Goal: Communication & Community: Answer question/provide support

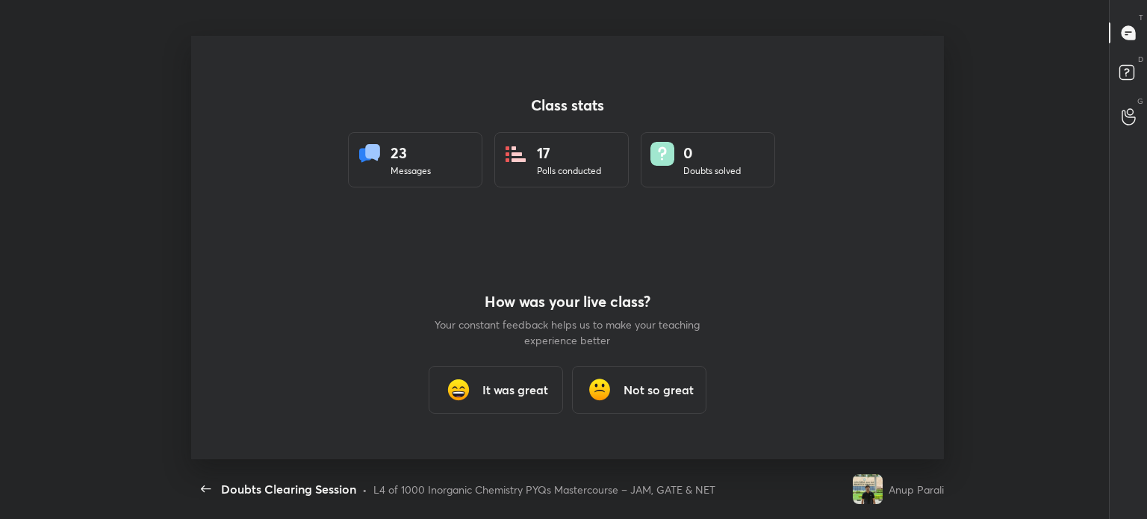
scroll to position [4, 0]
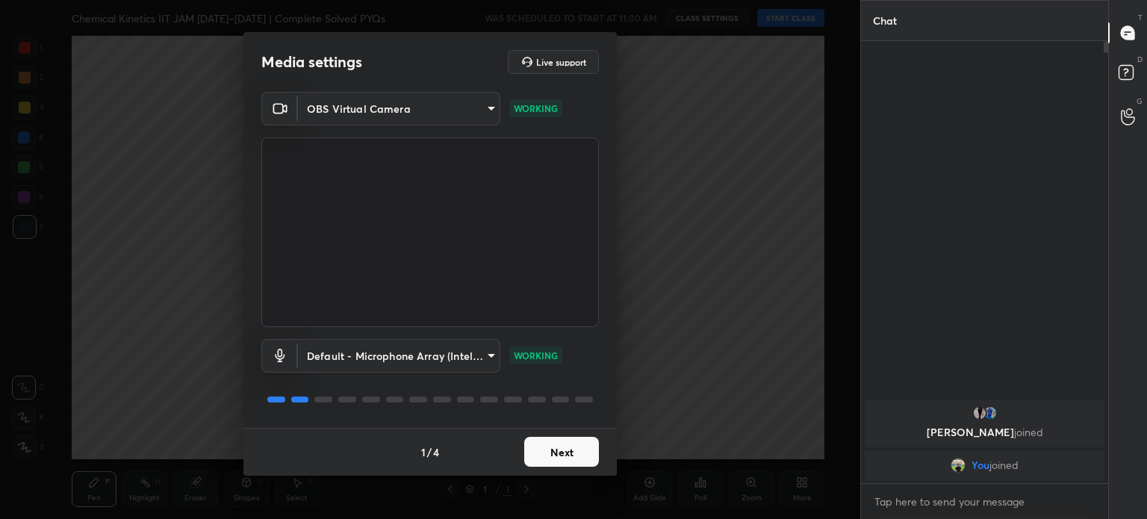
click at [453, 125] on body "1 2 3 4 5 6 7 C X Z C X Z E E Erase all H H Chemical Kinetics IIT JAM [DATE]–[D…" at bounding box center [573, 259] width 1147 height 519
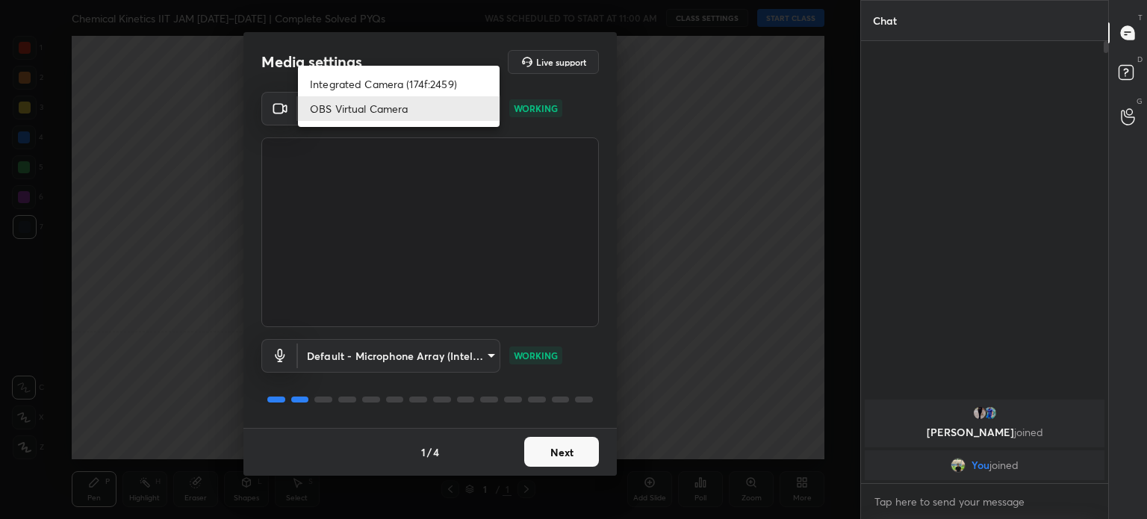
click at [427, 85] on li "Integrated Camera (174f:2459)" at bounding box center [399, 84] width 202 height 25
type input "508fb433e1996cd6e8905166ba7ed748c512908726d307d94b000c2f198a4065"
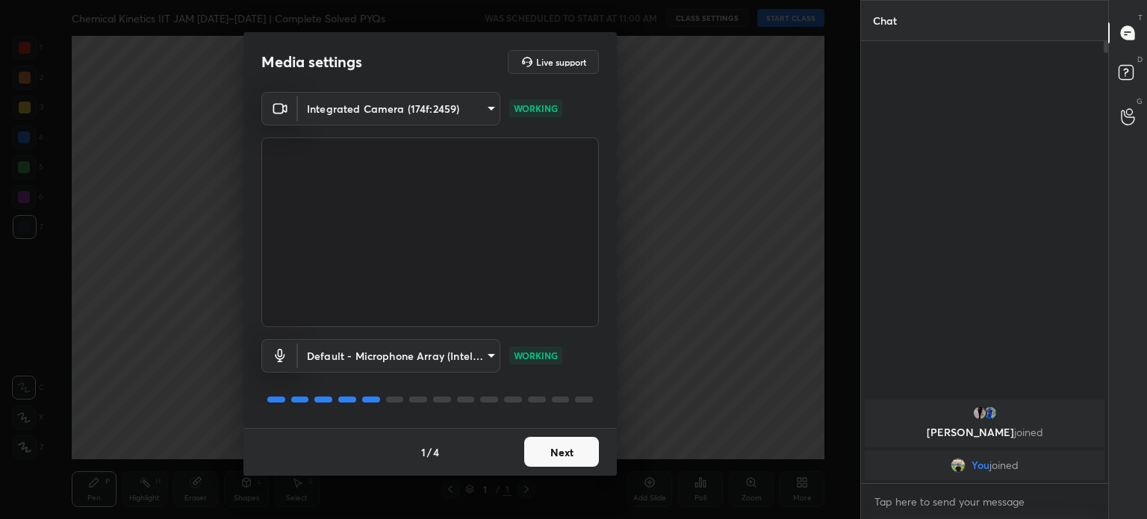
click at [570, 462] on button "Next" at bounding box center [561, 452] width 75 height 30
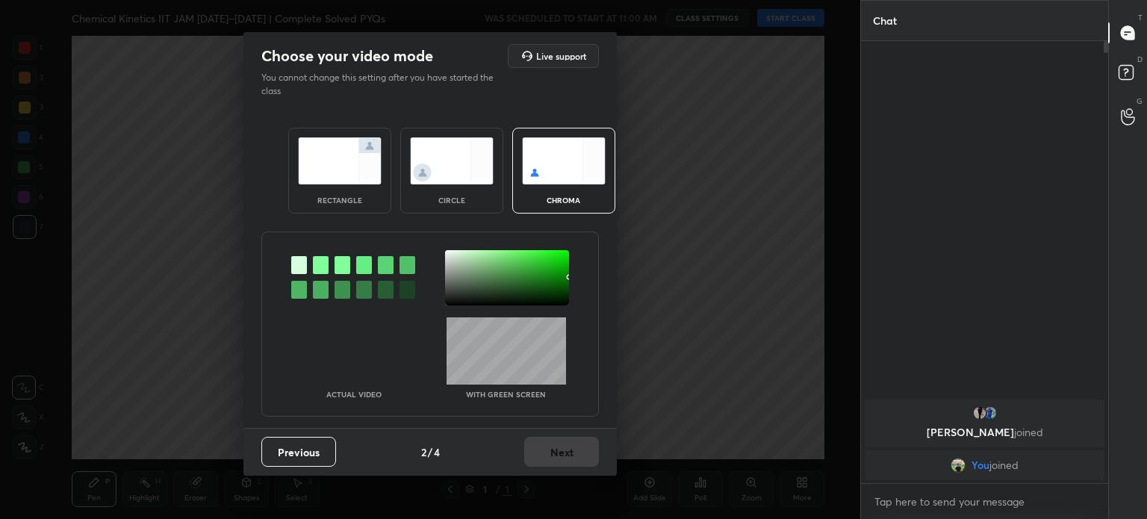
click at [448, 173] on img at bounding box center [452, 160] width 84 height 47
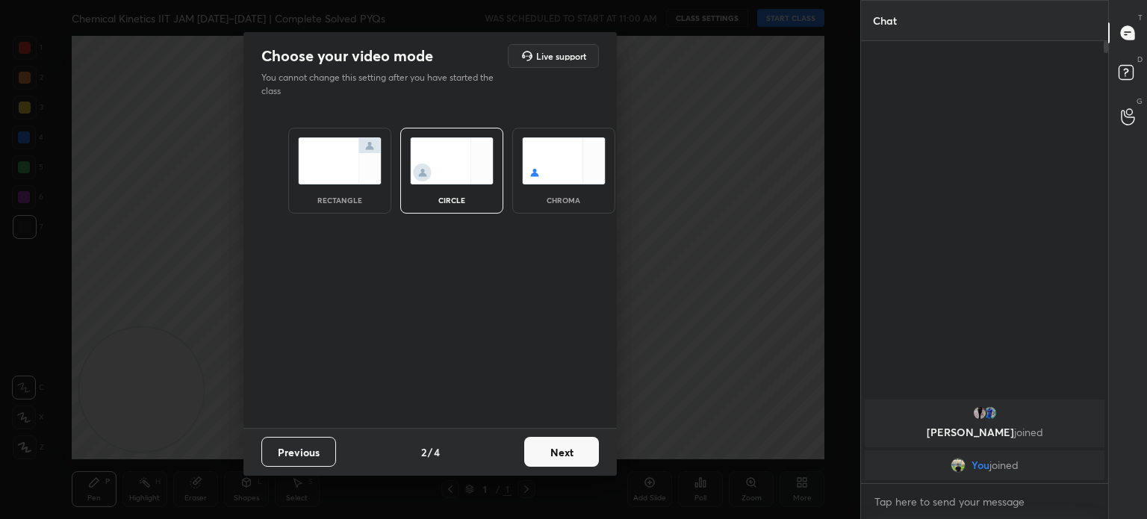
click at [456, 173] on img at bounding box center [452, 160] width 84 height 47
click at [567, 436] on div "Previous 2 / 4 Next" at bounding box center [430, 452] width 373 height 48
click at [575, 444] on button "Next" at bounding box center [561, 452] width 75 height 30
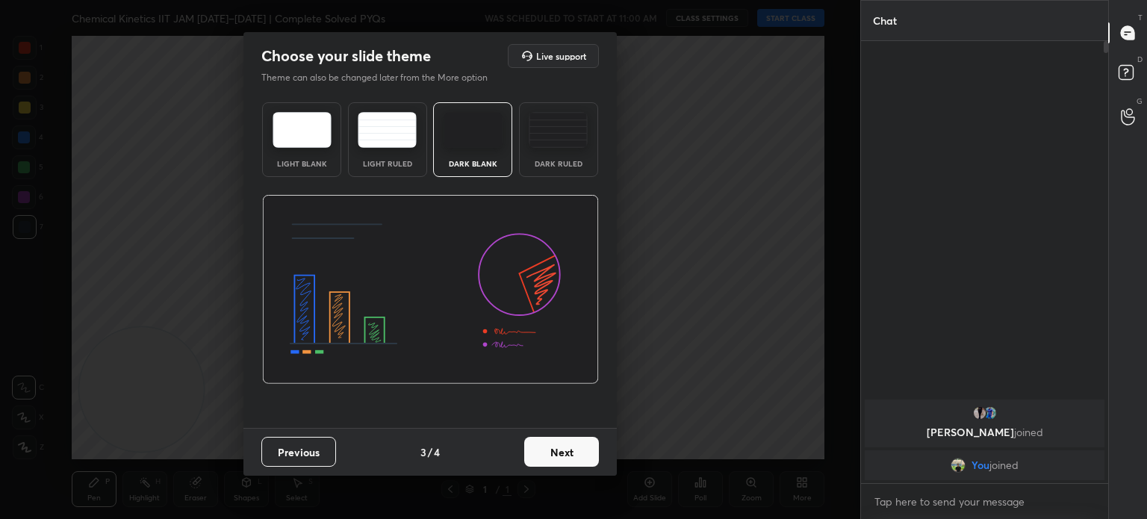
click at [586, 453] on button "Next" at bounding box center [561, 452] width 75 height 30
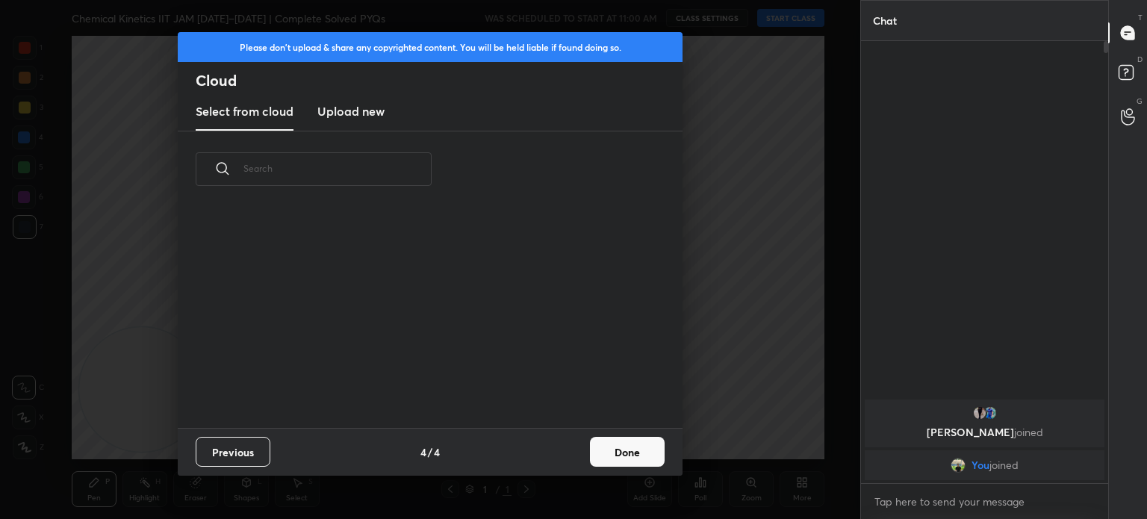
click at [623, 465] on button "Done" at bounding box center [627, 452] width 75 height 30
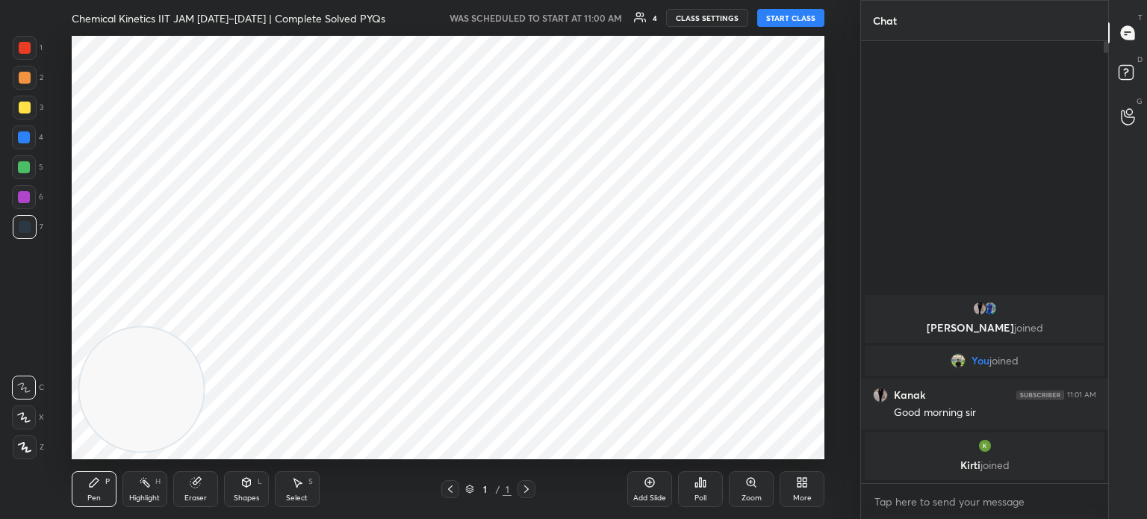
click at [785, 20] on button "START CLASS" at bounding box center [790, 18] width 67 height 18
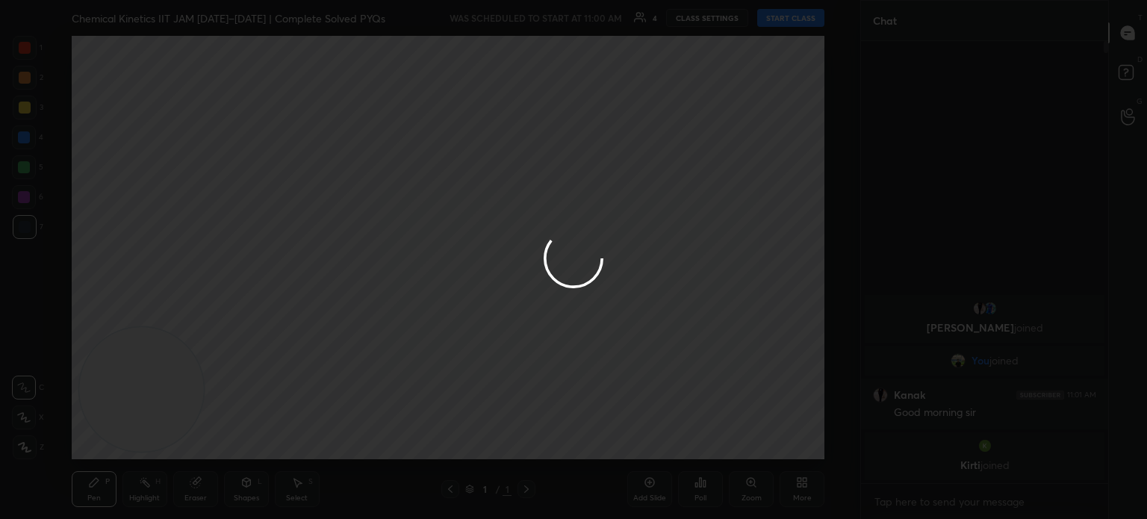
click at [785, 20] on div at bounding box center [573, 259] width 1147 height 519
click at [657, 483] on div at bounding box center [573, 259] width 1147 height 519
type textarea "x"
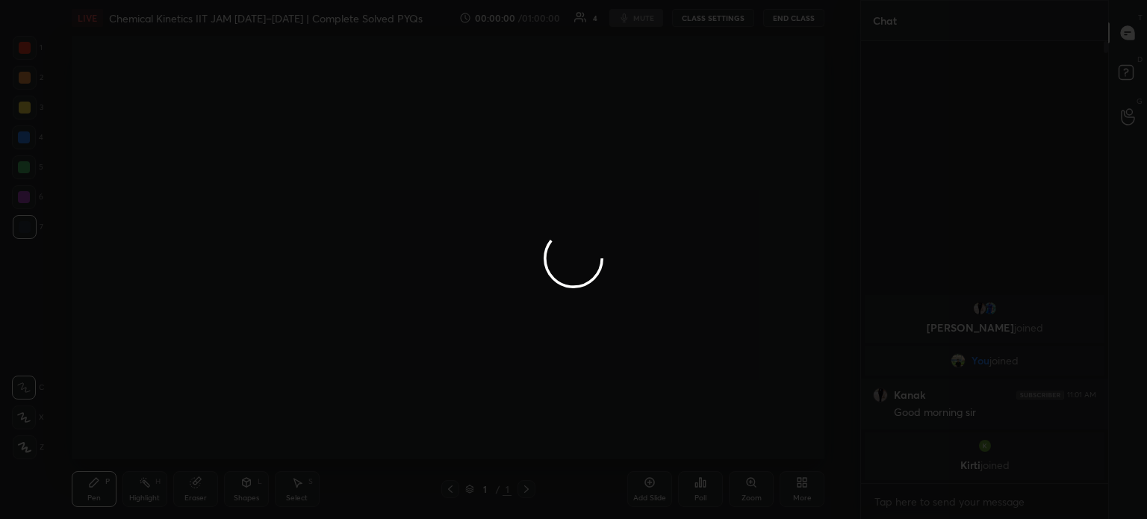
click at [657, 483] on div at bounding box center [573, 259] width 1147 height 519
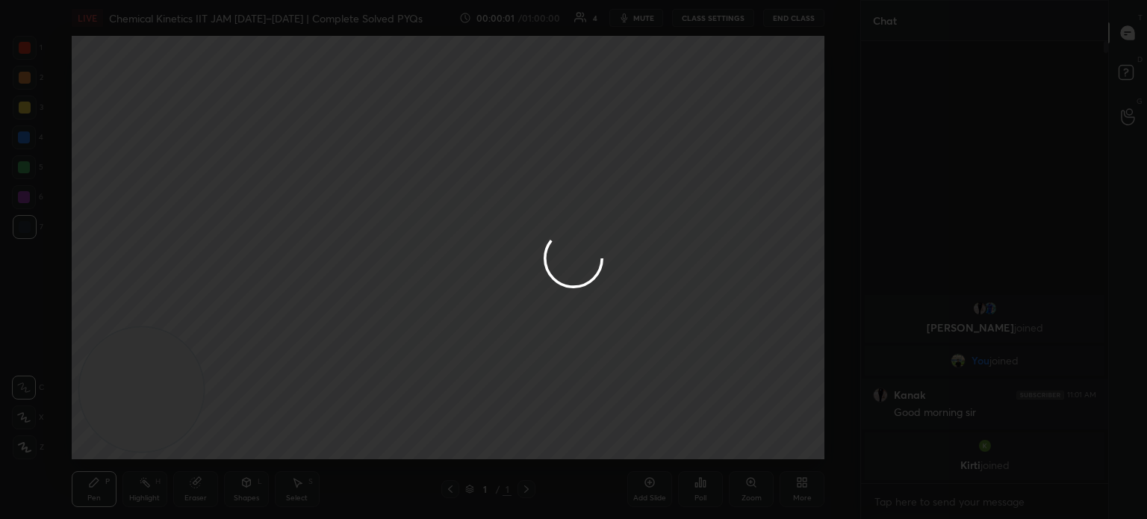
click at [650, 492] on div at bounding box center [573, 259] width 1147 height 519
click at [650, 487] on div at bounding box center [573, 259] width 1147 height 519
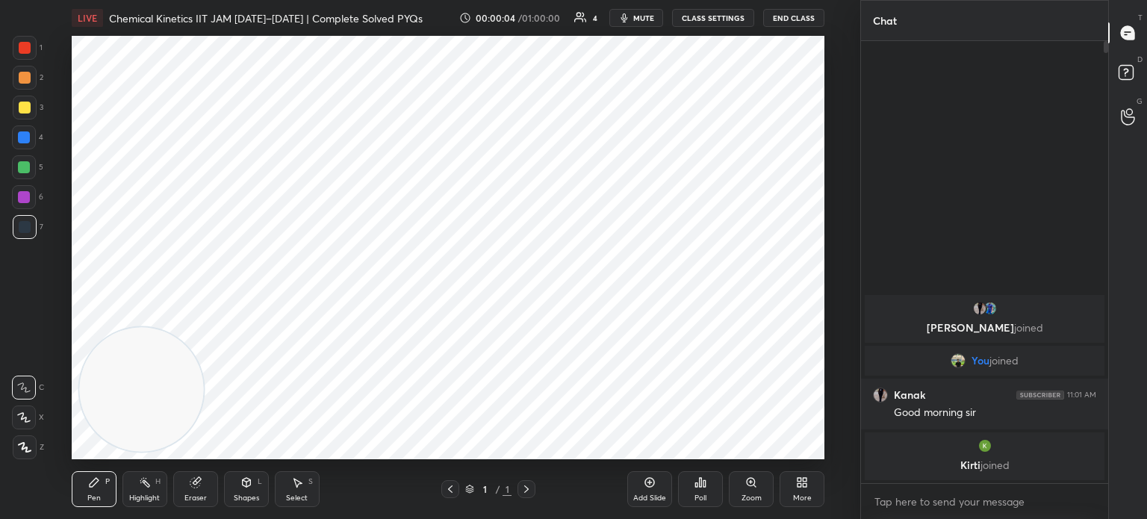
click at [650, 487] on icon at bounding box center [650, 483] width 10 height 10
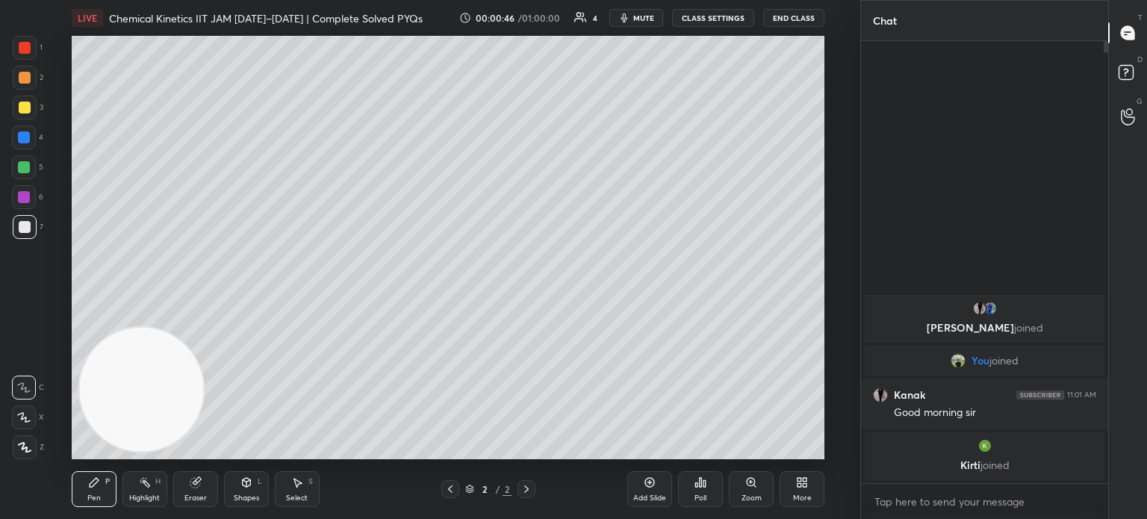
click at [800, 493] on div "More" at bounding box center [802, 489] width 45 height 36
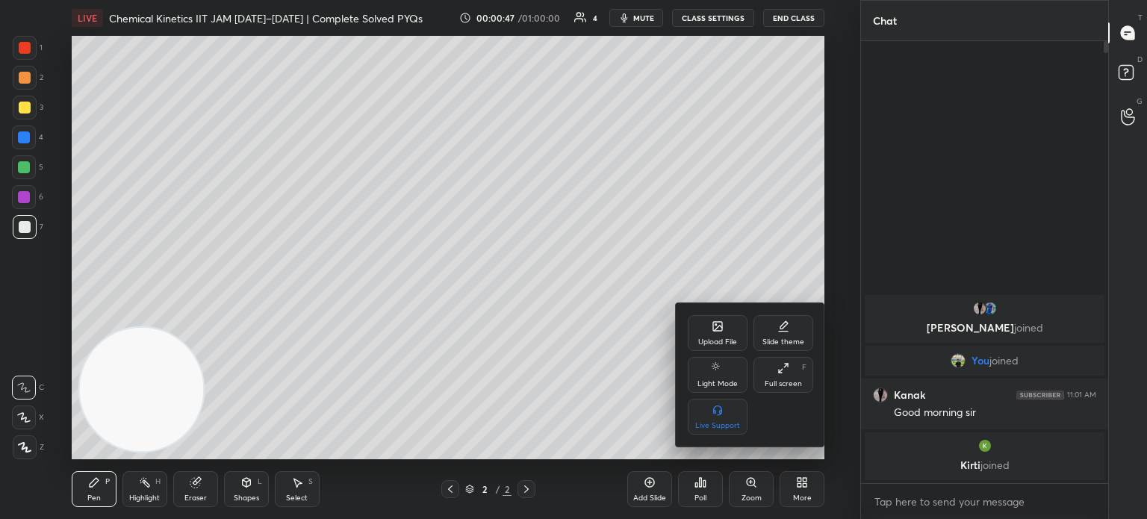
click at [715, 347] on div "Upload File" at bounding box center [718, 333] width 60 height 36
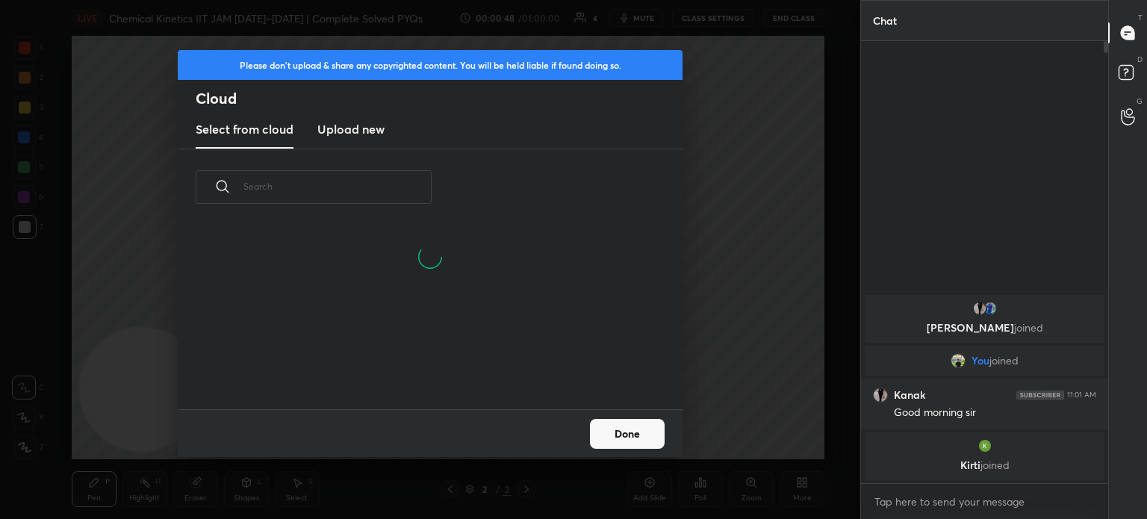
click at [372, 130] on h3 "Upload new" at bounding box center [350, 129] width 67 height 18
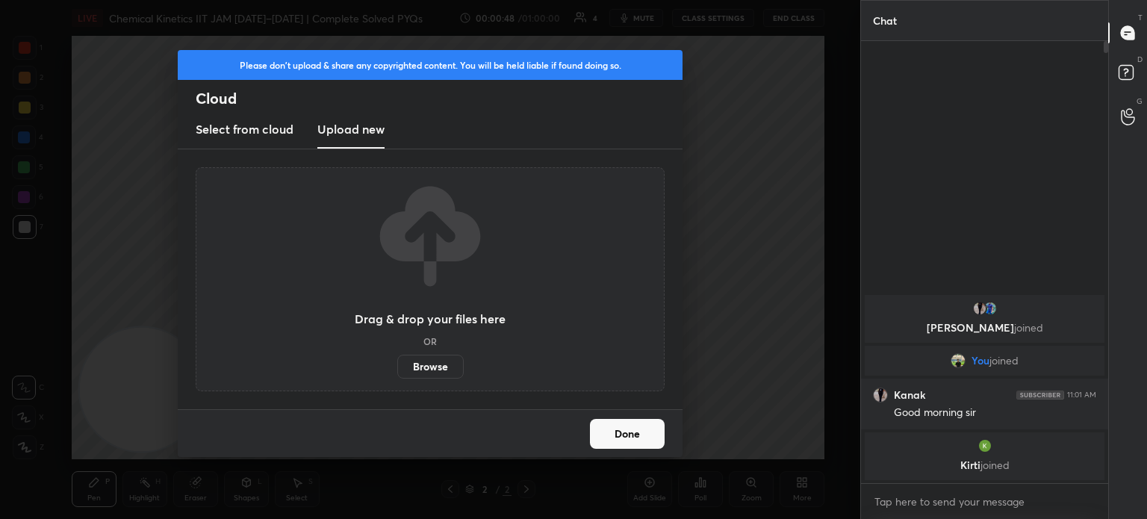
click at [413, 361] on label "Browse" at bounding box center [430, 367] width 66 height 24
click at [397, 361] on input "Browse" at bounding box center [397, 367] width 0 height 24
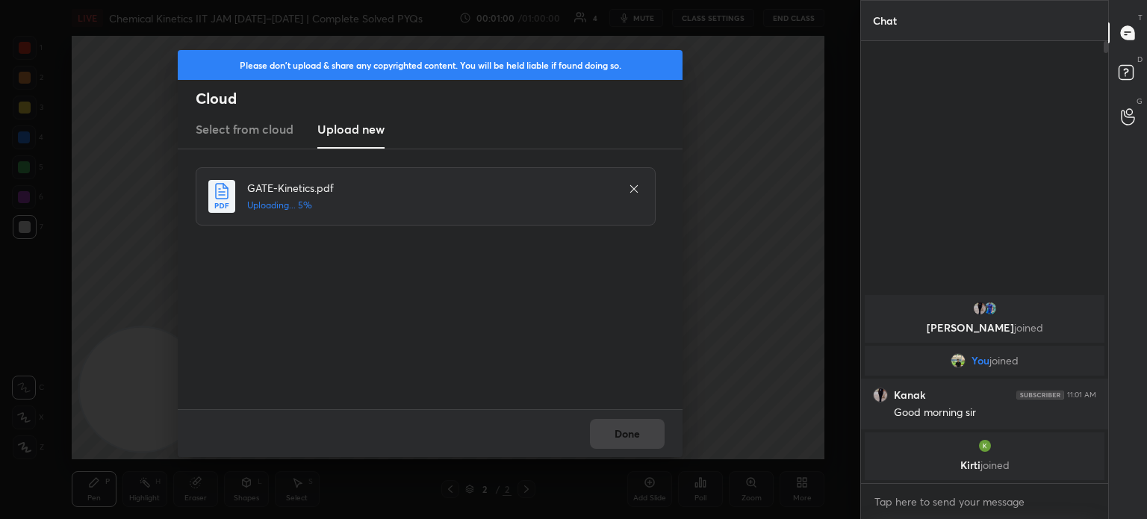
click at [618, 450] on div "Done" at bounding box center [430, 433] width 505 height 48
click at [615, 447] on div "Done" at bounding box center [430, 433] width 505 height 48
click at [617, 446] on div "Done" at bounding box center [430, 433] width 505 height 48
click at [618, 446] on div "Done" at bounding box center [430, 433] width 505 height 48
click at [620, 444] on div "Done" at bounding box center [430, 433] width 505 height 48
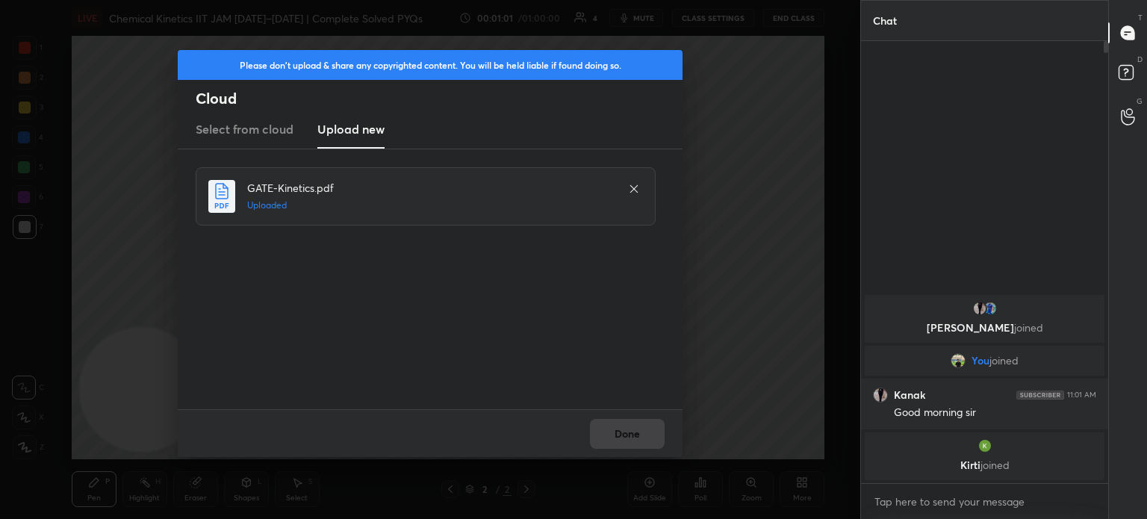
click at [621, 440] on div "Done" at bounding box center [430, 433] width 505 height 48
click at [621, 441] on button "Done" at bounding box center [627, 434] width 75 height 30
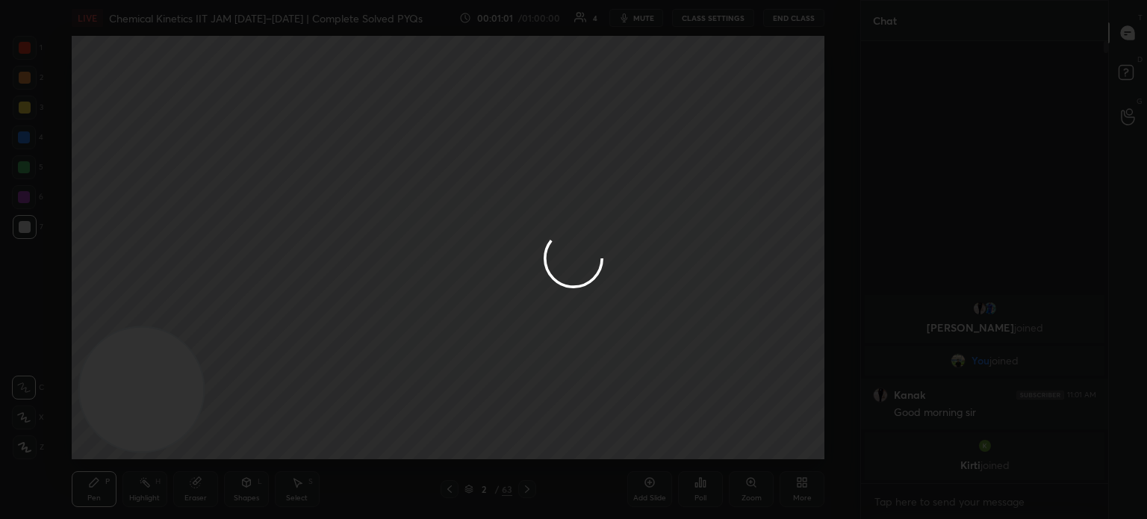
click at [623, 440] on button "Done" at bounding box center [627, 434] width 75 height 30
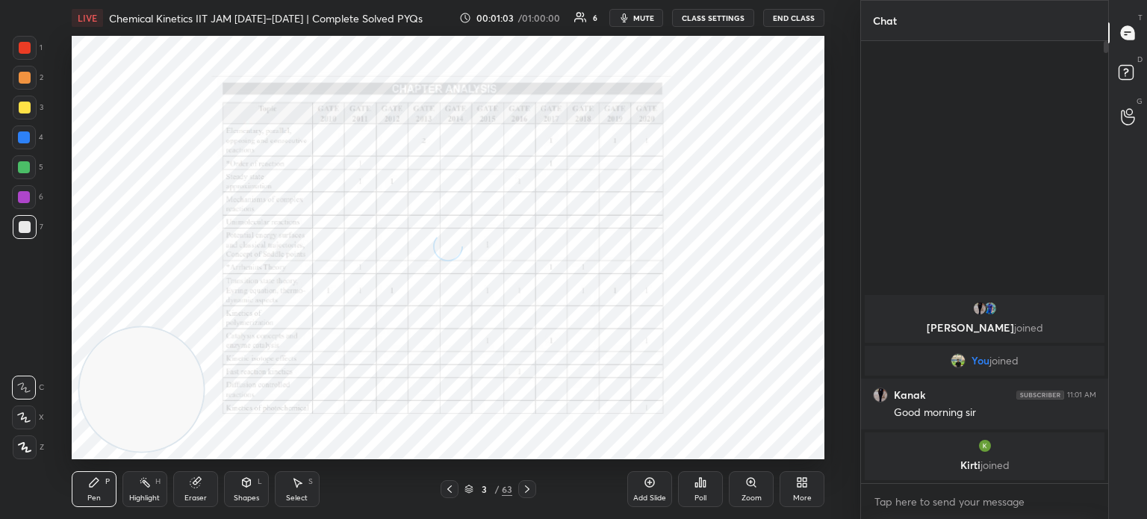
click at [533, 489] on icon at bounding box center [527, 489] width 12 height 12
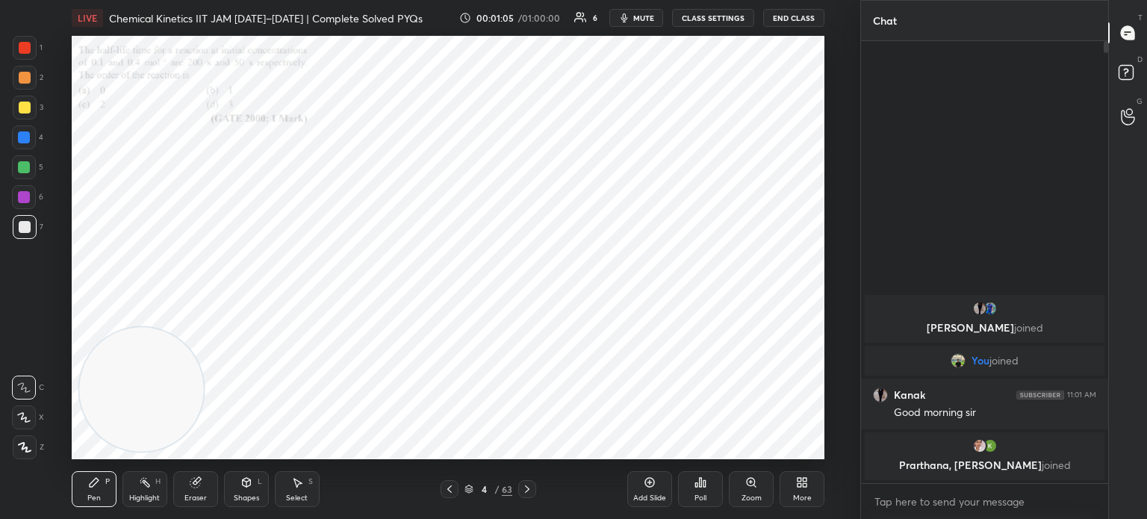
click at [452, 492] on icon at bounding box center [450, 489] width 12 height 12
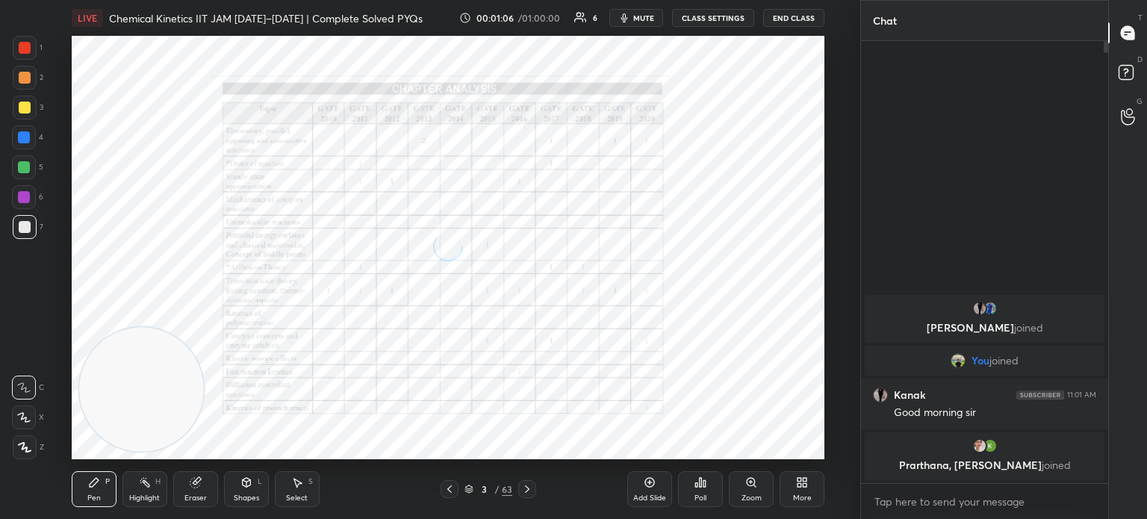
click at [450, 488] on icon at bounding box center [449, 489] width 4 height 7
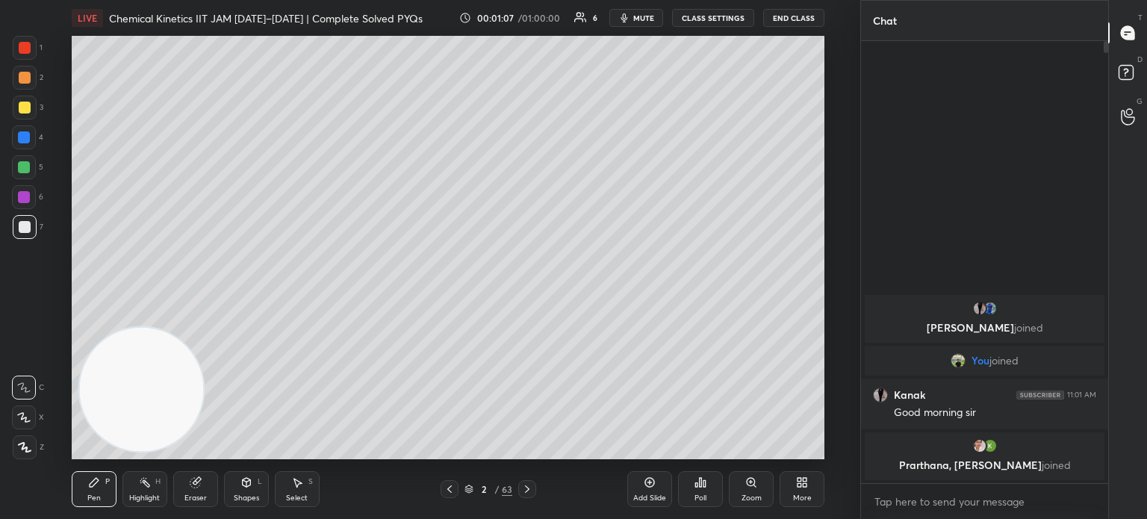
click at [530, 490] on icon at bounding box center [527, 489] width 12 height 12
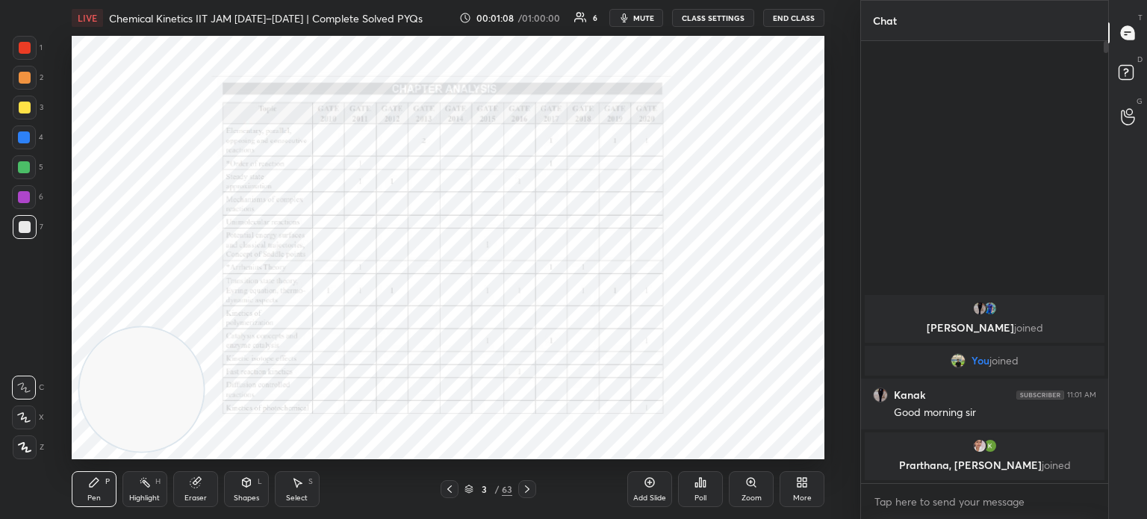
click at [530, 494] on icon at bounding box center [527, 489] width 12 height 12
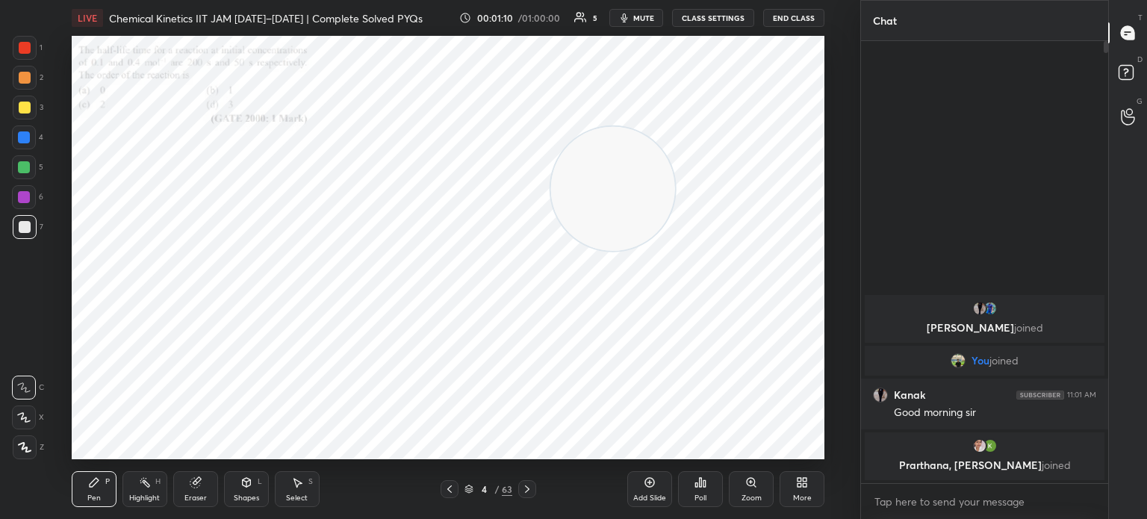
click at [749, 489] on div "Zoom" at bounding box center [751, 489] width 45 height 36
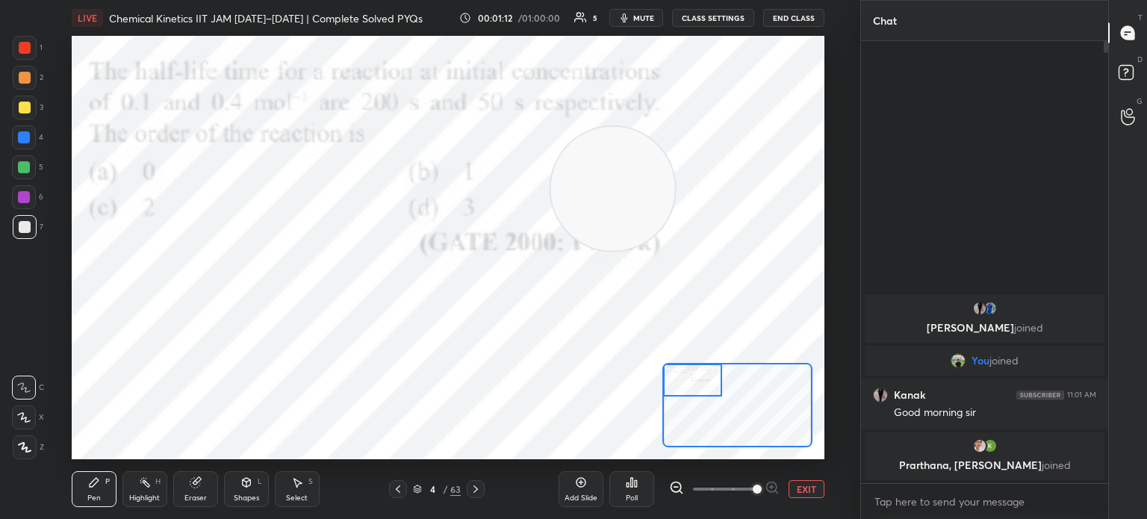
click at [26, 44] on div at bounding box center [25, 48] width 12 height 12
click at [29, 53] on div at bounding box center [25, 48] width 12 height 12
drag, startPoint x: 601, startPoint y: 474, endPoint x: 629, endPoint y: 495, distance: 35.1
click at [636, 494] on div "Poll" at bounding box center [632, 497] width 12 height 7
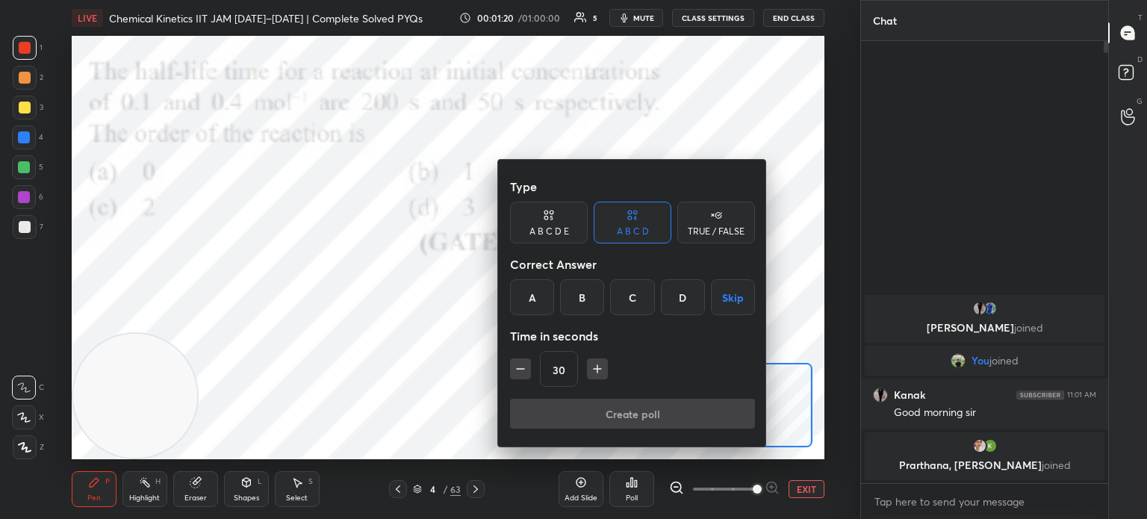
click at [626, 297] on div "C" at bounding box center [632, 297] width 44 height 36
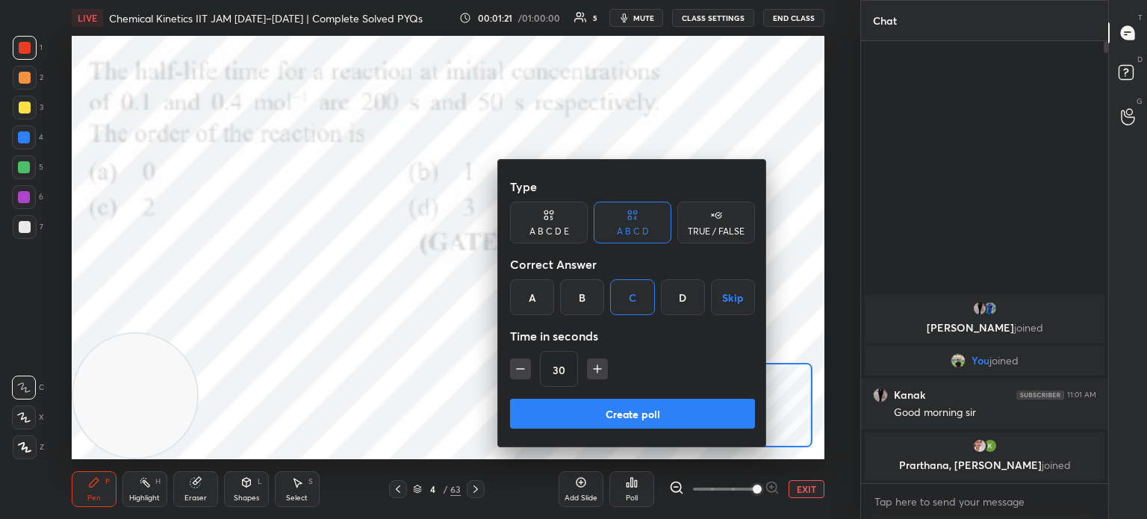
click at [601, 373] on icon "button" at bounding box center [597, 369] width 15 height 15
click at [598, 369] on icon "button" at bounding box center [597, 369] width 7 height 0
type input "60"
click at [598, 422] on button "Create poll" at bounding box center [632, 414] width 245 height 30
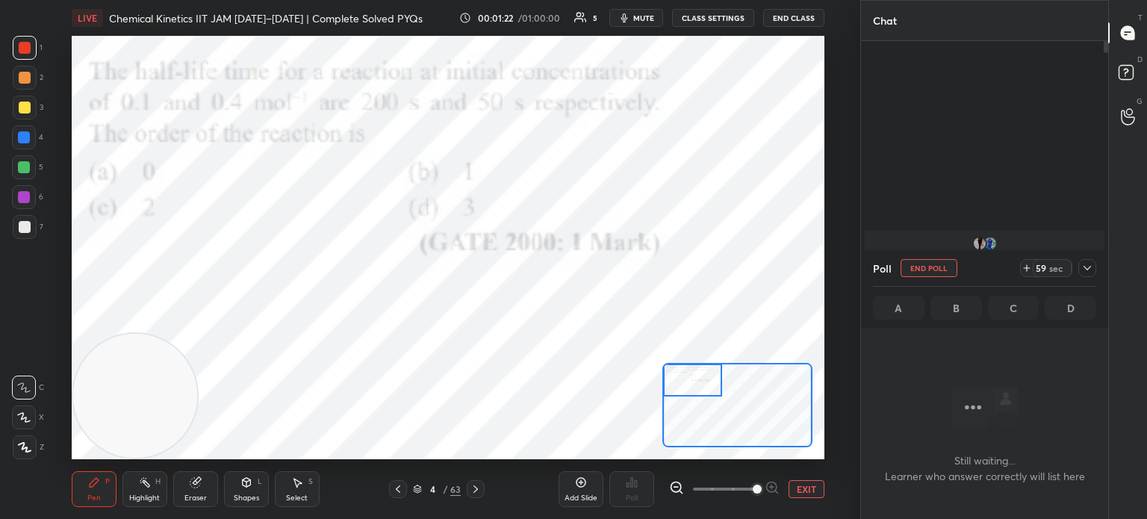
scroll to position [4, 4]
click at [636, 13] on span "mute" at bounding box center [643, 18] width 21 height 10
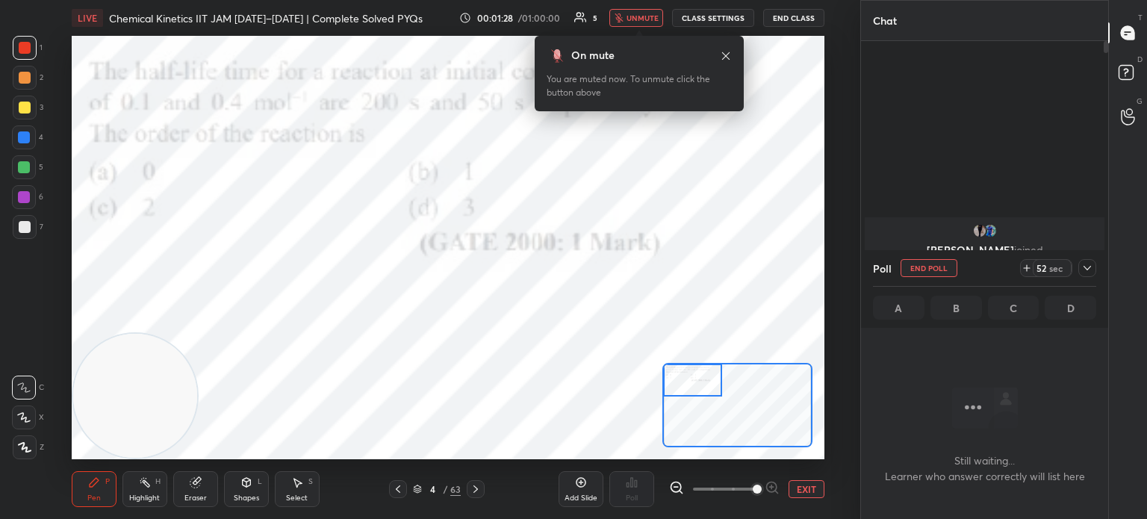
click at [729, 60] on icon at bounding box center [726, 56] width 12 height 12
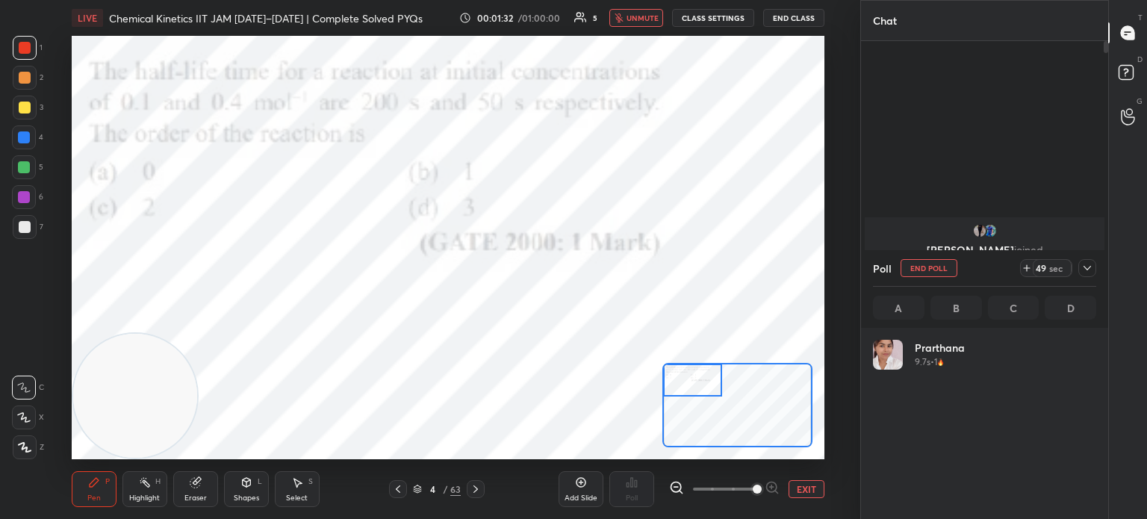
scroll to position [175, 219]
click at [29, 49] on div at bounding box center [25, 48] width 12 height 12
click at [30, 46] on div at bounding box center [25, 48] width 12 height 12
click at [639, 15] on span "unmute" at bounding box center [643, 18] width 32 height 10
click at [25, 37] on div at bounding box center [25, 48] width 24 height 24
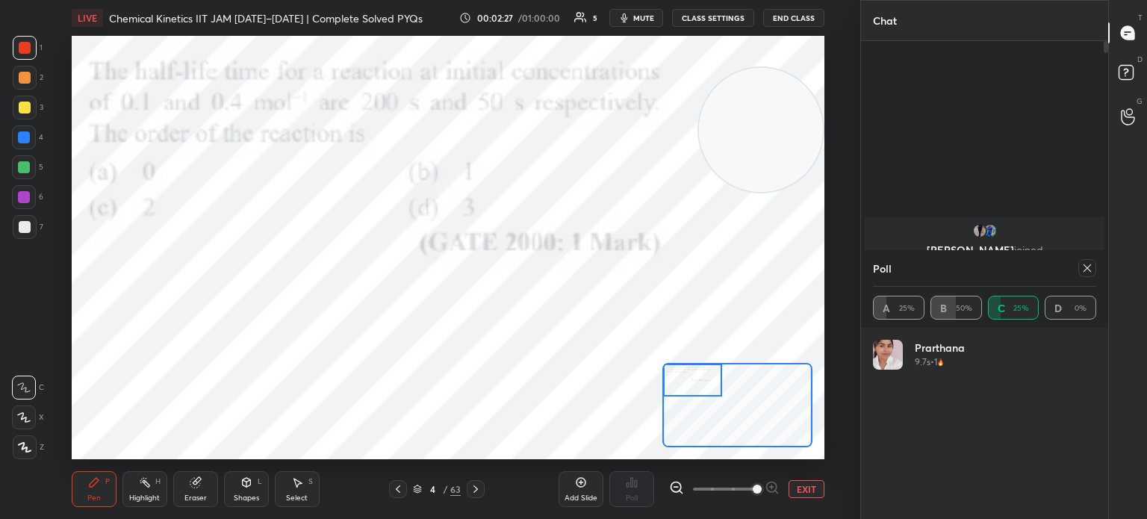
click at [28, 51] on div at bounding box center [25, 48] width 12 height 12
click at [140, 491] on div "Highlight H" at bounding box center [144, 489] width 45 height 36
click at [151, 494] on div "Highlight" at bounding box center [144, 497] width 31 height 7
click at [89, 489] on icon at bounding box center [94, 483] width 12 height 12
click at [31, 135] on div at bounding box center [24, 137] width 24 height 24
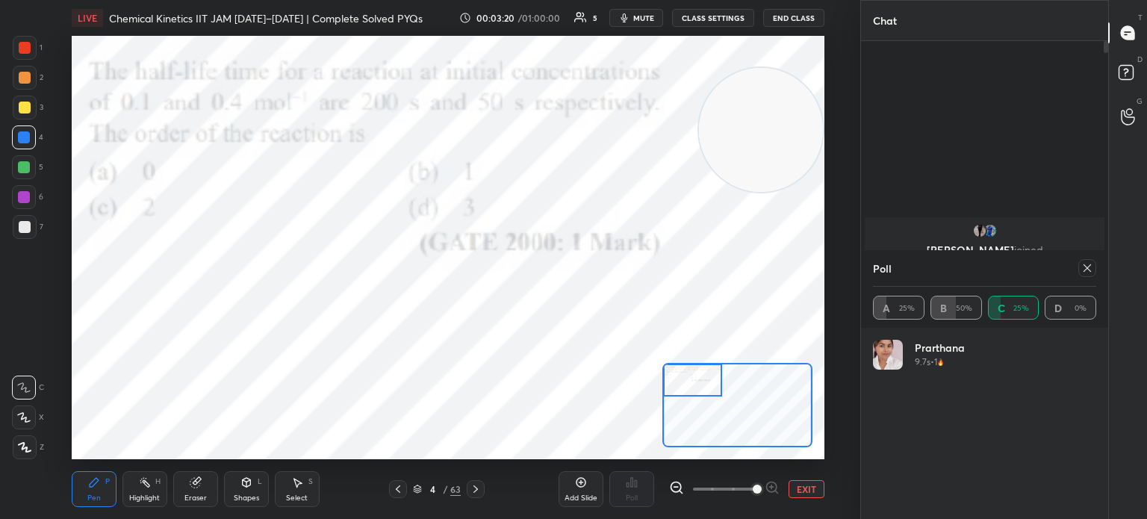
click at [29, 140] on div at bounding box center [24, 137] width 12 height 12
click at [18, 429] on div at bounding box center [24, 418] width 24 height 24
click at [26, 424] on div at bounding box center [24, 418] width 24 height 24
click at [477, 490] on icon at bounding box center [476, 489] width 4 height 7
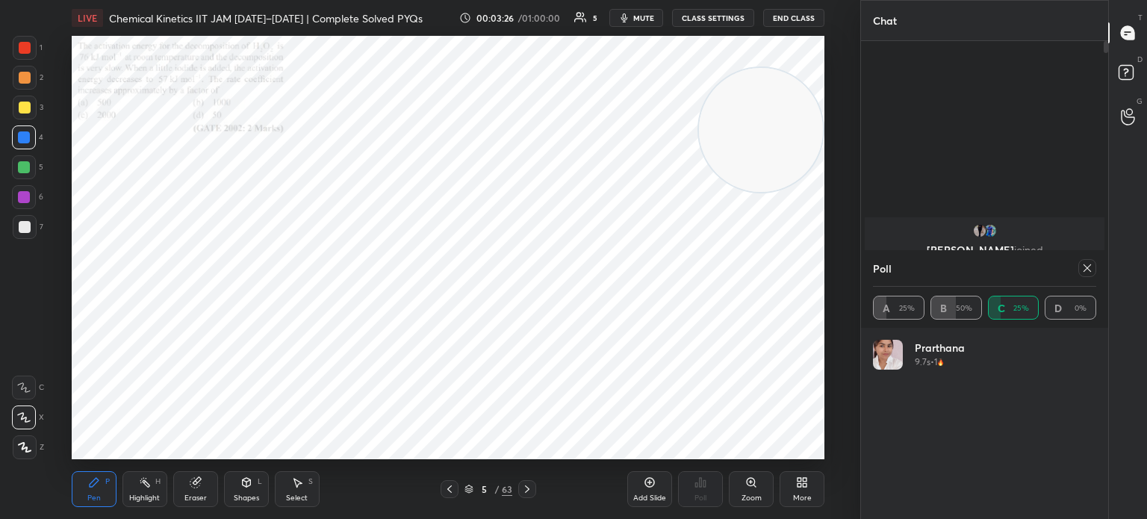
click at [530, 490] on icon at bounding box center [527, 489] width 12 height 12
click at [742, 483] on div "Zoom" at bounding box center [751, 489] width 45 height 36
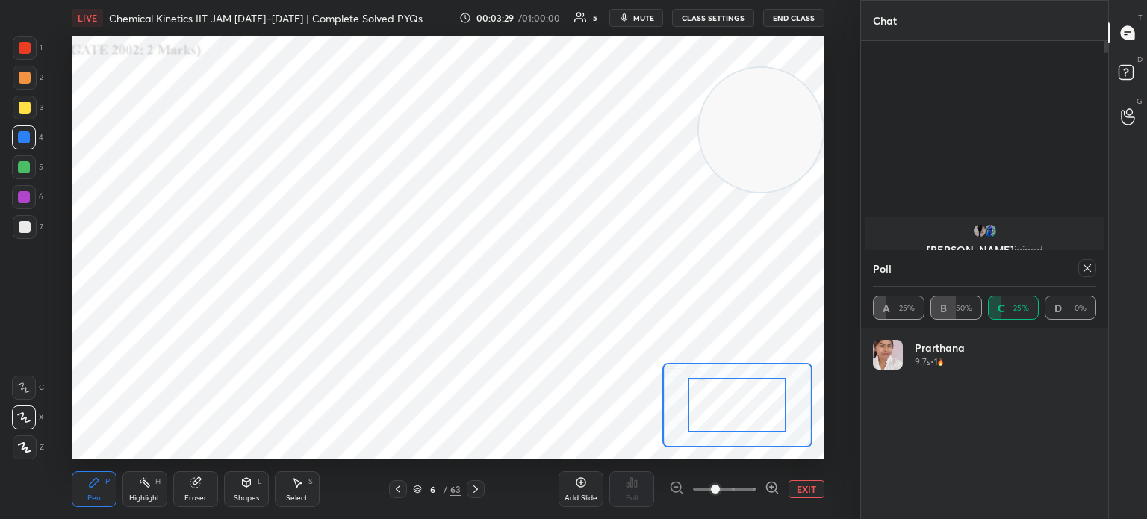
click at [479, 491] on icon at bounding box center [476, 489] width 12 height 12
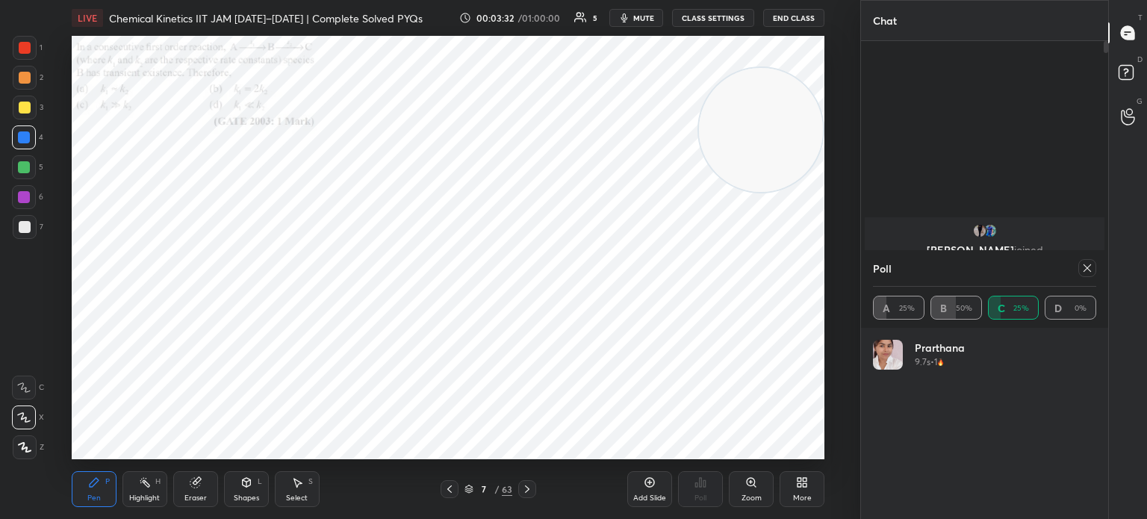
click at [741, 483] on div "Zoom" at bounding box center [751, 489] width 45 height 36
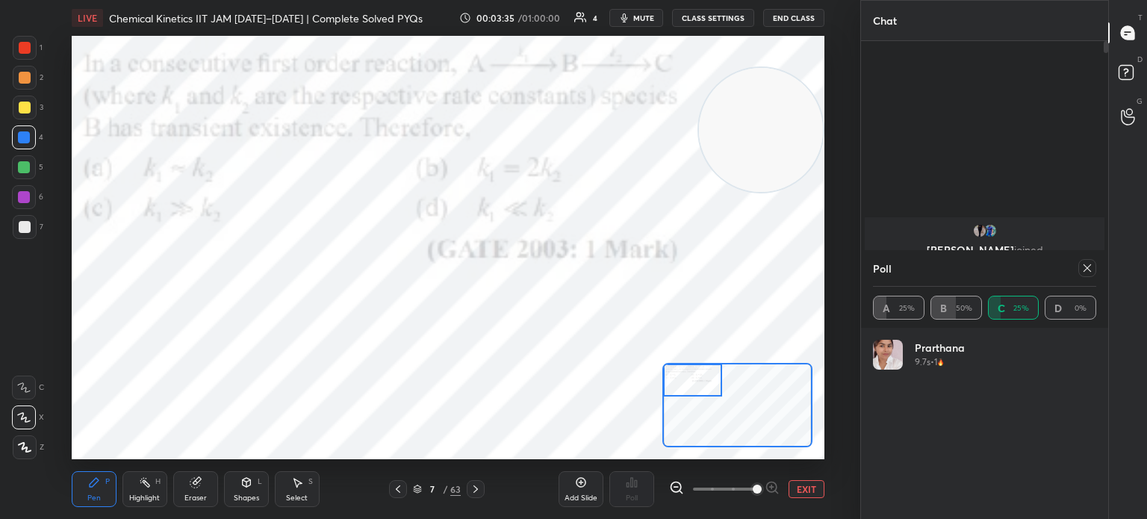
click at [483, 487] on div at bounding box center [476, 489] width 18 height 18
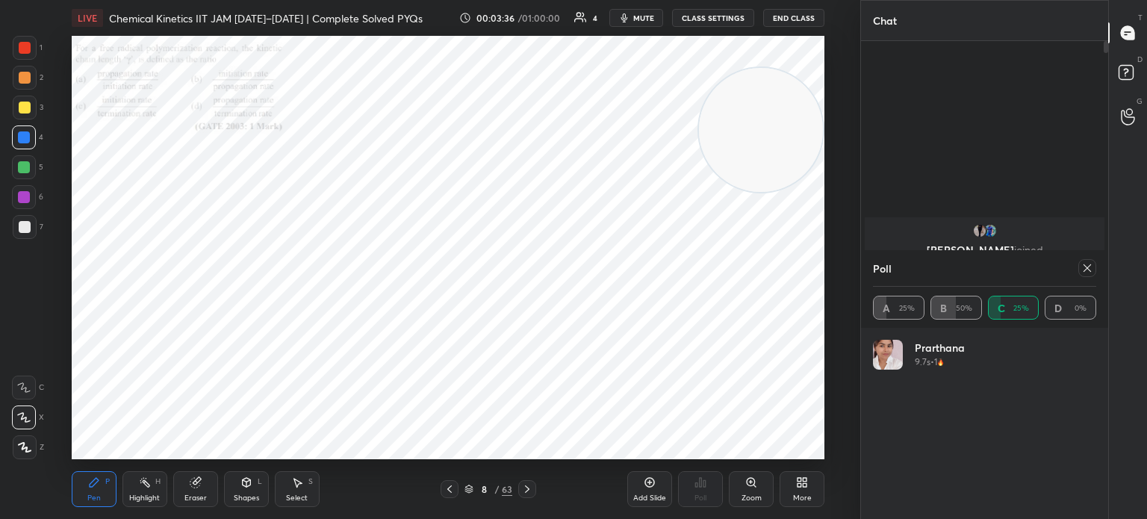
click at [1088, 265] on icon at bounding box center [1088, 268] width 12 height 12
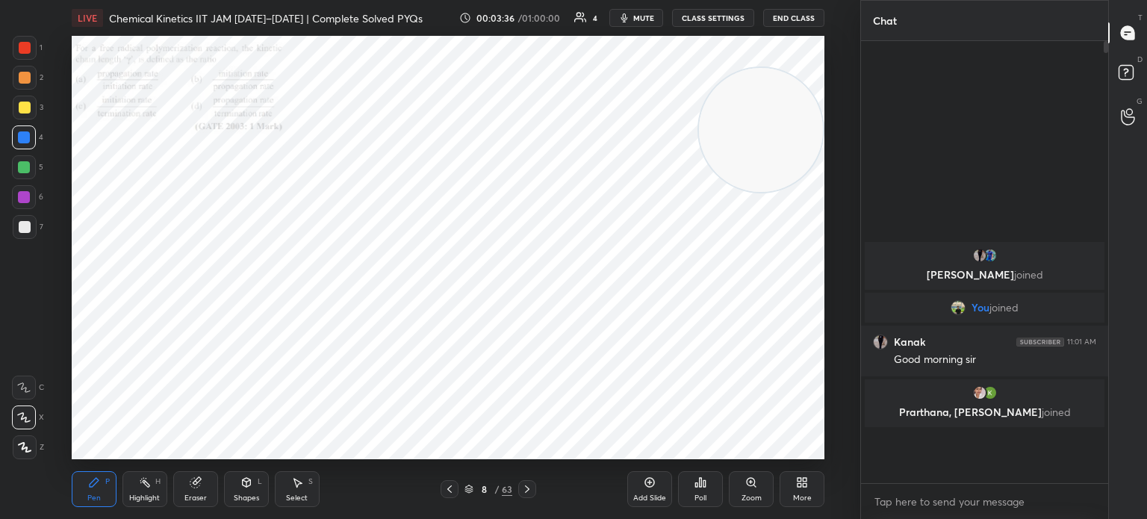
scroll to position [4, 4]
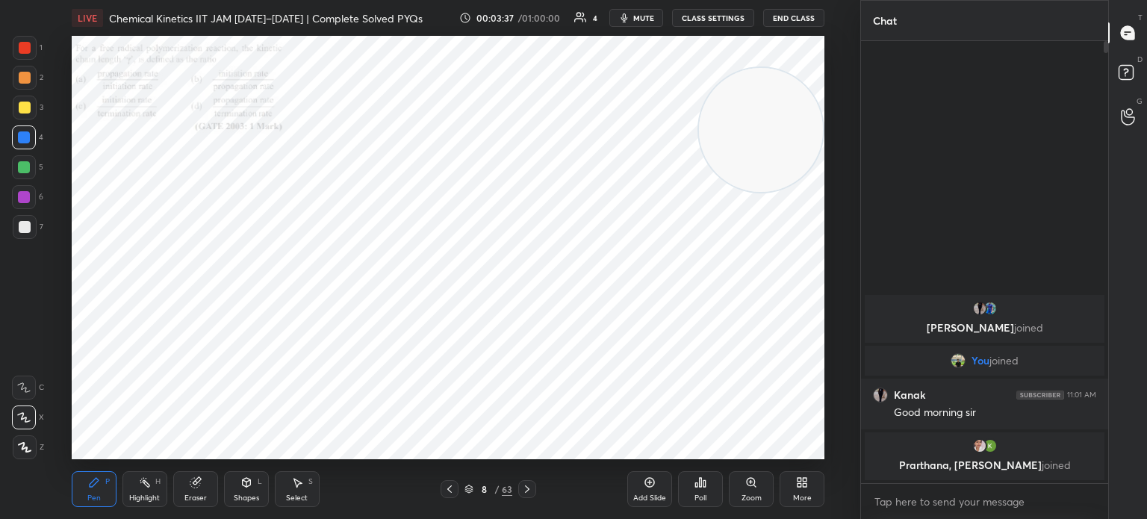
click at [742, 485] on div "Zoom" at bounding box center [751, 489] width 45 height 36
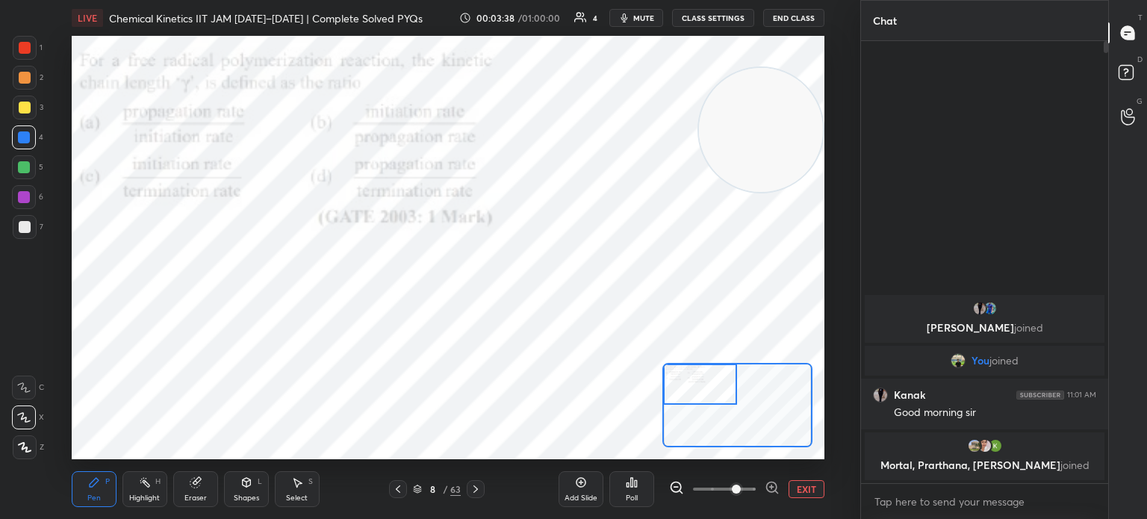
click at [646, 16] on span "mute" at bounding box center [643, 18] width 21 height 10
click at [649, 506] on div "Poll" at bounding box center [632, 489] width 45 height 36
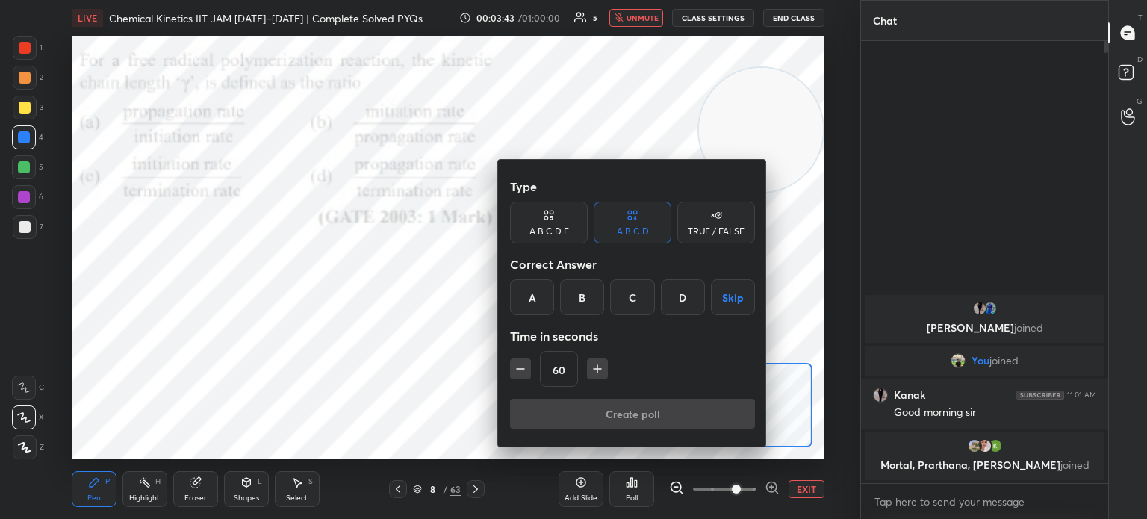
click at [530, 307] on div "A" at bounding box center [532, 297] width 44 height 36
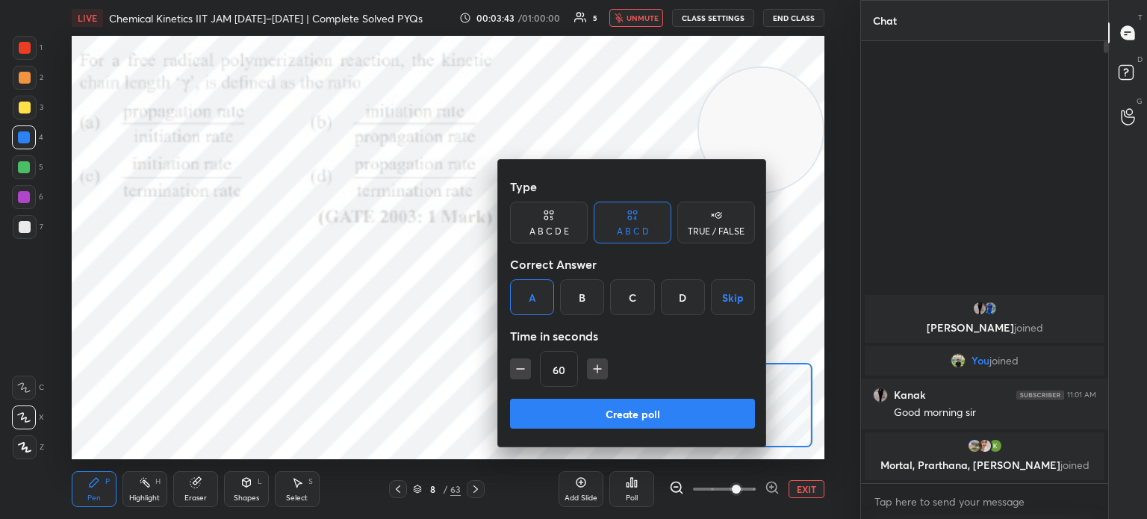
click at [569, 407] on button "Create poll" at bounding box center [632, 414] width 245 height 30
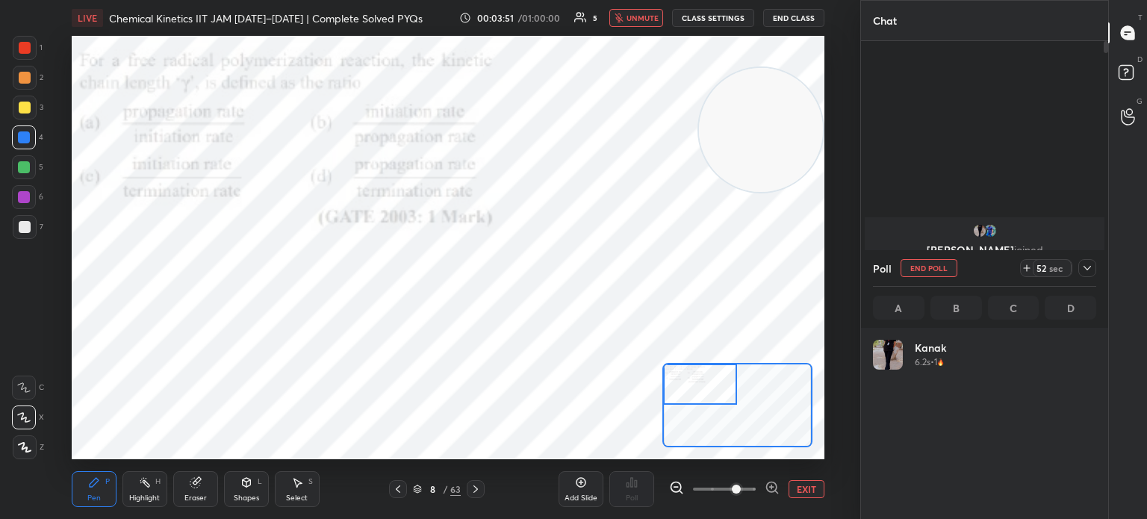
scroll to position [175, 219]
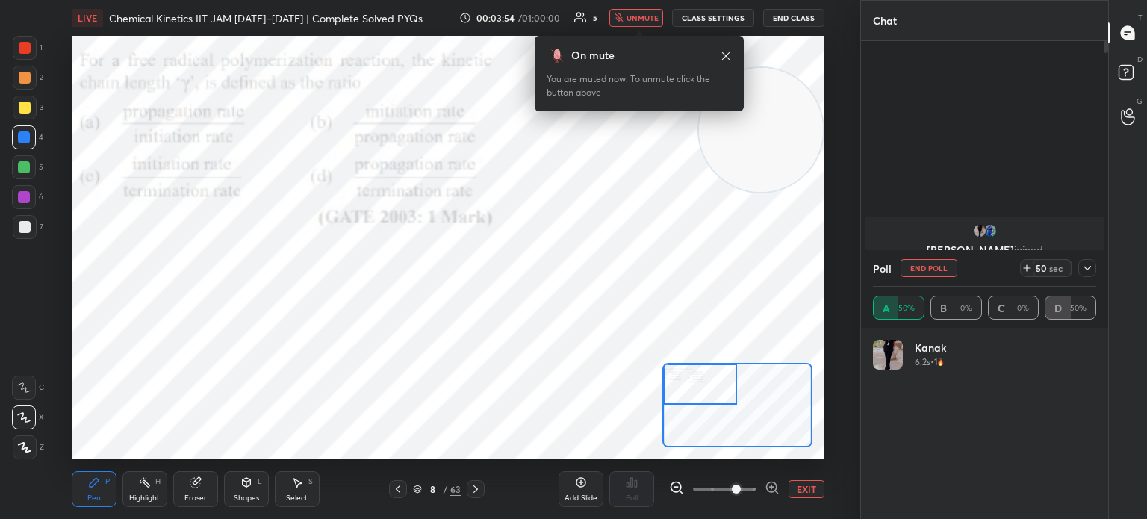
click at [728, 60] on icon at bounding box center [726, 56] width 12 height 12
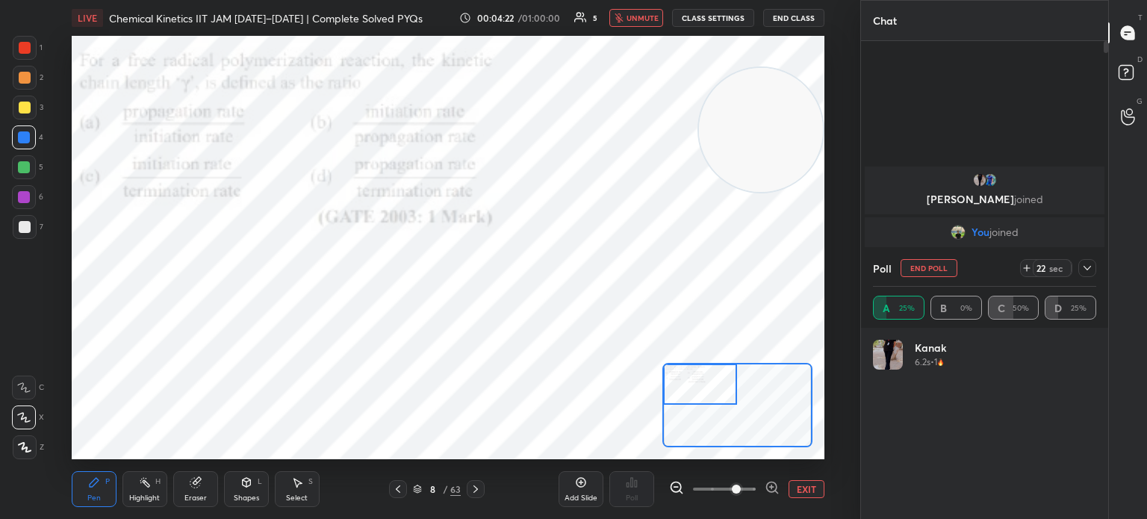
click at [1086, 276] on div at bounding box center [1088, 268] width 18 height 18
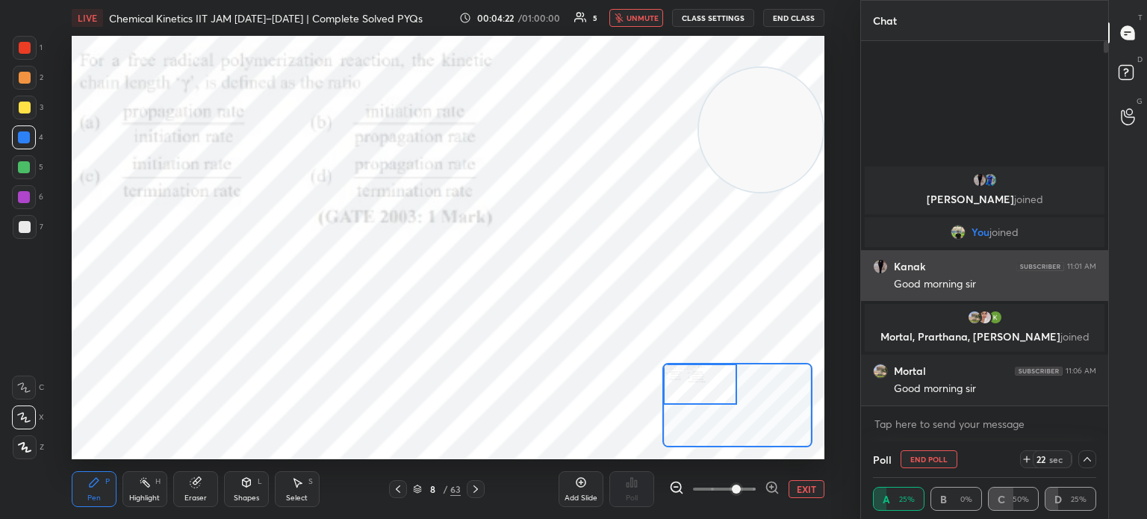
scroll to position [97, 219]
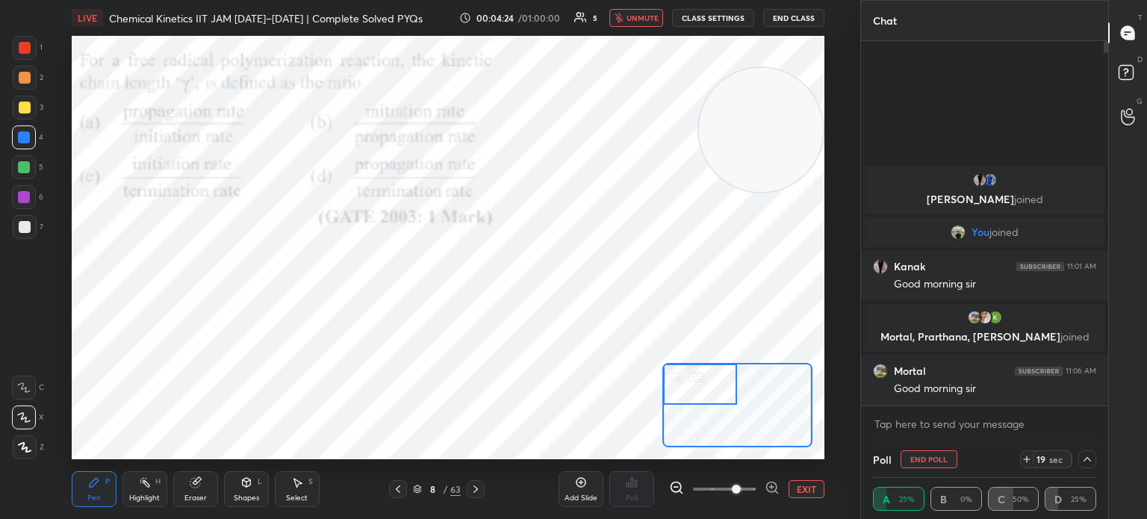
click at [631, 22] on span "unmute" at bounding box center [643, 18] width 32 height 10
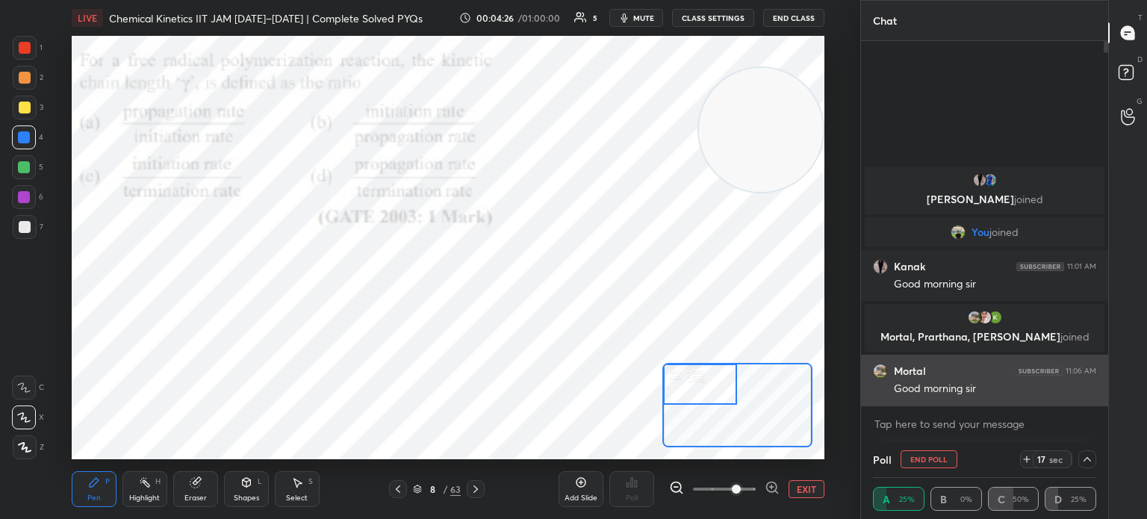
click at [887, 388] on div "Mortal 11:06 AM Good morning sir" at bounding box center [984, 380] width 247 height 51
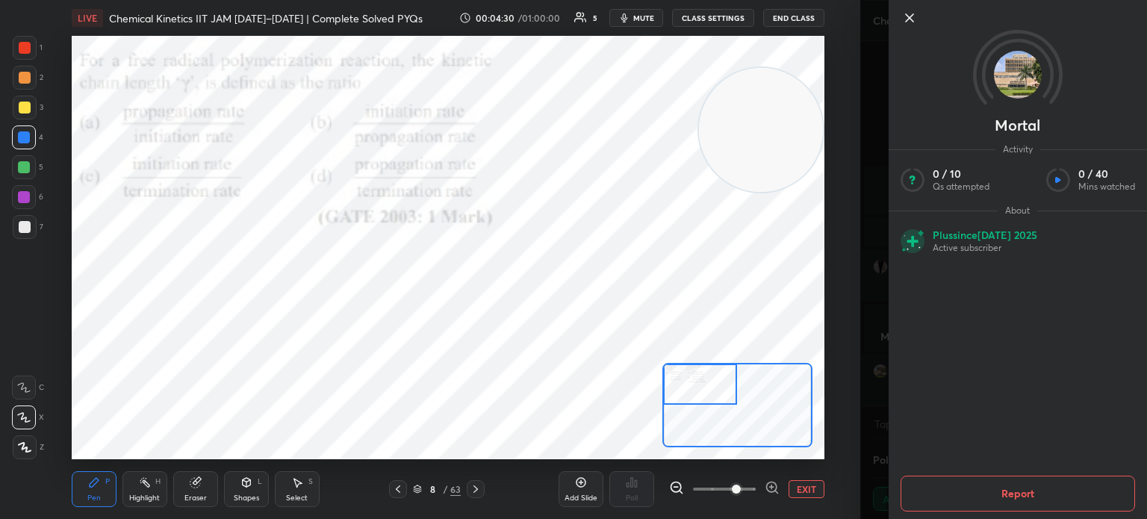
click at [902, 15] on icon at bounding box center [910, 18] width 18 height 18
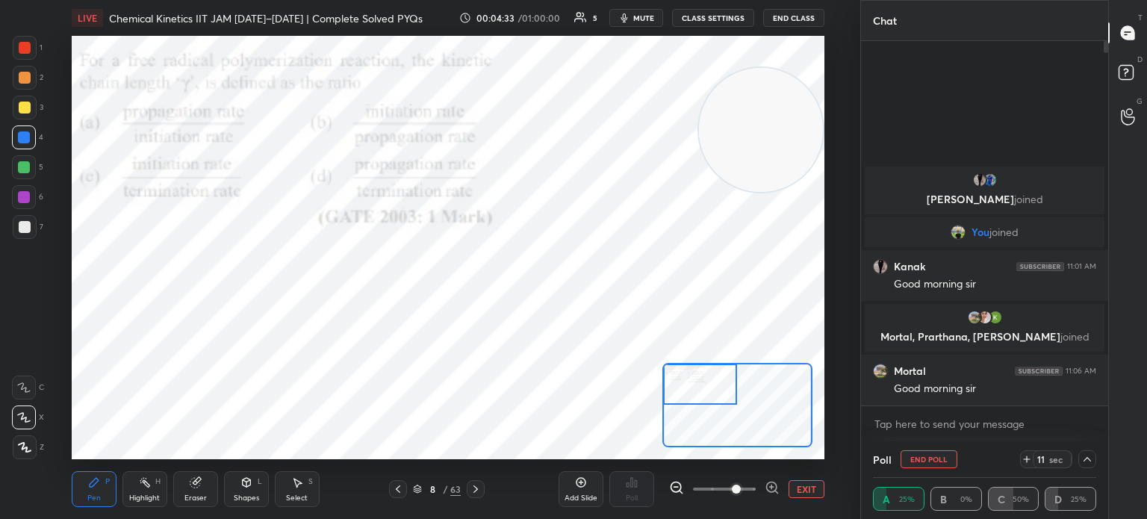
click at [1089, 456] on icon at bounding box center [1088, 459] width 12 height 12
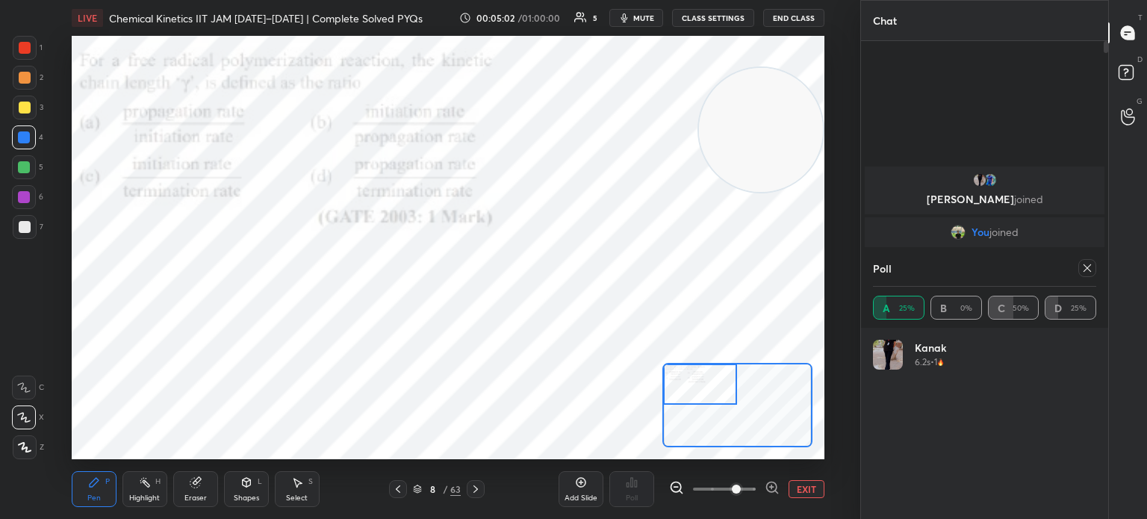
click at [1094, 273] on div at bounding box center [1088, 268] width 18 height 18
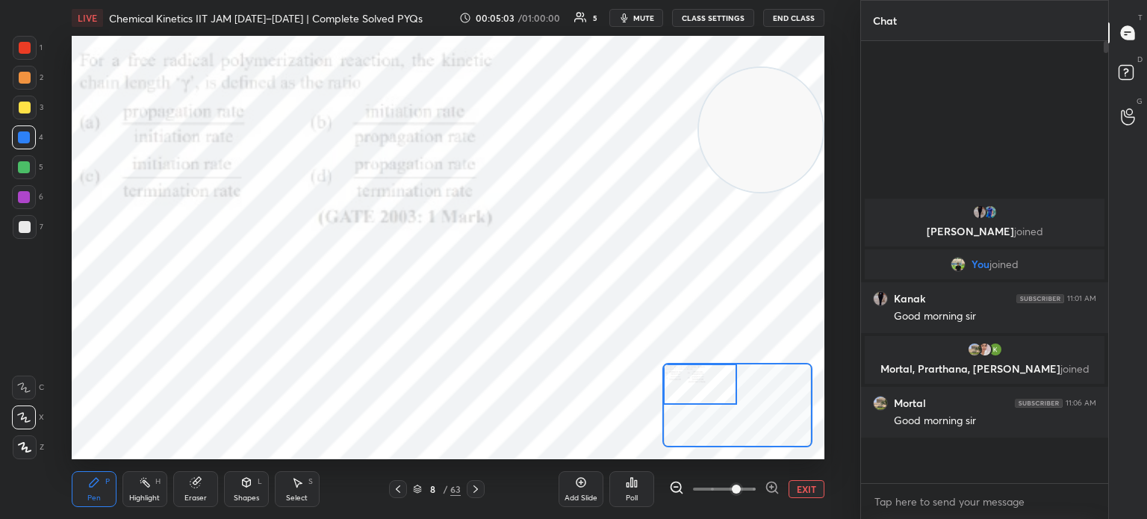
scroll to position [4, 4]
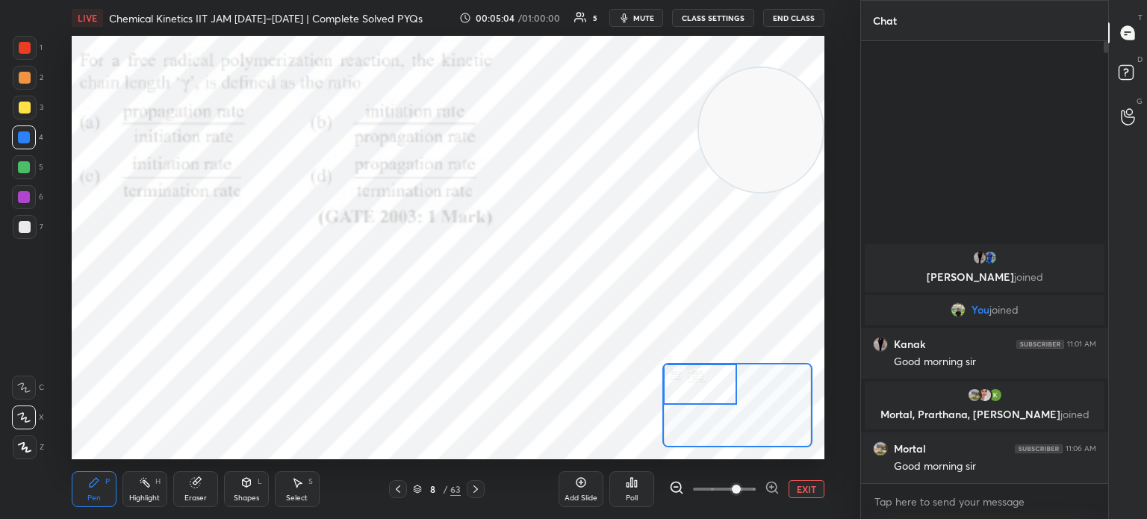
click at [477, 486] on icon at bounding box center [476, 489] width 12 height 12
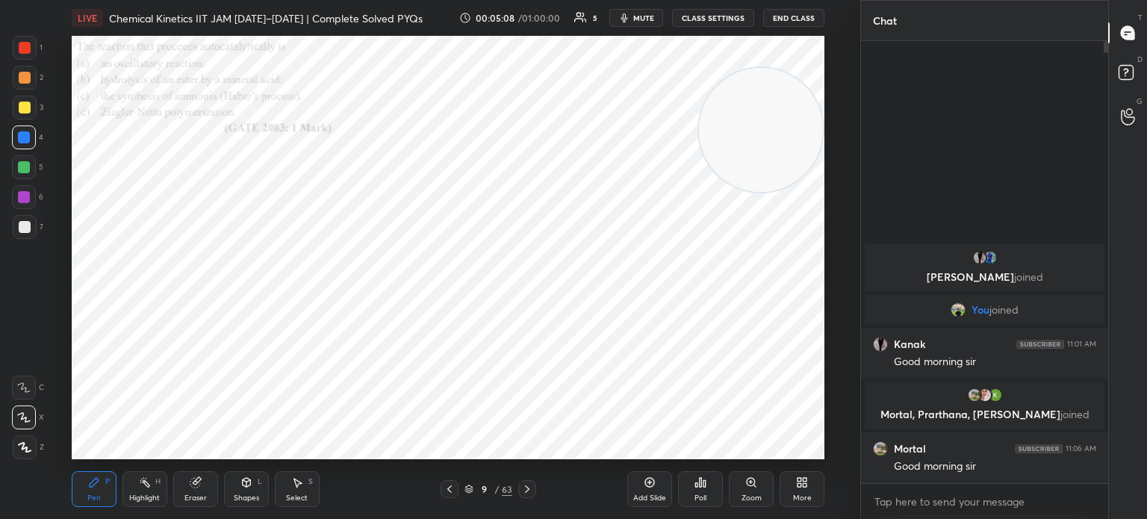
click at [760, 474] on div "Zoom" at bounding box center [751, 489] width 45 height 36
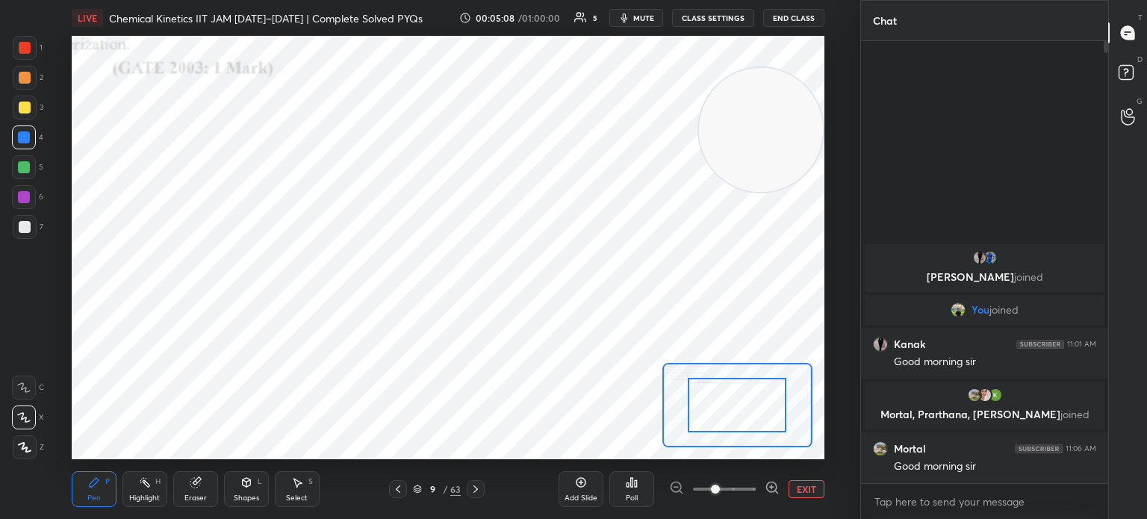
click at [765, 474] on div "Add Slide Poll EXIT" at bounding box center [692, 489] width 266 height 84
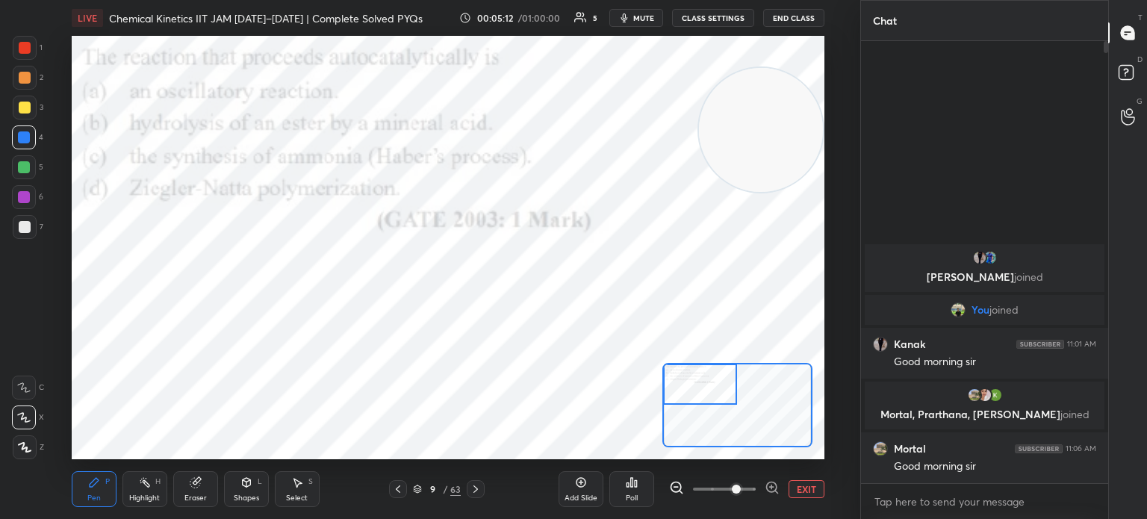
click at [633, 492] on div "Poll" at bounding box center [632, 489] width 45 height 36
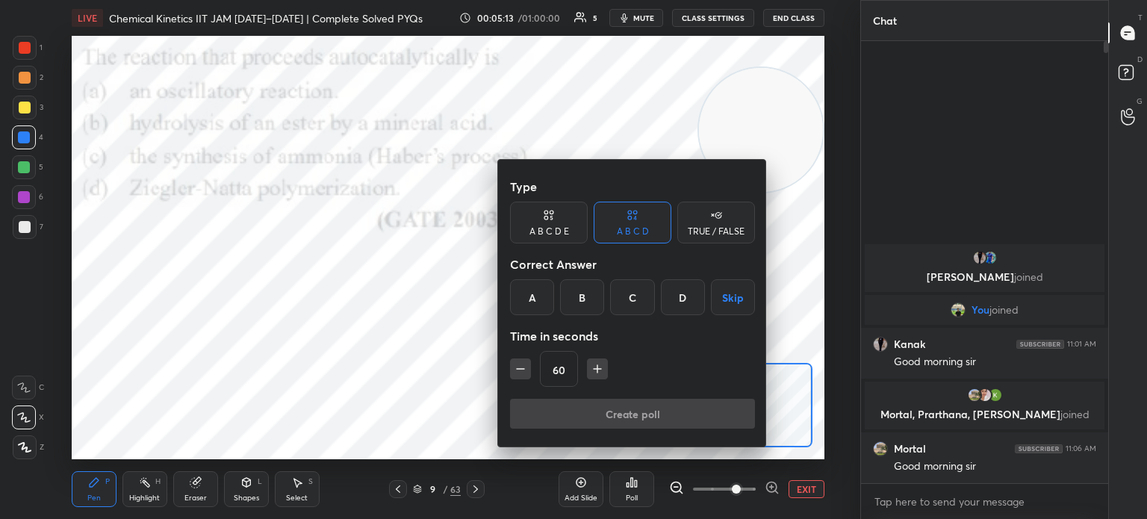
click at [595, 301] on div "B" at bounding box center [582, 297] width 44 height 36
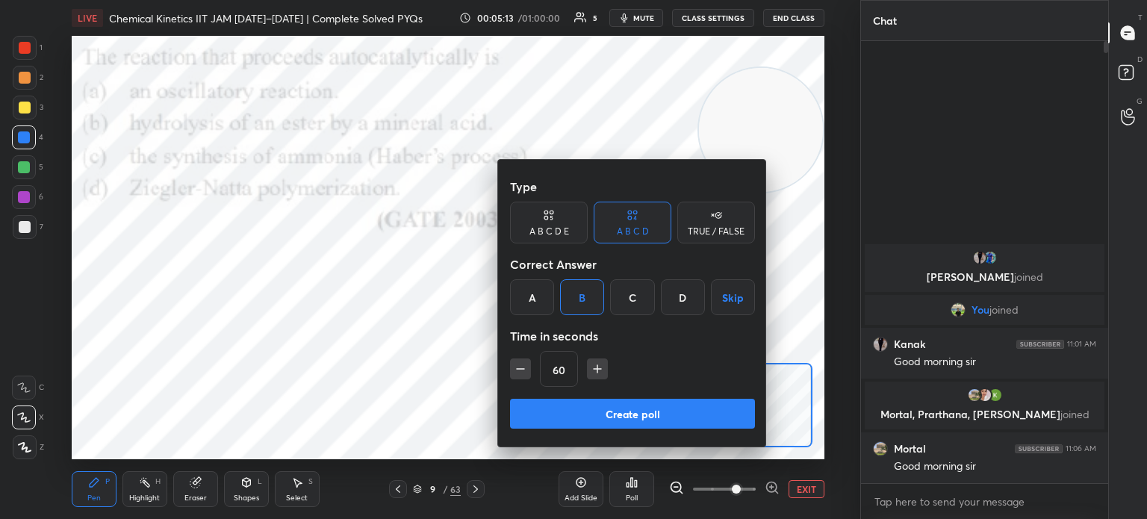
click at [602, 408] on button "Create poll" at bounding box center [632, 414] width 245 height 30
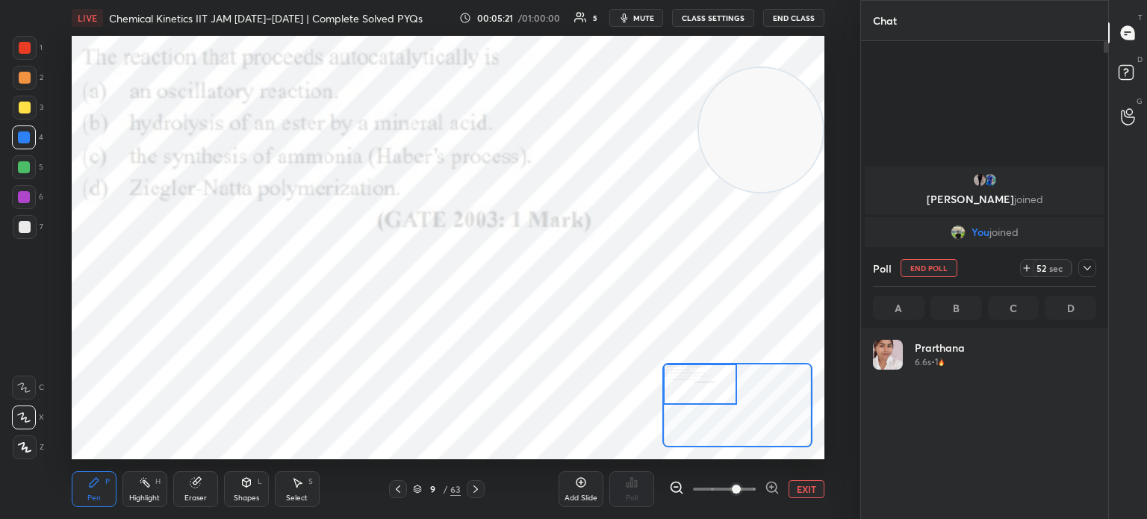
scroll to position [175, 219]
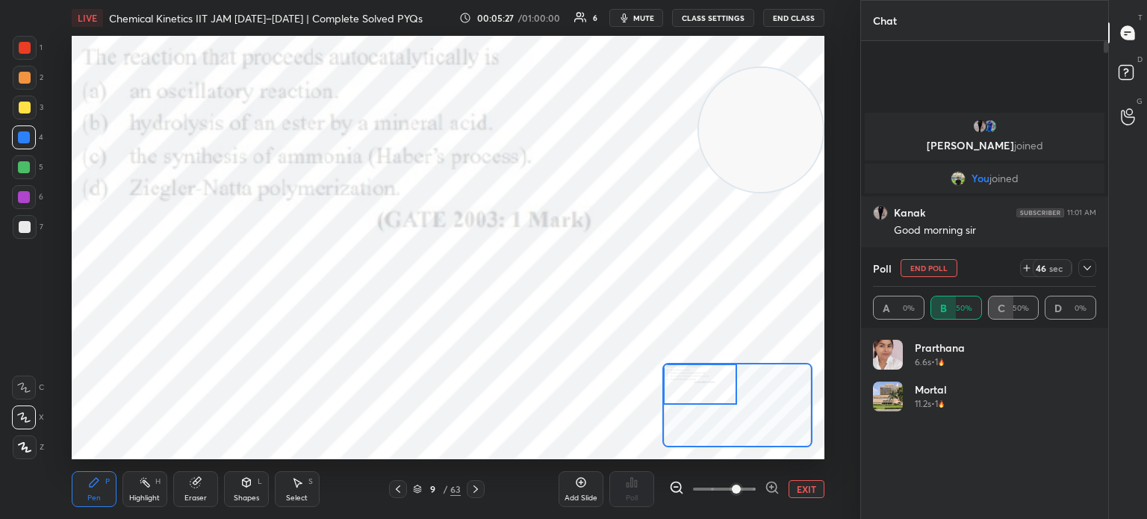
click at [1082, 268] on icon at bounding box center [1088, 268] width 12 height 12
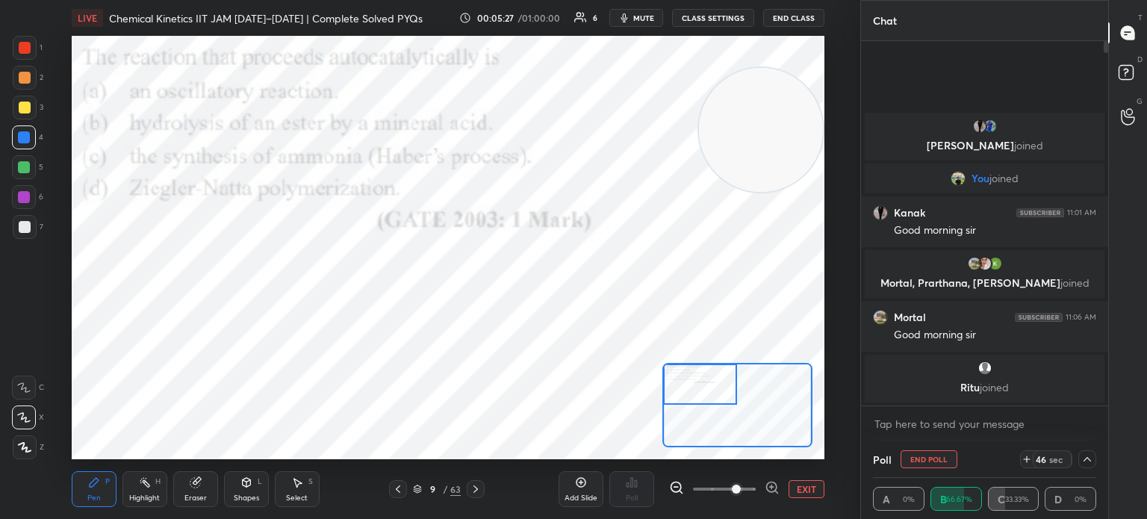
scroll to position [0, 4]
click at [1084, 456] on icon at bounding box center [1088, 459] width 12 height 12
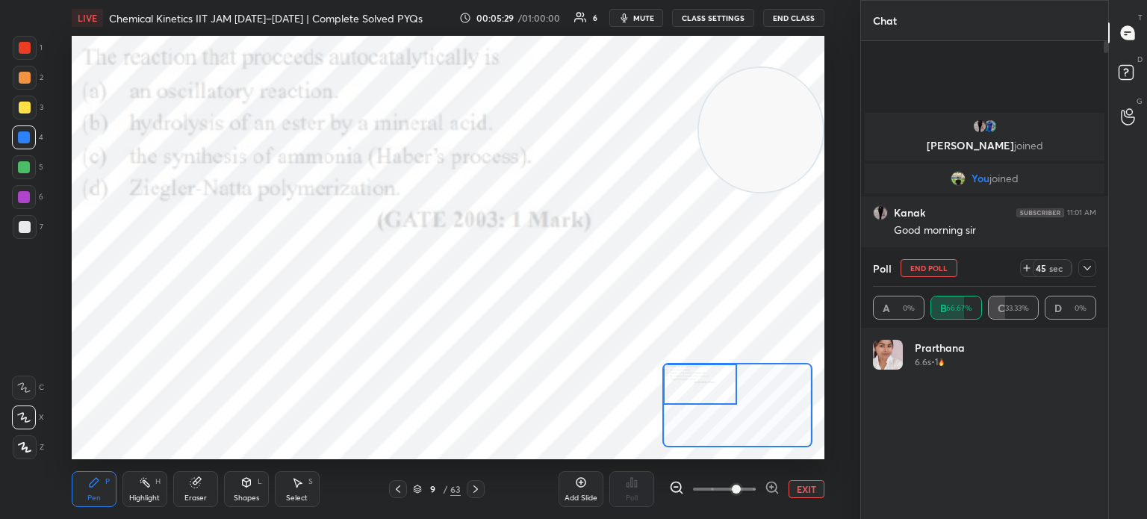
scroll to position [4, 4]
click at [28, 50] on div at bounding box center [25, 48] width 12 height 12
click at [25, 53] on div at bounding box center [25, 48] width 12 height 12
click at [27, 427] on div at bounding box center [24, 418] width 24 height 24
click at [1086, 266] on icon at bounding box center [1088, 268] width 12 height 12
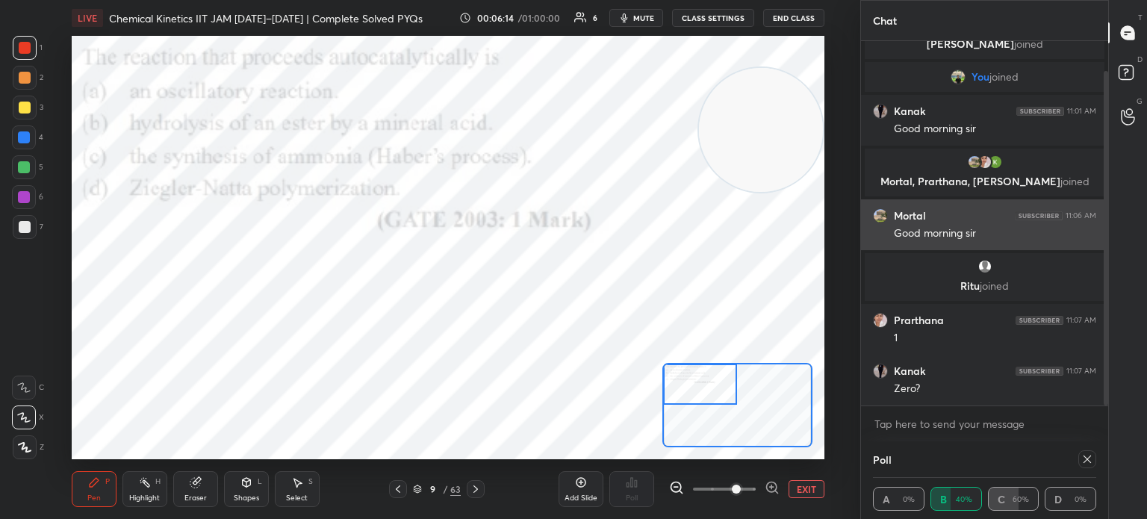
scroll to position [84, 0]
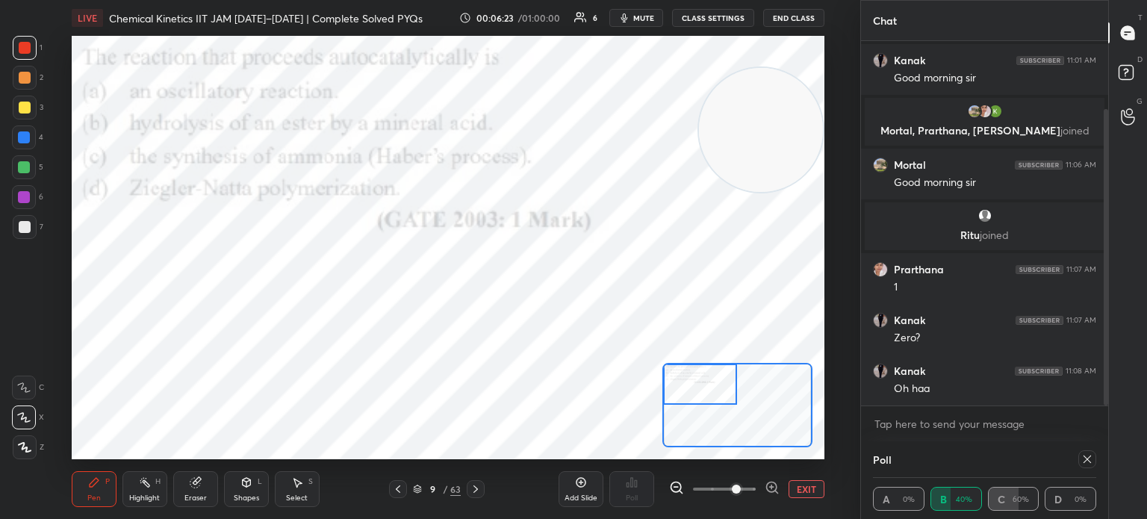
click at [158, 485] on div "H" at bounding box center [157, 481] width 5 height 7
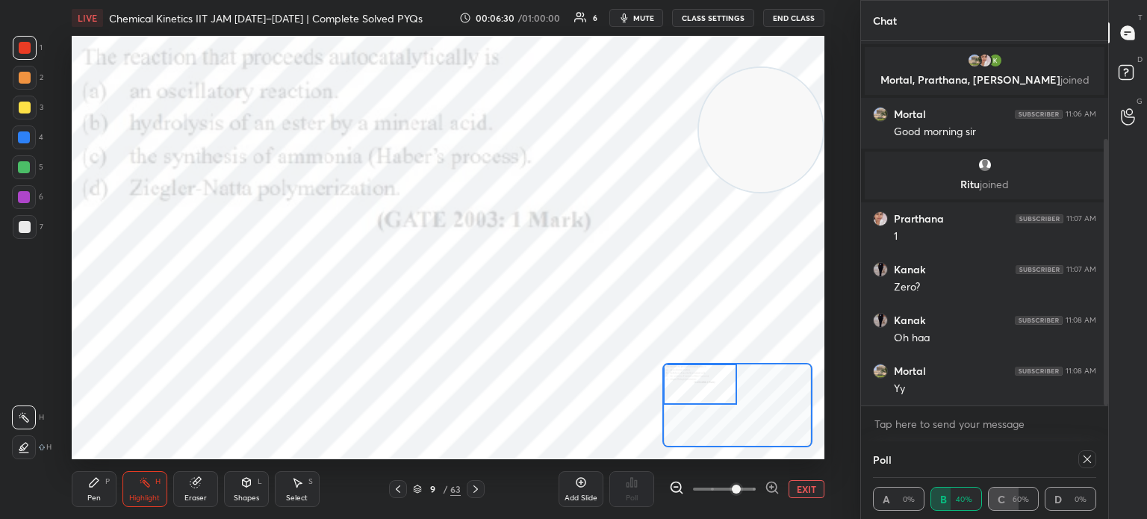
click at [472, 491] on icon at bounding box center [476, 489] width 12 height 12
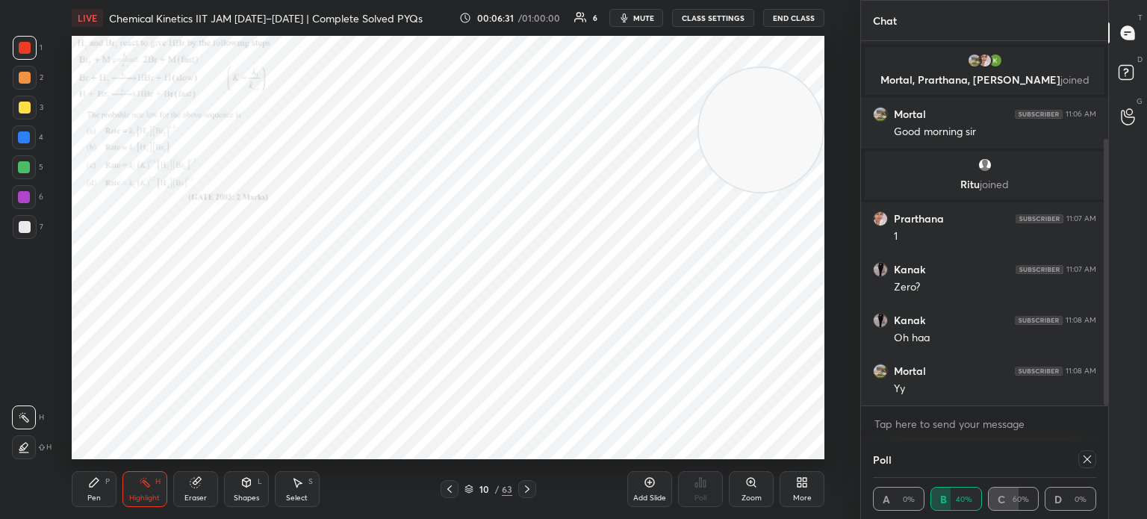
click at [529, 489] on icon at bounding box center [527, 489] width 4 height 7
click at [533, 489] on icon at bounding box center [527, 489] width 12 height 12
click at [527, 491] on icon at bounding box center [527, 489] width 4 height 7
click at [526, 494] on icon at bounding box center [527, 489] width 12 height 12
click at [526, 489] on icon at bounding box center [527, 489] width 12 height 12
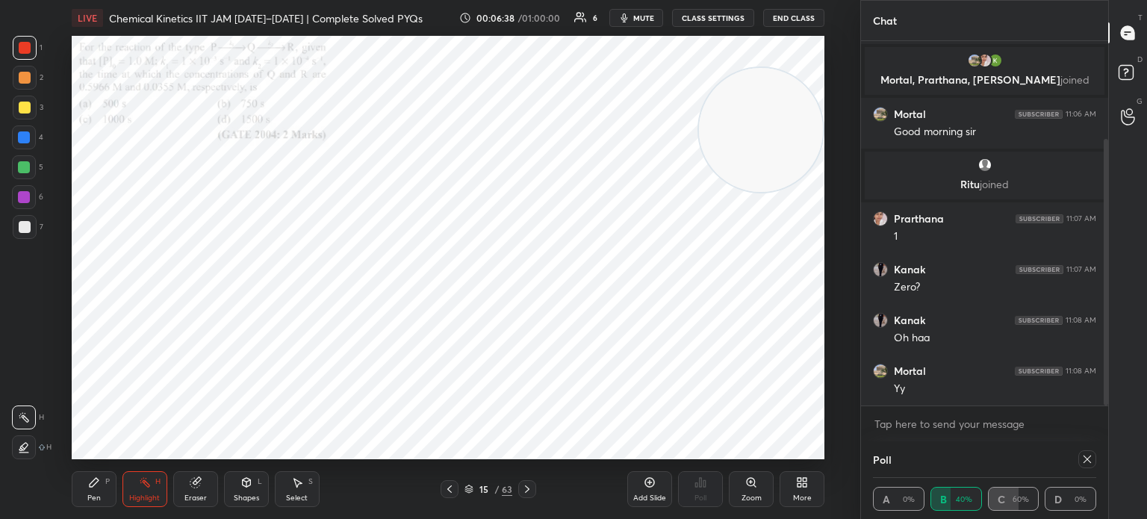
click at [533, 491] on icon at bounding box center [527, 489] width 12 height 12
click at [533, 493] on div at bounding box center [527, 489] width 18 height 18
click at [753, 489] on icon at bounding box center [751, 483] width 12 height 12
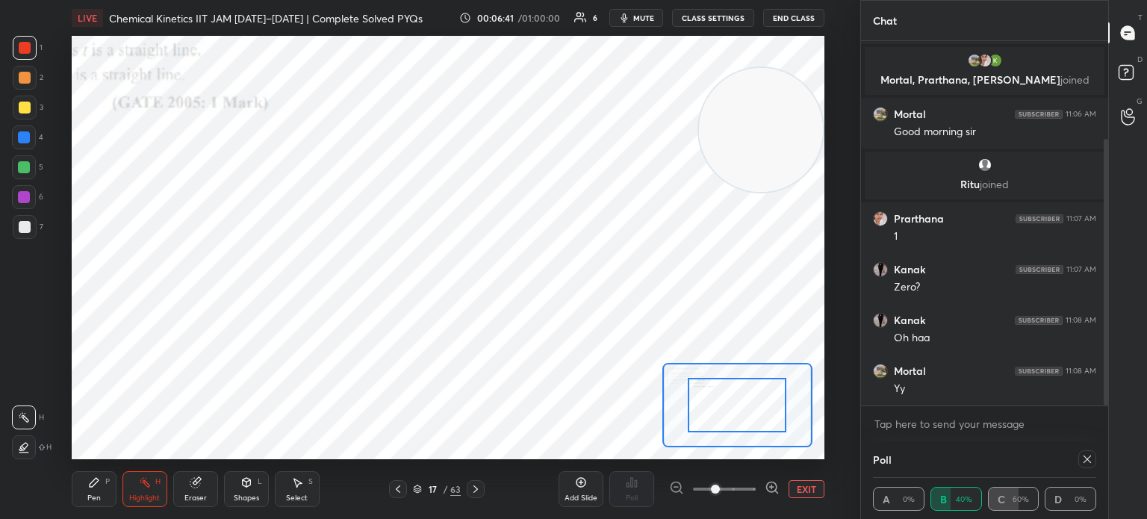
click at [720, 486] on span at bounding box center [715, 489] width 9 height 9
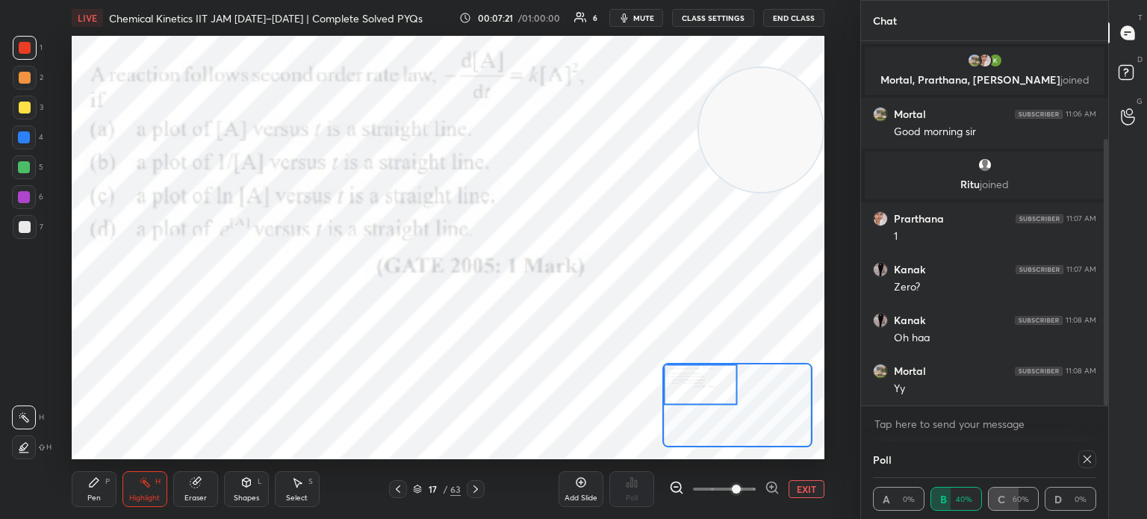
click at [1088, 459] on icon at bounding box center [1088, 459] width 12 height 12
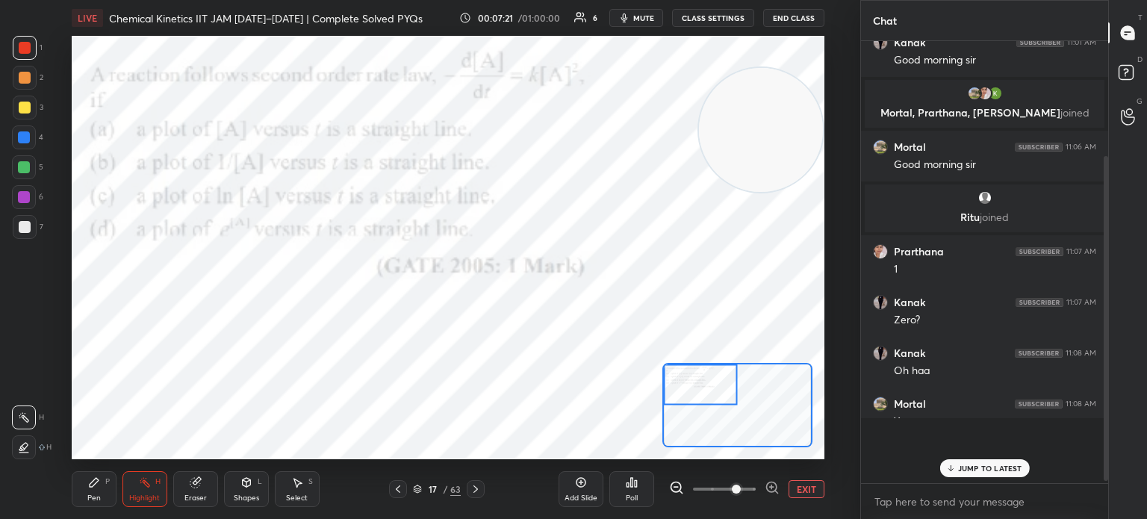
scroll to position [4, 4]
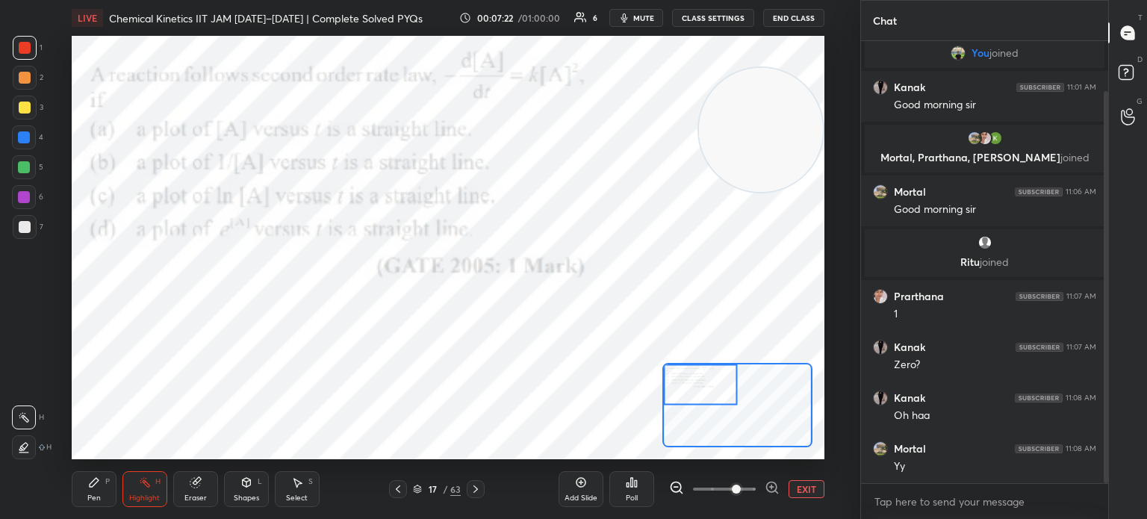
click at [639, 498] on div "Poll" at bounding box center [632, 489] width 45 height 36
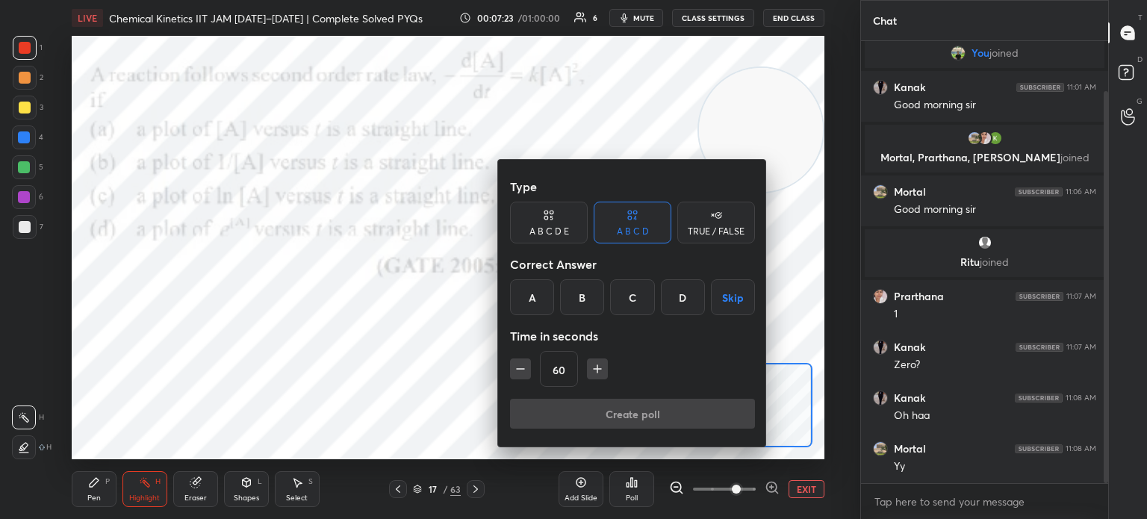
click at [586, 294] on div "B" at bounding box center [582, 297] width 44 height 36
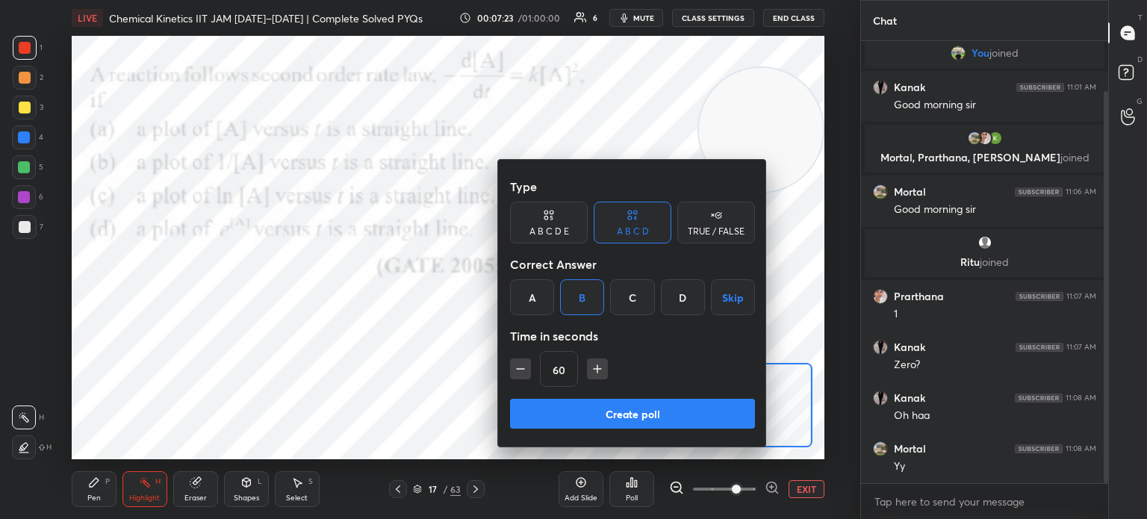
click at [609, 412] on button "Create poll" at bounding box center [632, 414] width 245 height 30
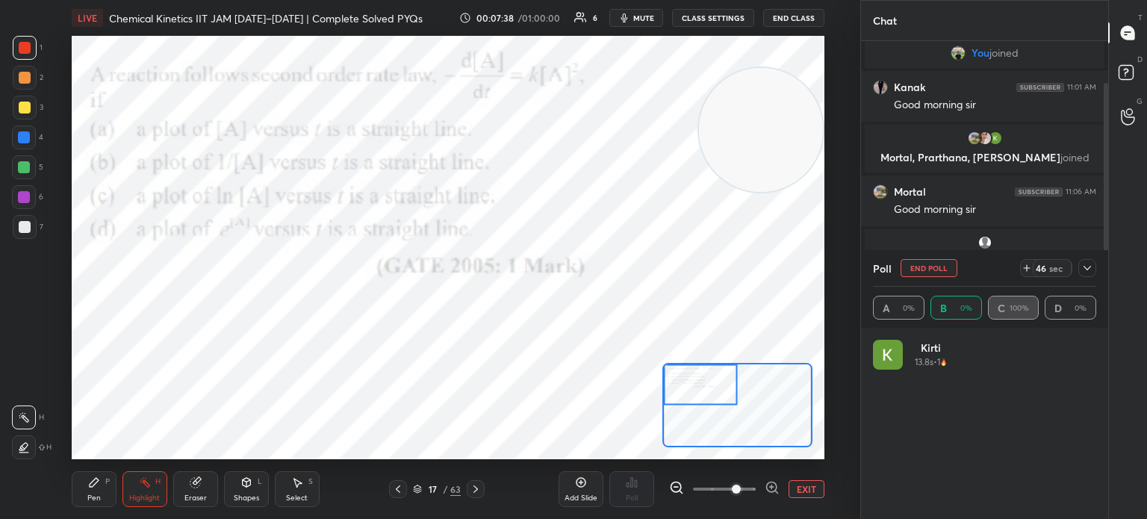
scroll to position [175, 219]
click at [25, 58] on div at bounding box center [25, 48] width 24 height 24
click at [27, 53] on div at bounding box center [25, 48] width 12 height 12
click at [90, 501] on div "Pen" at bounding box center [93, 497] width 13 height 7
click at [98, 488] on icon at bounding box center [94, 483] width 12 height 12
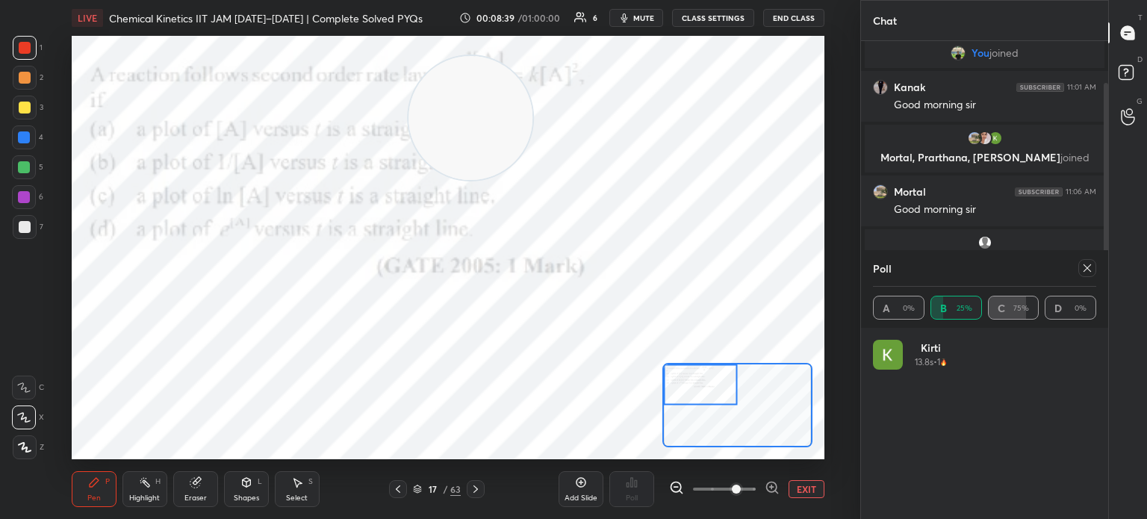
click at [1088, 261] on div at bounding box center [1088, 268] width 18 height 18
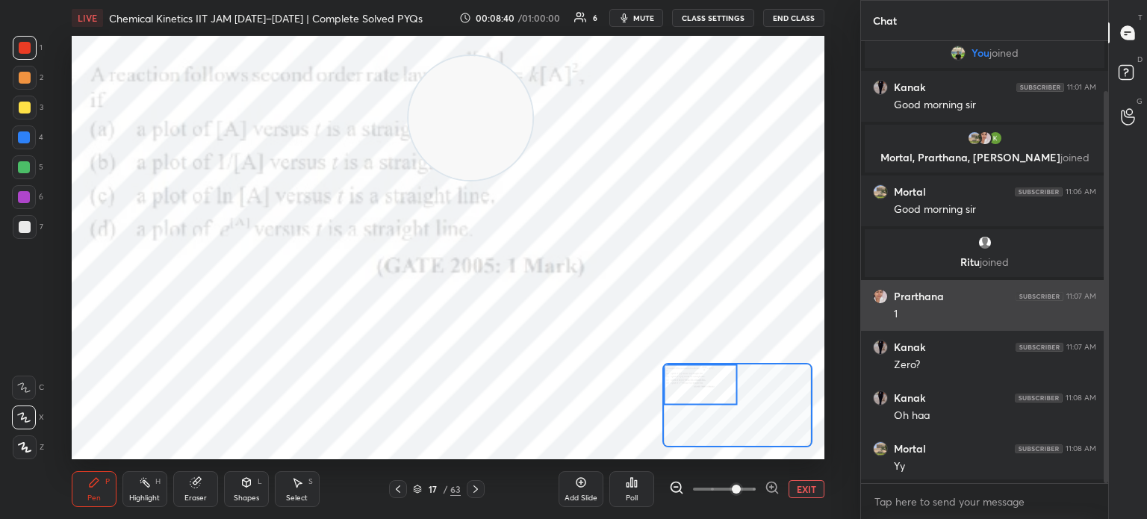
scroll to position [433, 243]
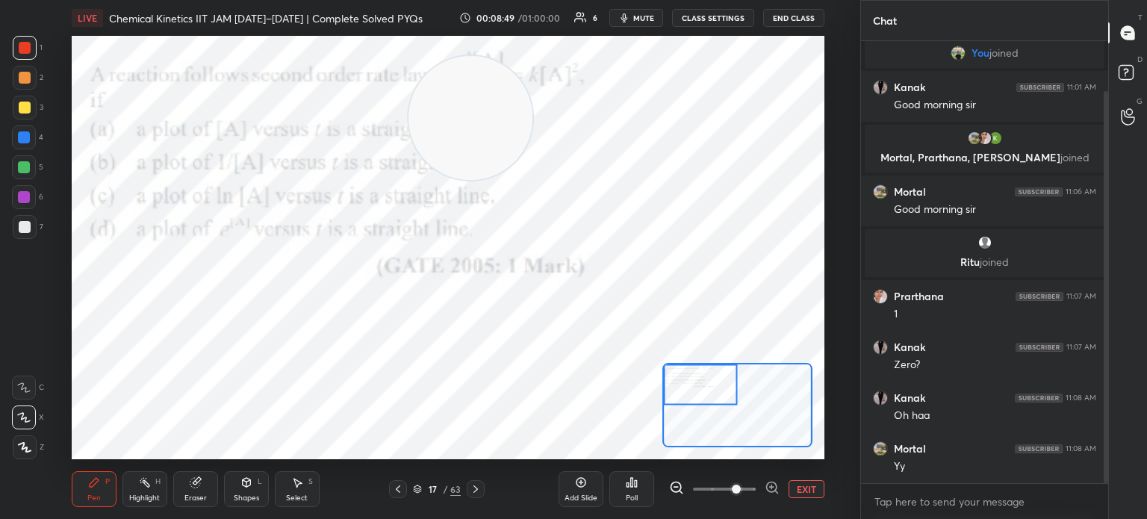
click at [486, 491] on div "17 / 63" at bounding box center [437, 489] width 244 height 18
click at [478, 489] on icon at bounding box center [476, 489] width 12 height 12
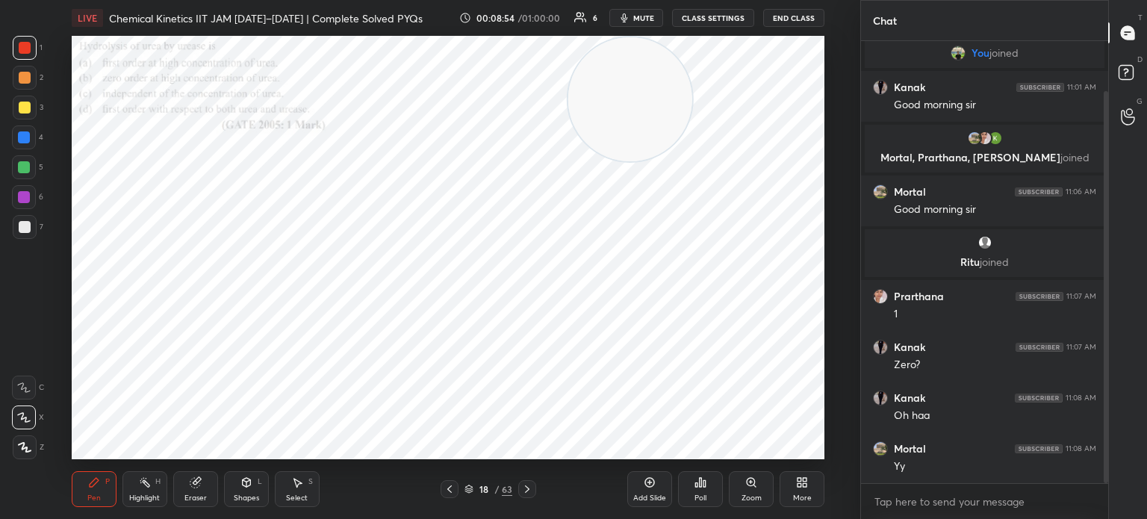
click at [525, 489] on icon at bounding box center [527, 489] width 12 height 12
click at [530, 494] on icon at bounding box center [527, 489] width 12 height 12
click at [529, 495] on icon at bounding box center [527, 489] width 12 height 12
click at [526, 491] on icon at bounding box center [527, 489] width 12 height 12
click at [529, 486] on icon at bounding box center [527, 489] width 12 height 12
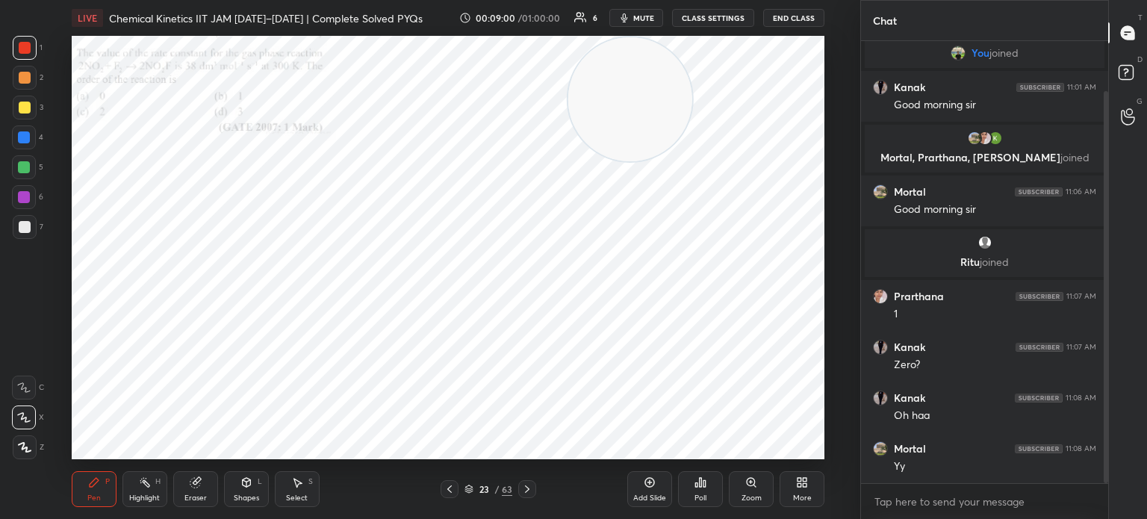
click at [755, 486] on icon at bounding box center [755, 486] width 2 height 2
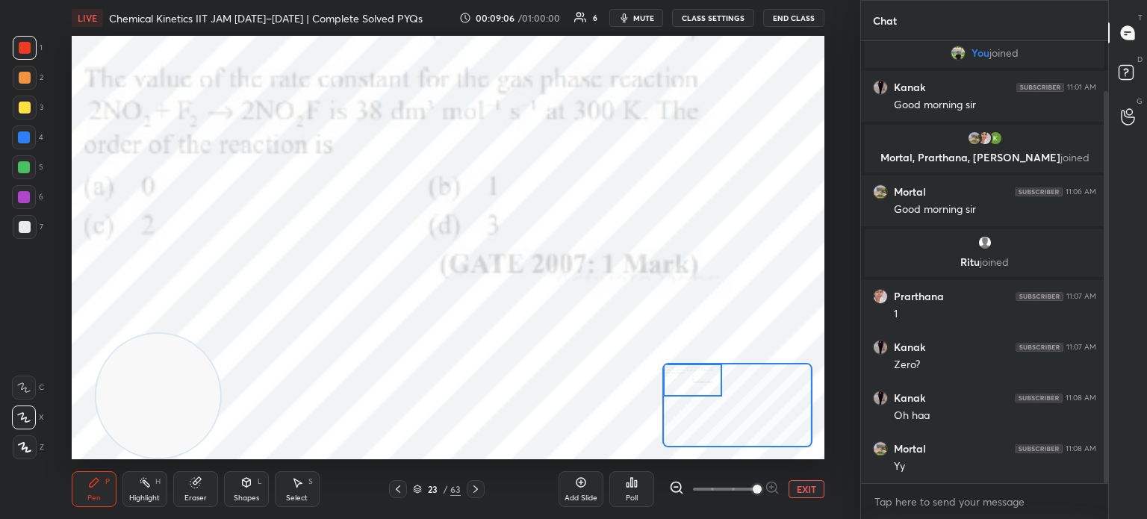
click at [636, 495] on div "Poll" at bounding box center [632, 497] width 12 height 7
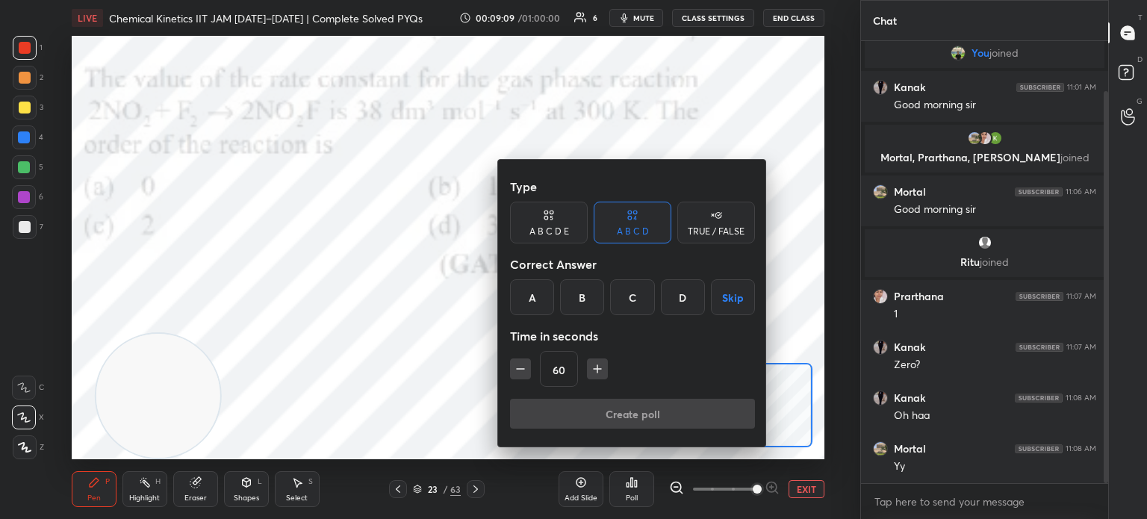
click at [630, 295] on div "C" at bounding box center [632, 297] width 44 height 36
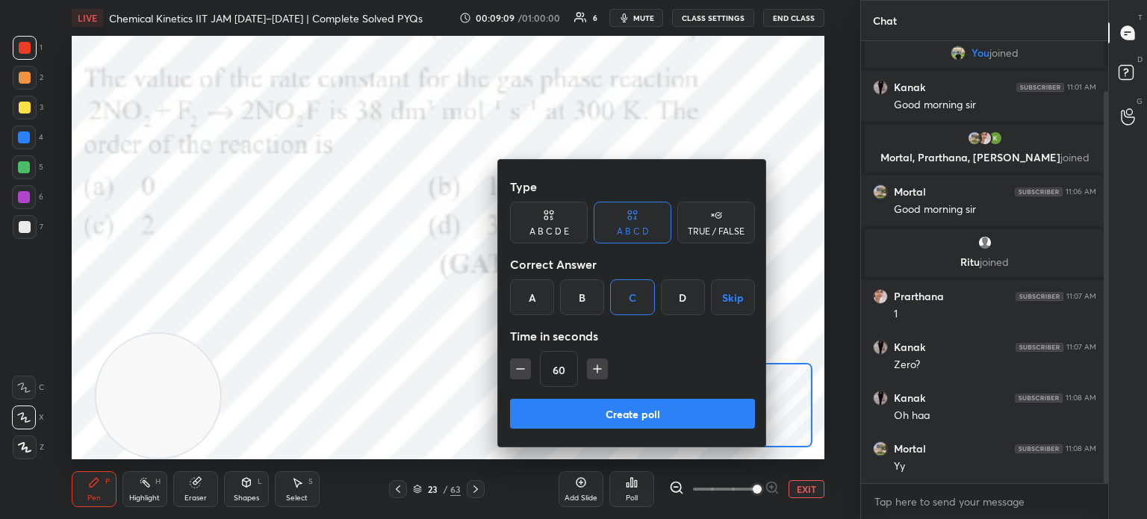
click at [598, 400] on button "Create poll" at bounding box center [632, 414] width 245 height 30
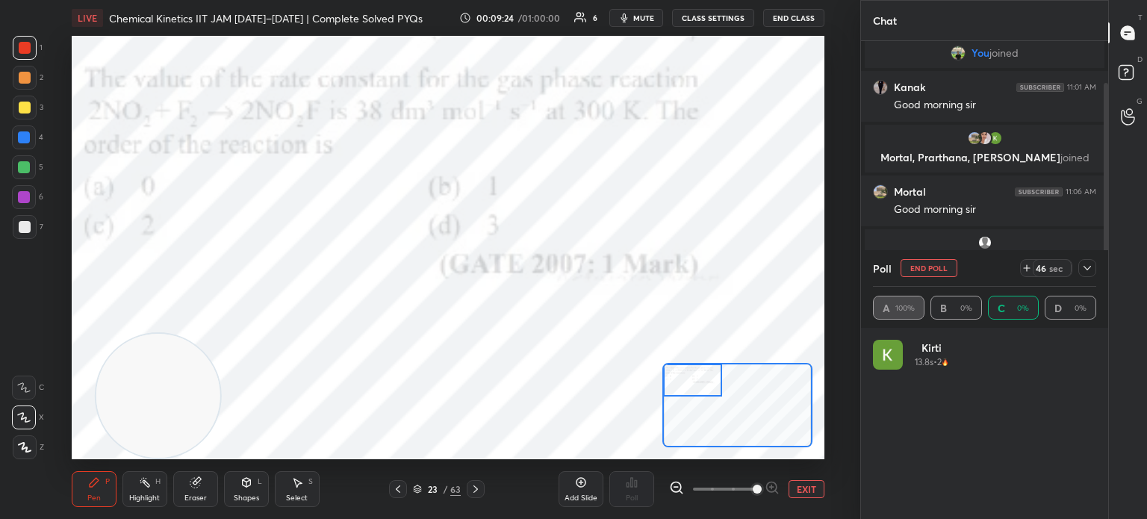
scroll to position [175, 219]
click at [1090, 266] on icon at bounding box center [1087, 267] width 7 height 7
type textarea "x"
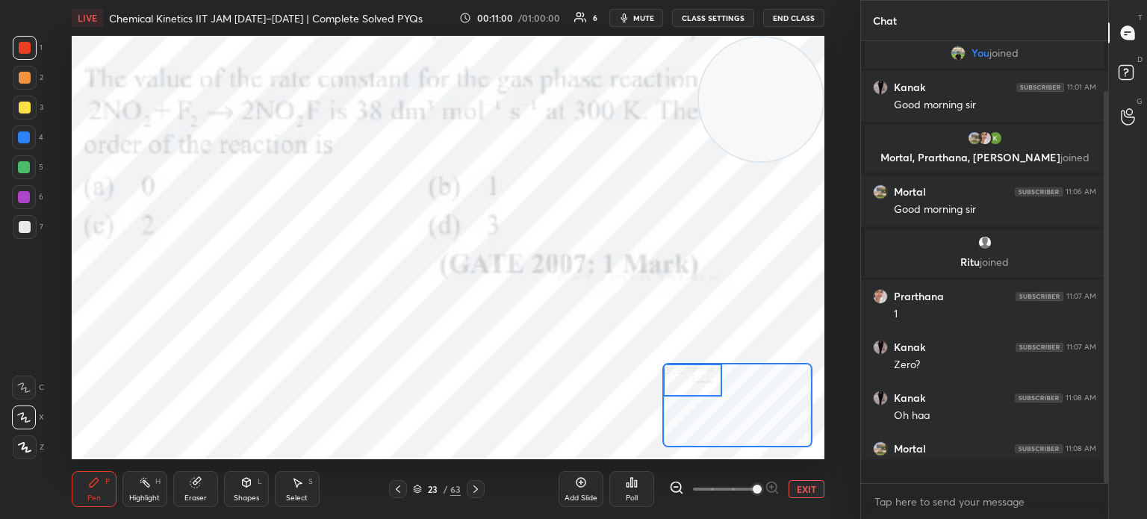
scroll to position [4, 4]
click at [478, 490] on icon at bounding box center [476, 489] width 12 height 12
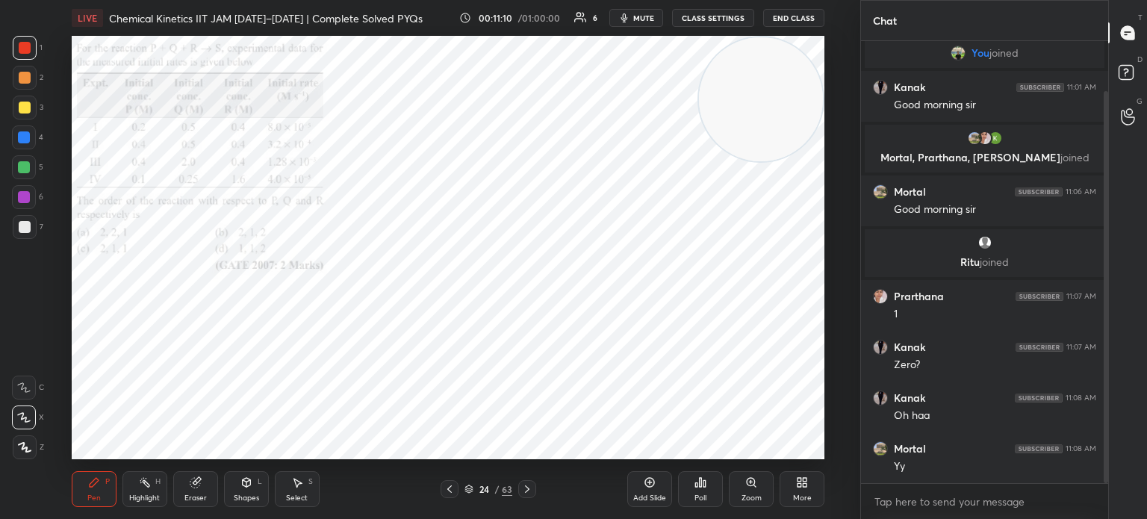
click at [524, 487] on icon at bounding box center [527, 489] width 12 height 12
click at [753, 487] on icon at bounding box center [751, 483] width 12 height 12
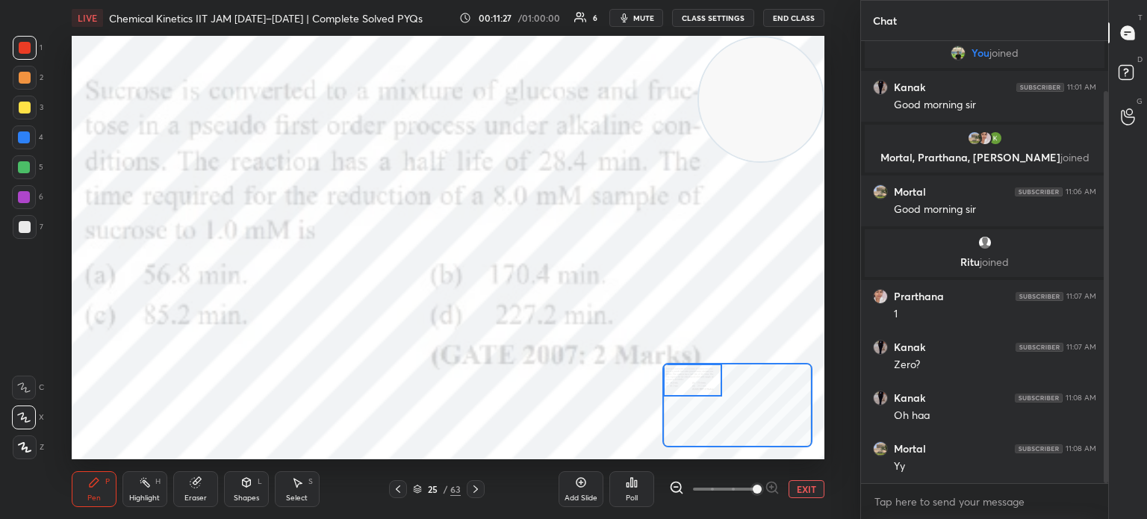
click at [634, 477] on icon at bounding box center [632, 483] width 12 height 12
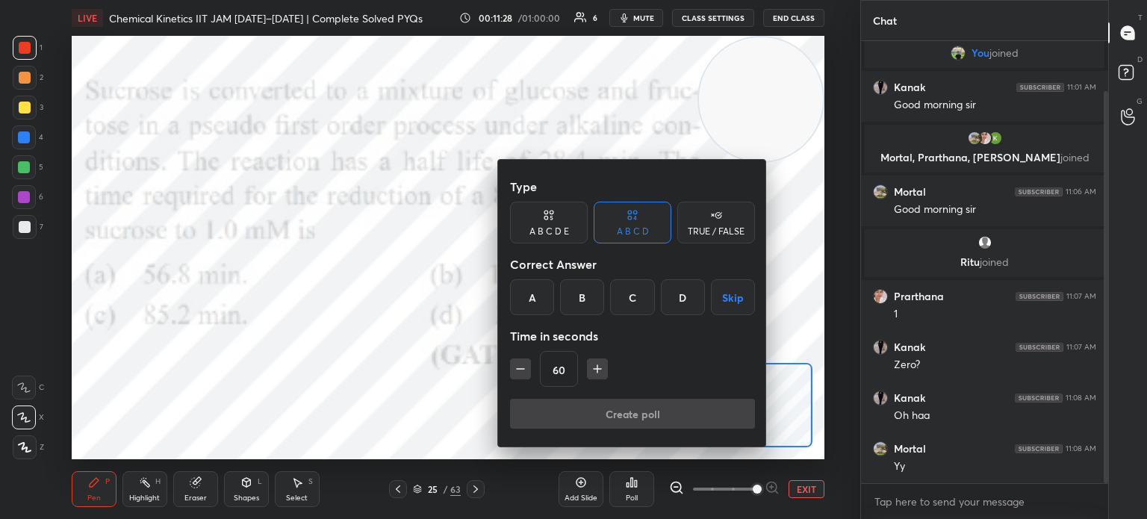
click at [632, 300] on div "C" at bounding box center [632, 297] width 44 height 36
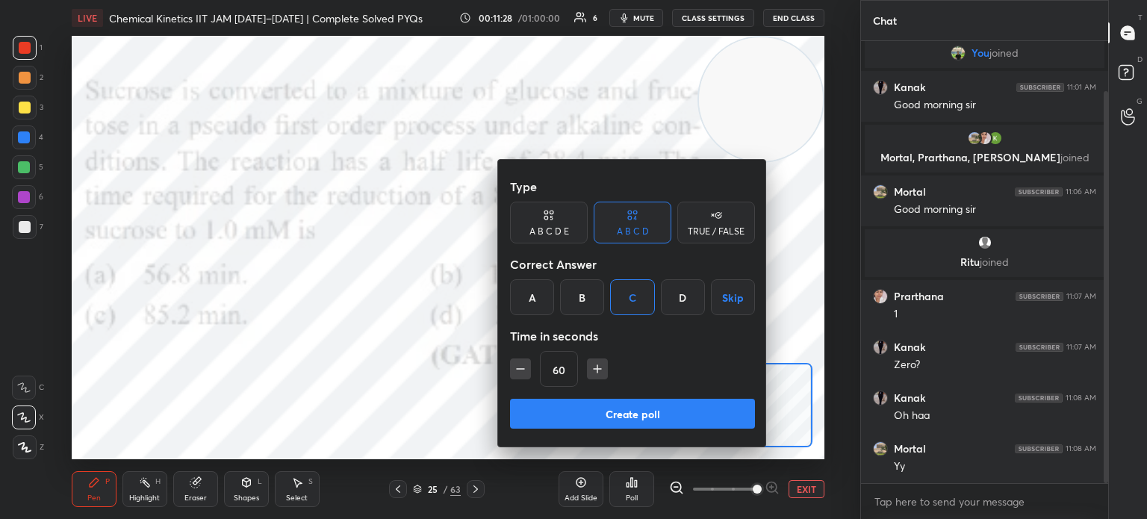
click at [597, 375] on icon "button" at bounding box center [597, 369] width 15 height 15
click at [601, 372] on icon "button" at bounding box center [597, 369] width 15 height 15
click at [598, 371] on icon "button" at bounding box center [597, 369] width 15 height 15
click at [598, 370] on icon "button" at bounding box center [597, 369] width 15 height 15
click at [601, 369] on icon "button" at bounding box center [604, 369] width 7 height 0
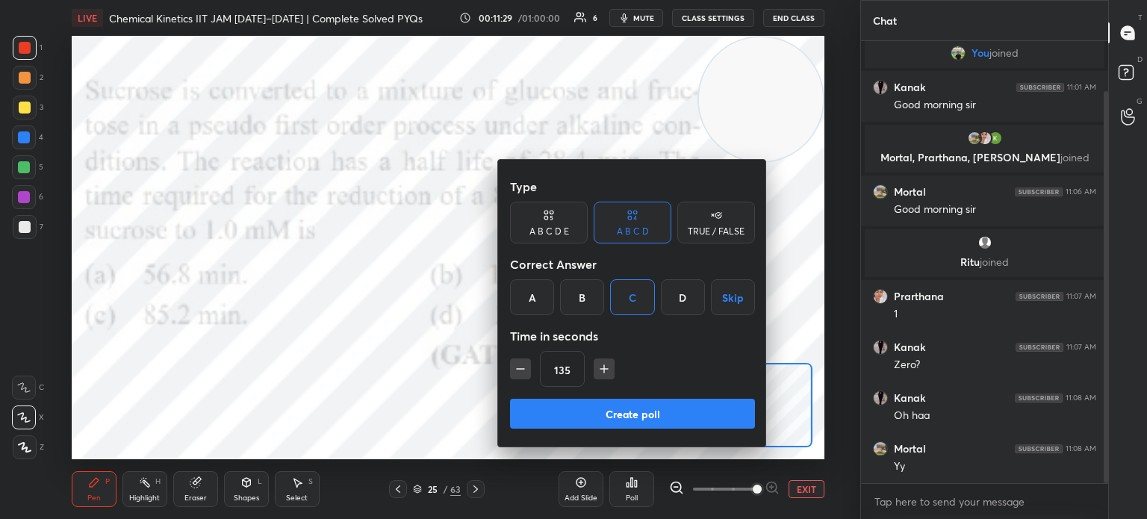
click at [598, 366] on icon "button" at bounding box center [604, 369] width 15 height 15
type input "150"
click at [595, 419] on button "Create poll" at bounding box center [632, 414] width 245 height 30
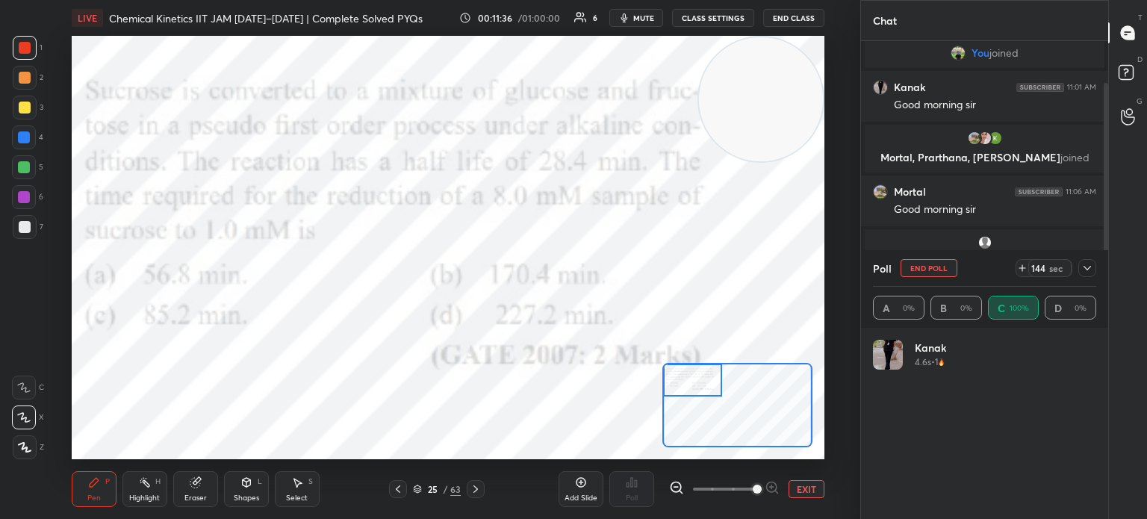
scroll to position [175, 219]
click at [1085, 267] on icon at bounding box center [1088, 268] width 12 height 12
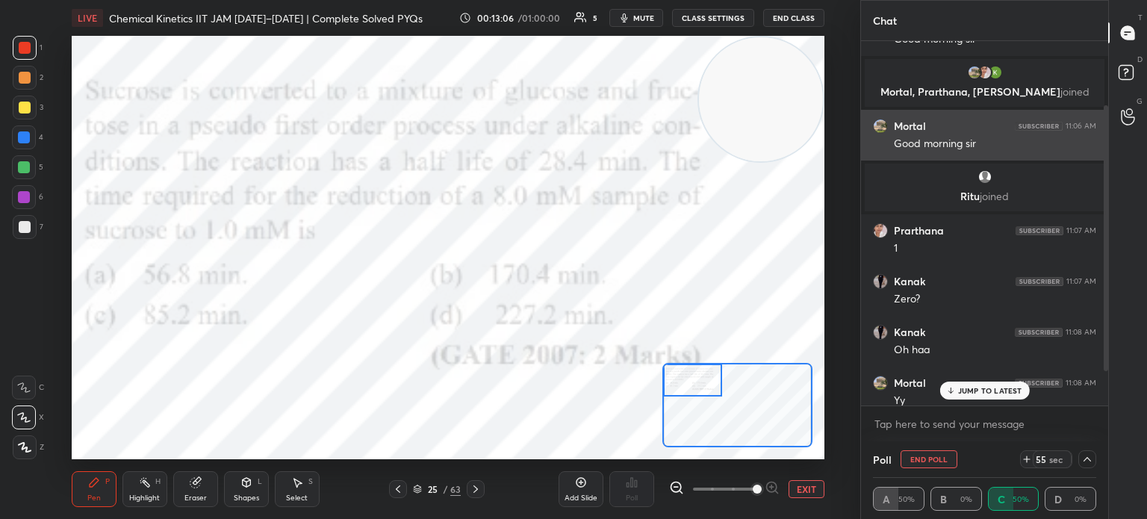
scroll to position [134, 0]
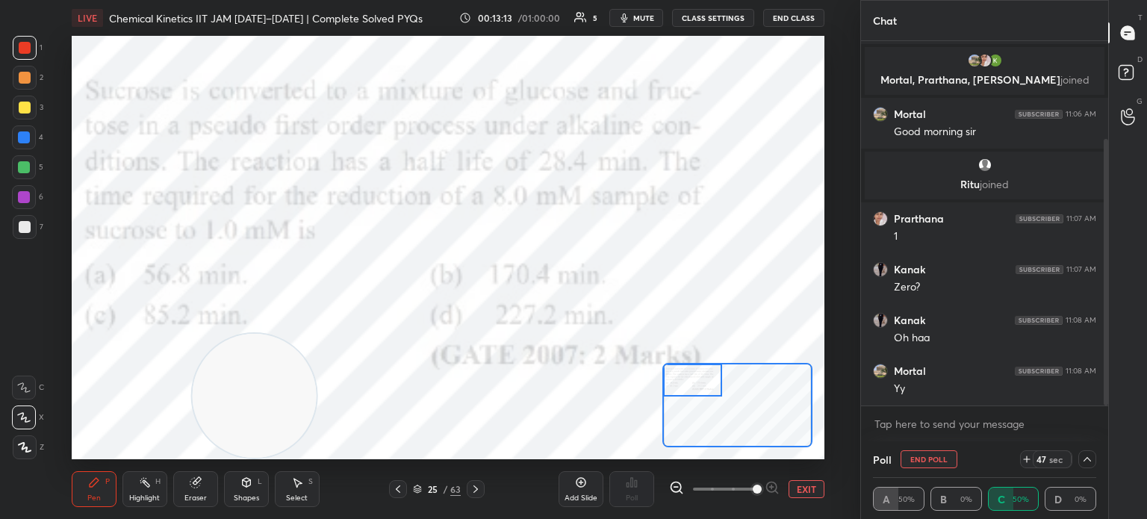
click at [789, 483] on button "EXIT" at bounding box center [807, 489] width 36 height 18
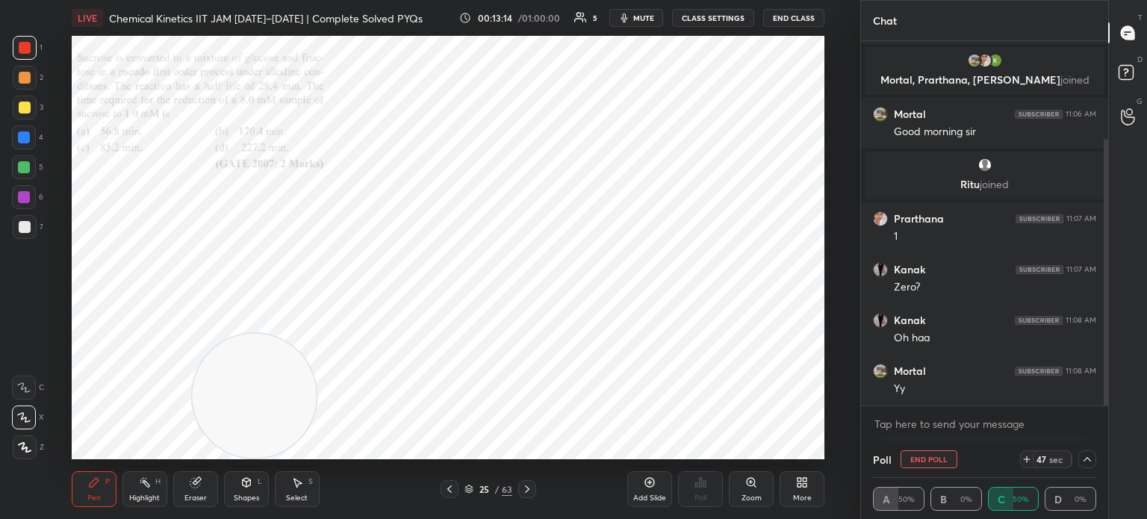
click at [799, 485] on icon at bounding box center [800, 485] width 4 height 4
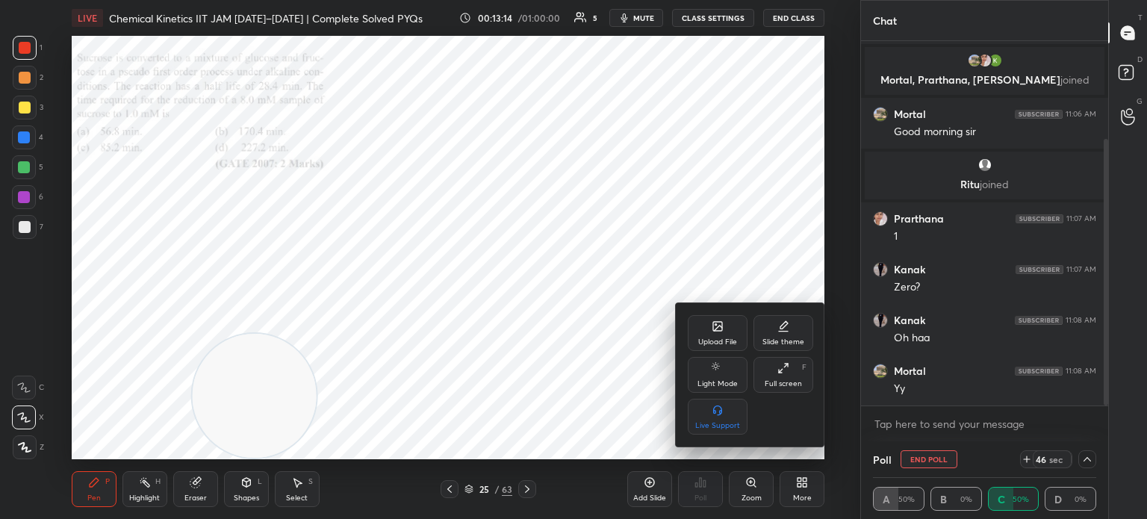
click at [720, 338] on div "Upload File" at bounding box center [717, 341] width 39 height 7
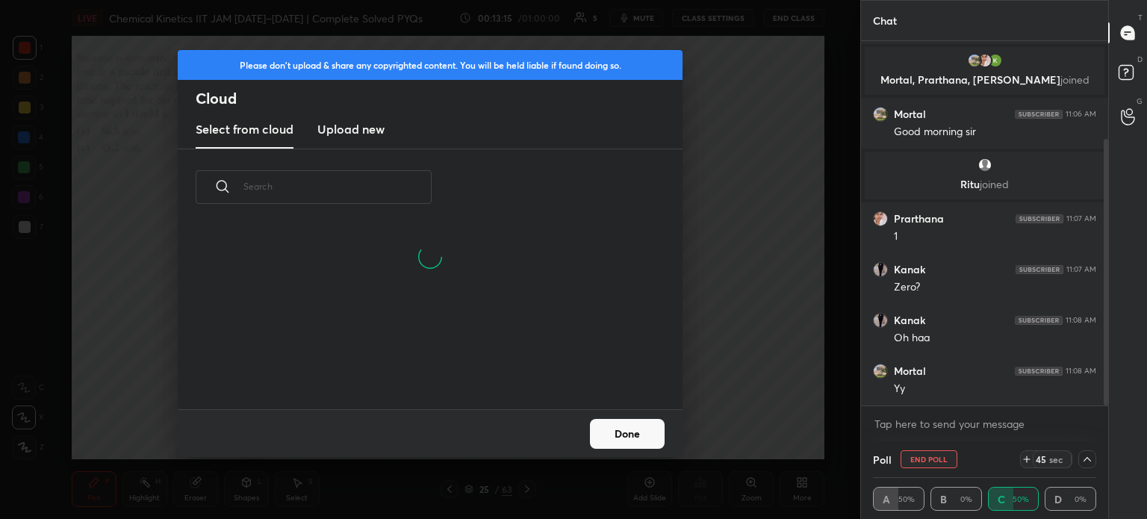
scroll to position [112, 480]
click at [361, 143] on new "Upload new" at bounding box center [350, 129] width 67 height 37
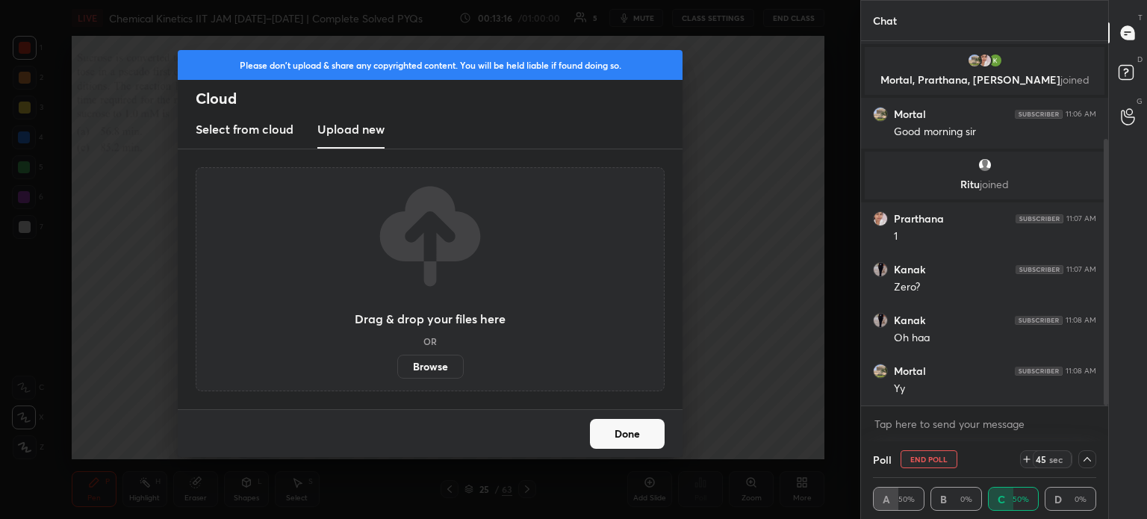
click at [429, 373] on label "Browse" at bounding box center [430, 367] width 66 height 24
click at [397, 373] on input "Browse" at bounding box center [397, 367] width 0 height 24
click at [348, 72] on div "Please don't upload & share any copyrighted content. You will be held liable if…" at bounding box center [430, 65] width 505 height 30
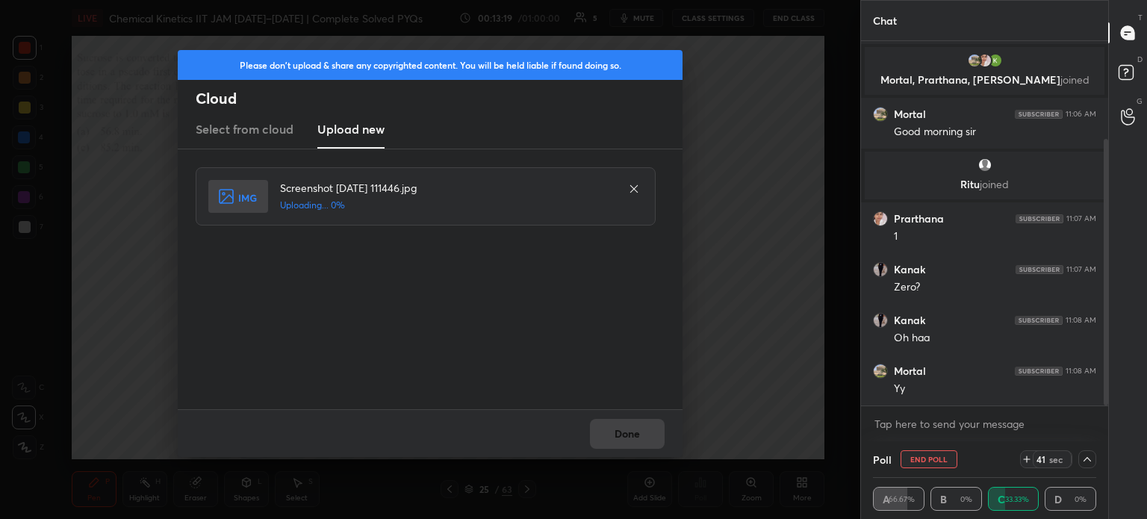
click at [612, 431] on div "Done" at bounding box center [430, 433] width 505 height 48
click at [618, 431] on div "Done" at bounding box center [430, 433] width 505 height 48
click at [619, 429] on button "Done" at bounding box center [627, 434] width 75 height 30
click at [618, 429] on button "Done" at bounding box center [627, 434] width 75 height 30
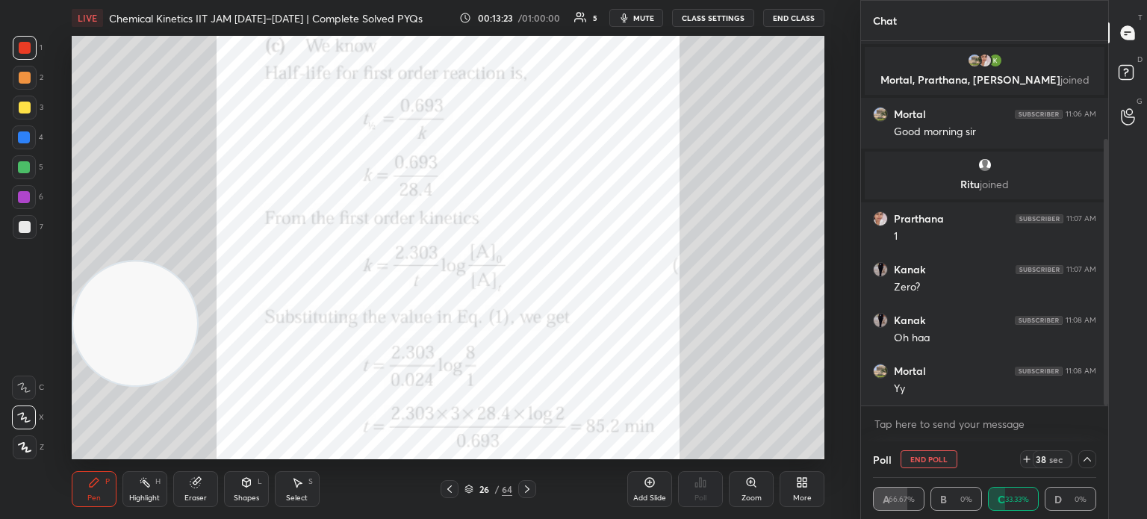
click at [146, 468] on div "Pen P Highlight H Eraser Shapes L Select S 26 / 64 Add Slide Poll Zoom More" at bounding box center [448, 489] width 753 height 60
click at [149, 486] on icon at bounding box center [145, 483] width 12 height 12
click at [1086, 465] on div at bounding box center [1088, 459] width 18 height 18
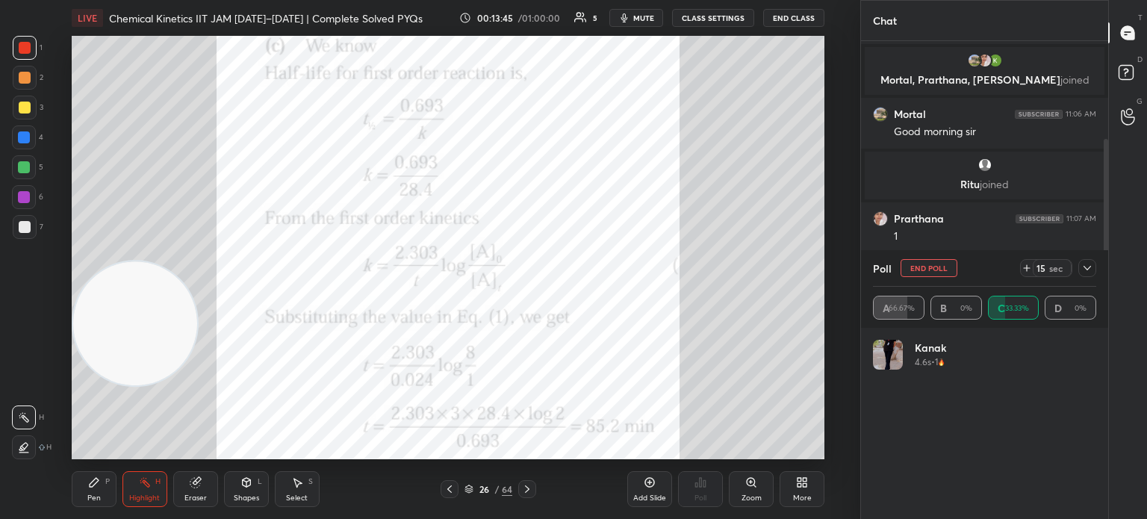
scroll to position [175, 219]
click at [1085, 261] on div at bounding box center [1088, 268] width 18 height 18
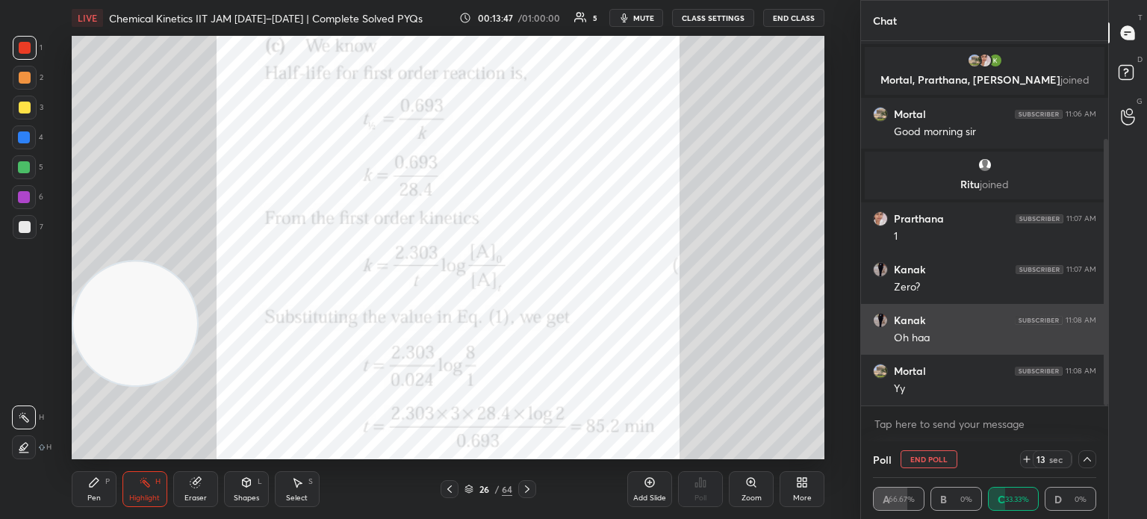
scroll to position [0, 4]
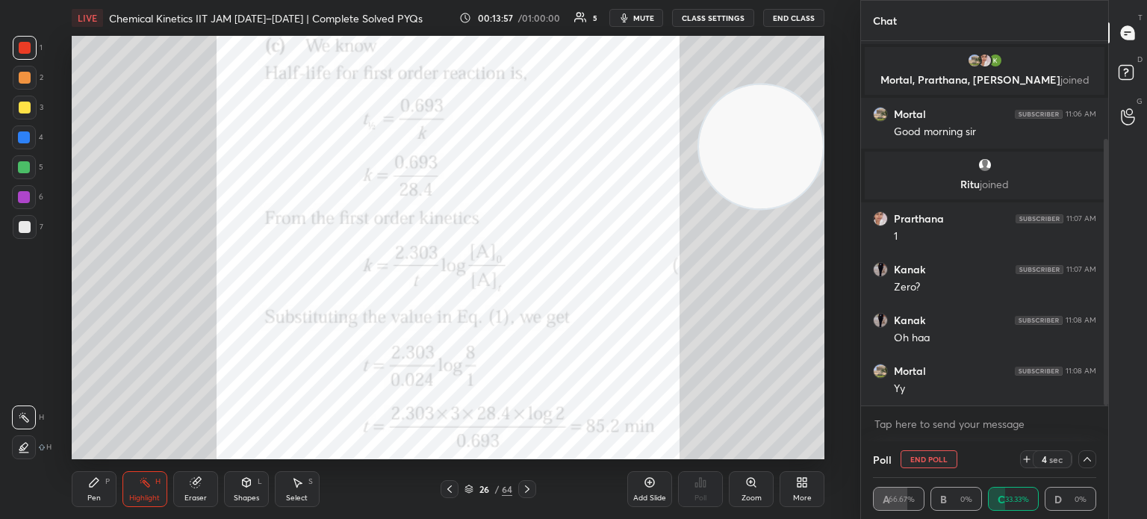
click at [31, 65] on div "1" at bounding box center [28, 51] width 30 height 30
click at [81, 469] on div "Pen P Highlight H Eraser Shapes L Select S 26 / 64 Add Slide Poll Zoom More" at bounding box center [448, 489] width 753 height 60
click at [89, 478] on icon at bounding box center [94, 483] width 12 height 12
click at [26, 446] on icon at bounding box center [24, 447] width 13 height 10
click at [529, 488] on icon at bounding box center [527, 489] width 12 height 12
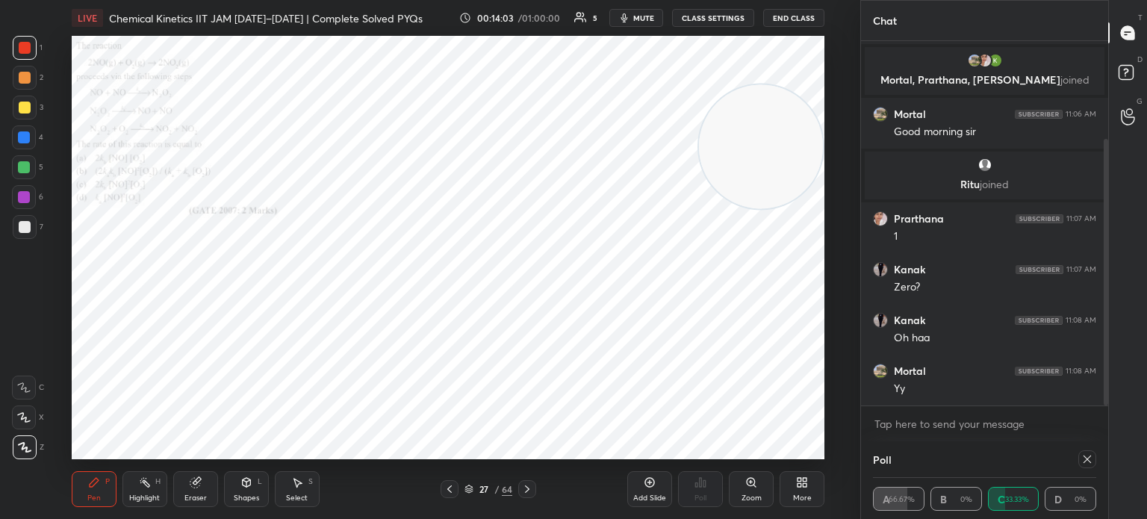
click at [531, 486] on icon at bounding box center [527, 489] width 12 height 12
click at [533, 484] on icon at bounding box center [527, 489] width 12 height 12
click at [754, 486] on icon at bounding box center [755, 486] width 2 height 2
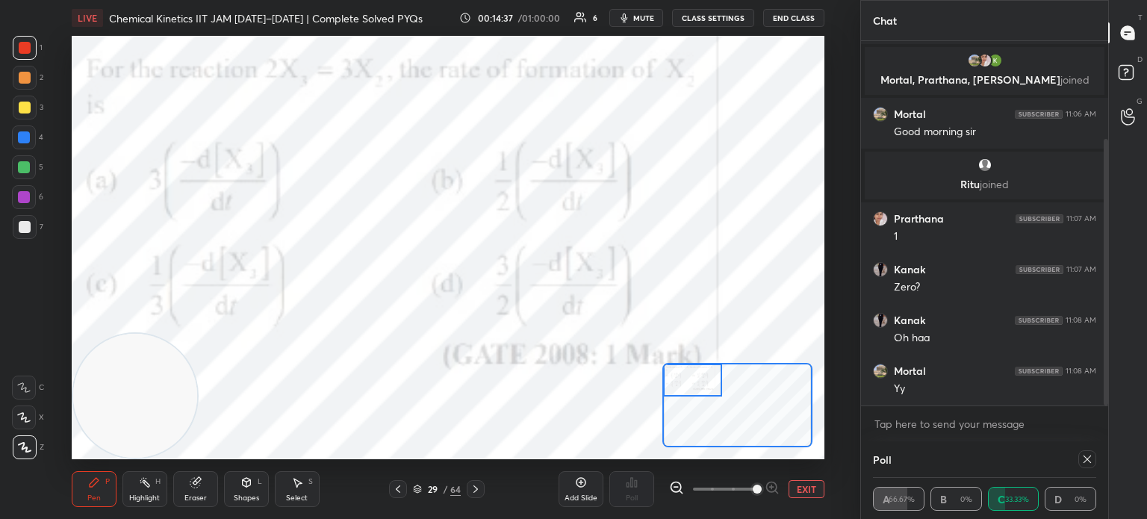
click at [1093, 452] on div at bounding box center [1088, 459] width 18 height 18
type textarea "x"
click at [1090, 455] on div "Poll A 66.67% B 0% C 33.33% D 0%" at bounding box center [984, 480] width 247 height 78
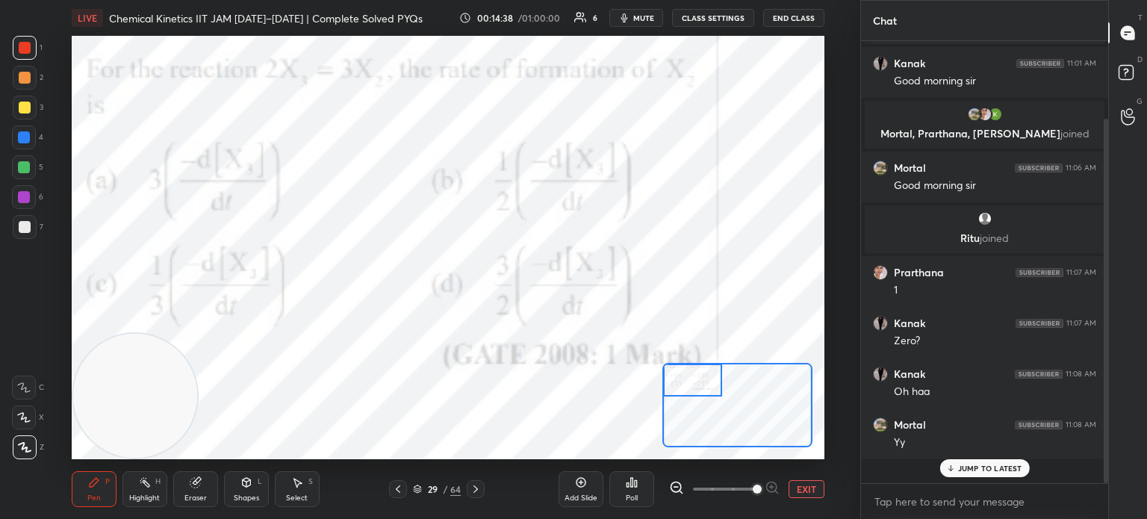
scroll to position [4, 4]
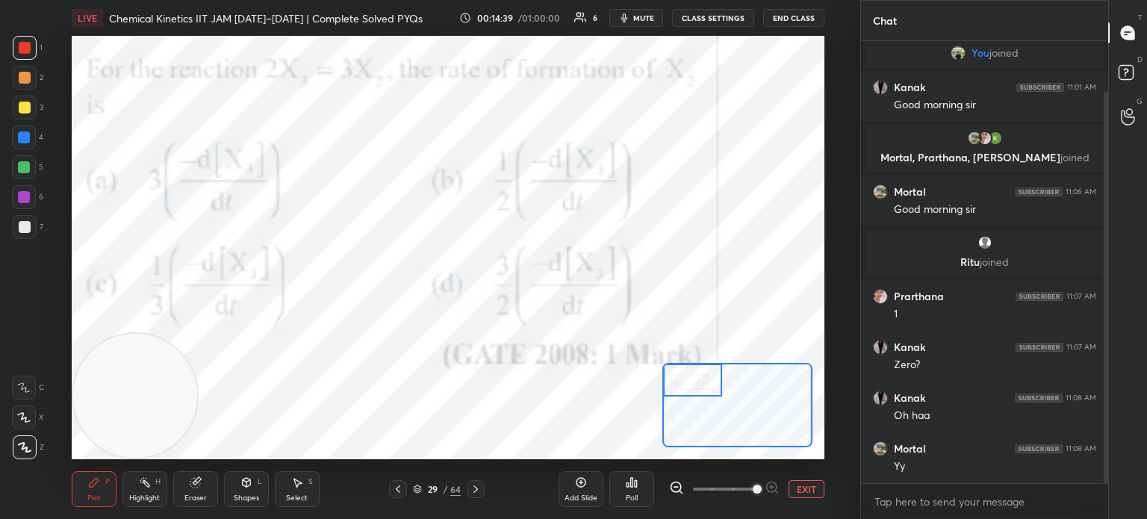
click at [633, 507] on div "Poll" at bounding box center [632, 489] width 45 height 84
click at [638, 502] on div "Poll" at bounding box center [632, 497] width 12 height 7
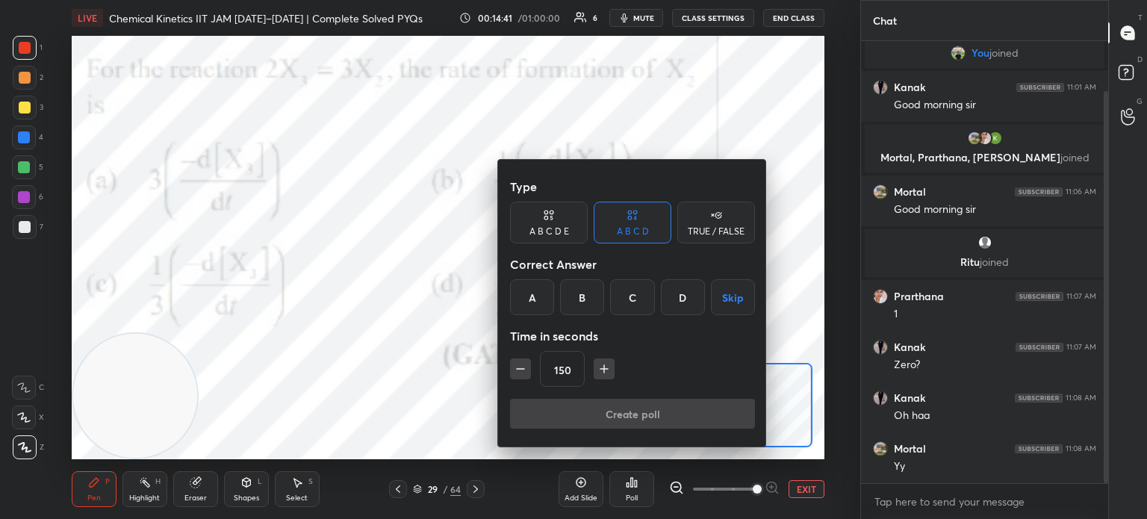
click at [680, 298] on div "D" at bounding box center [683, 297] width 44 height 36
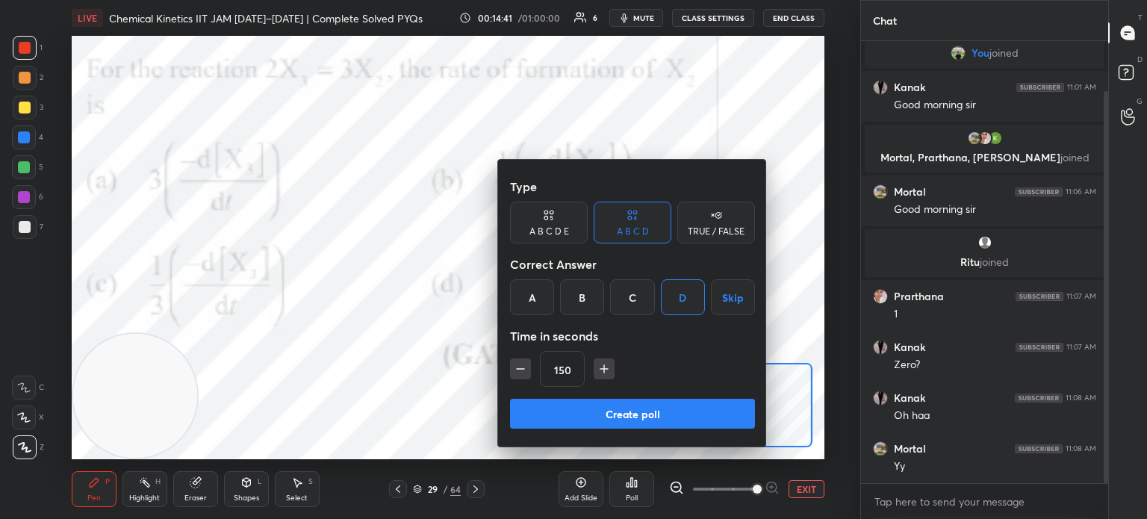
click at [524, 373] on icon "button" at bounding box center [520, 369] width 15 height 15
click at [523, 372] on icon "button" at bounding box center [520, 369] width 15 height 15
click at [525, 376] on icon "button" at bounding box center [520, 369] width 15 height 15
click at [526, 373] on icon "button" at bounding box center [520, 369] width 15 height 15
click at [527, 375] on icon "button" at bounding box center [520, 369] width 15 height 15
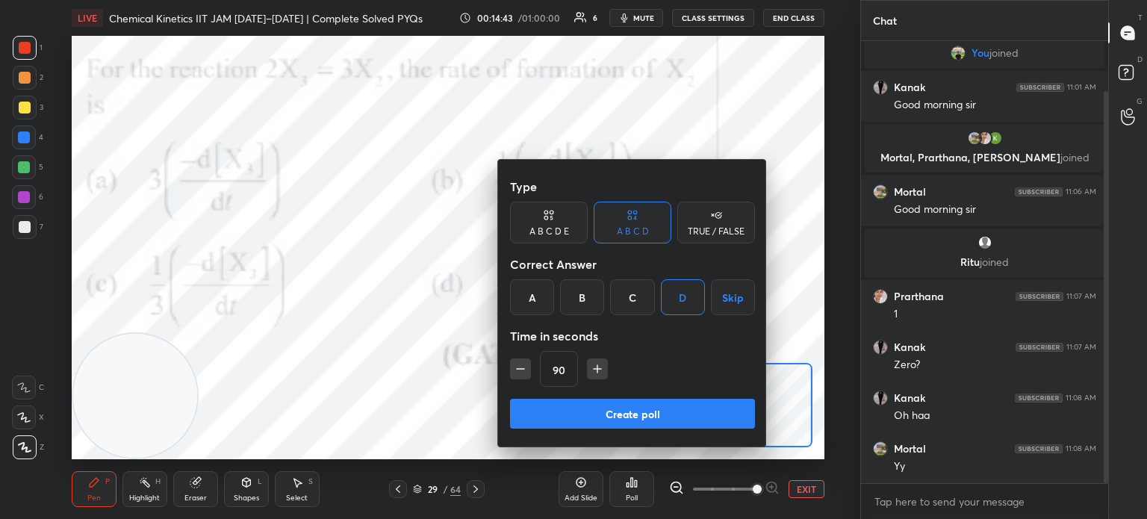
type input "75"
click at [553, 408] on button "Create poll" at bounding box center [632, 414] width 245 height 30
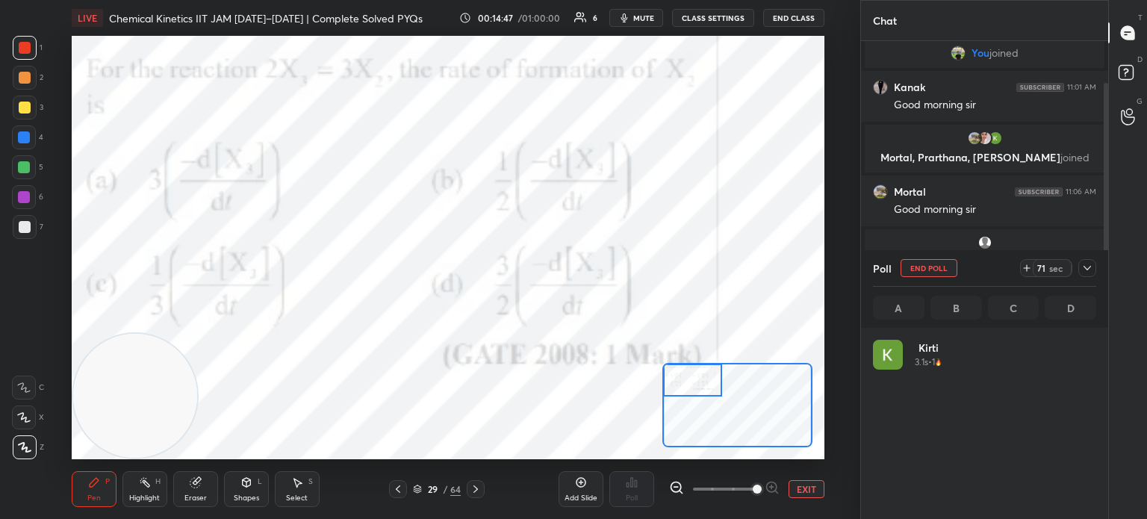
scroll to position [175, 219]
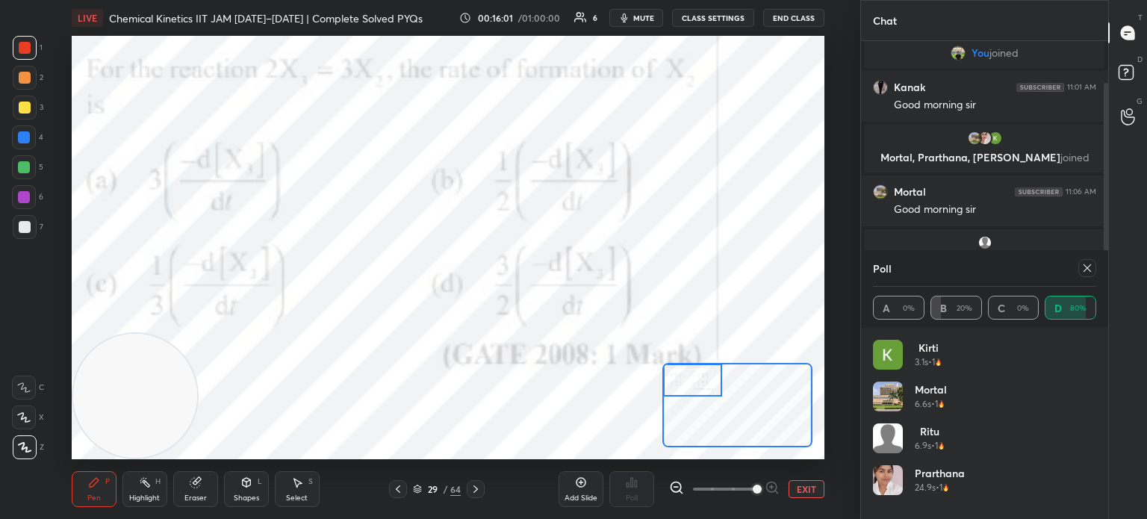
click at [1089, 273] on icon at bounding box center [1088, 268] width 12 height 12
type textarea "x"
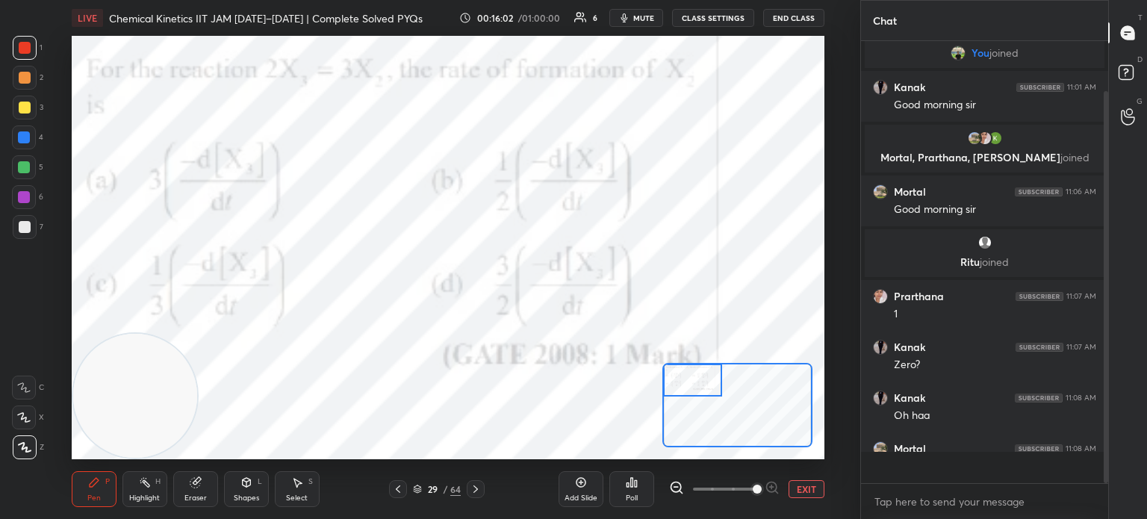
scroll to position [5, 4]
click at [480, 487] on icon at bounding box center [476, 489] width 12 height 12
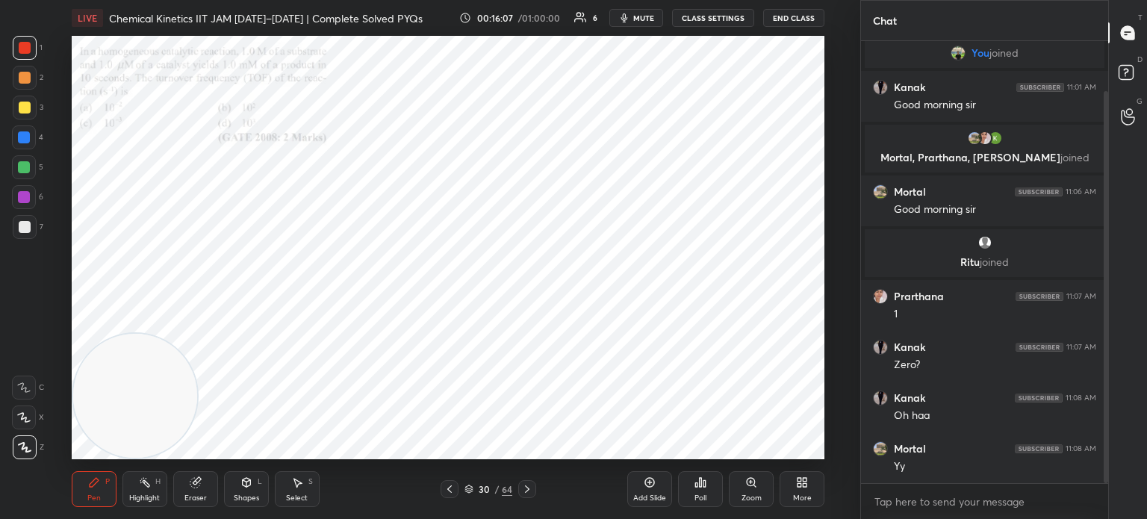
click at [749, 489] on div "Zoom" at bounding box center [751, 489] width 45 height 36
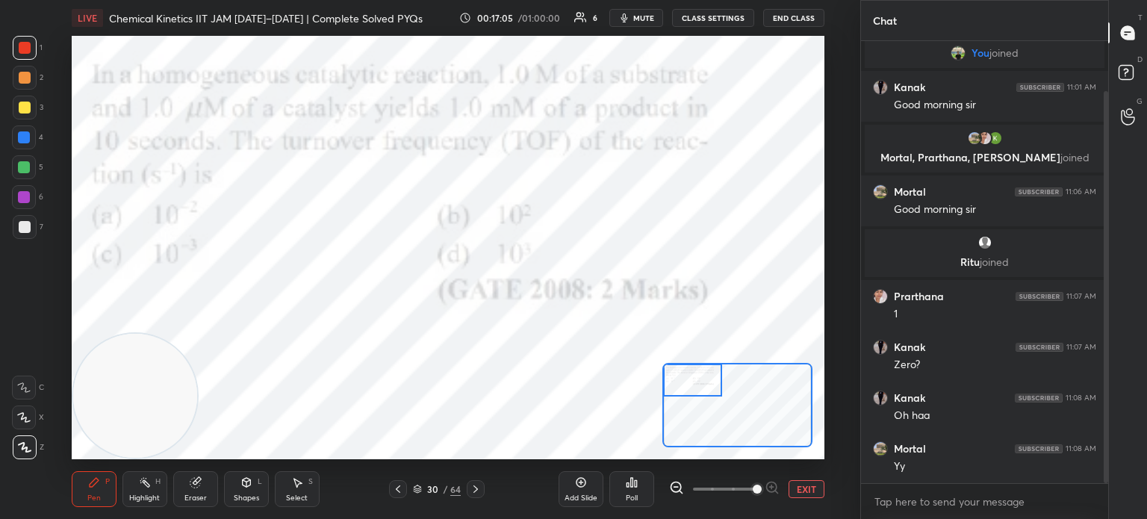
click at [639, 498] on div "Poll" at bounding box center [632, 489] width 45 height 36
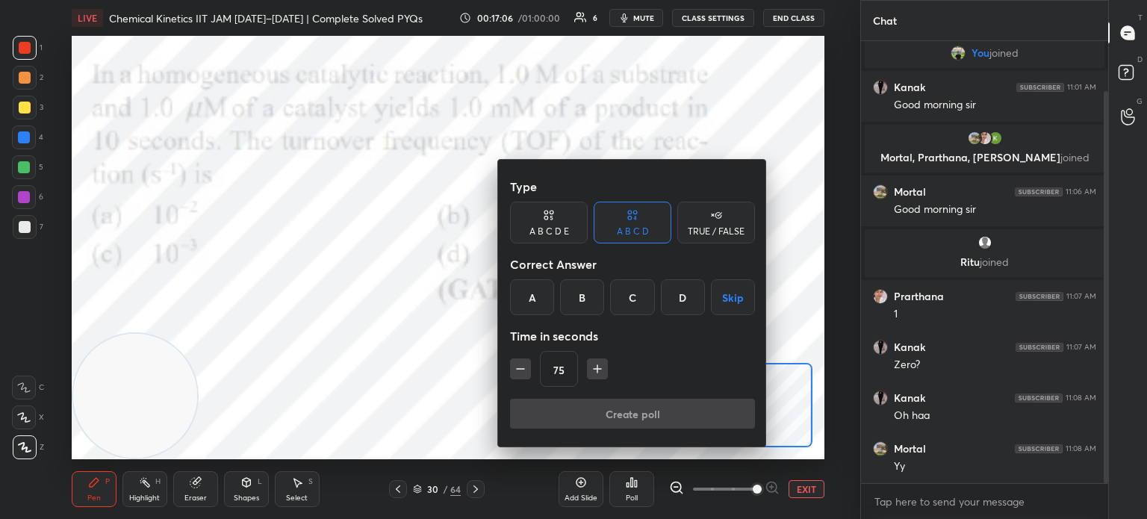
click at [584, 297] on div "B" at bounding box center [582, 297] width 44 height 36
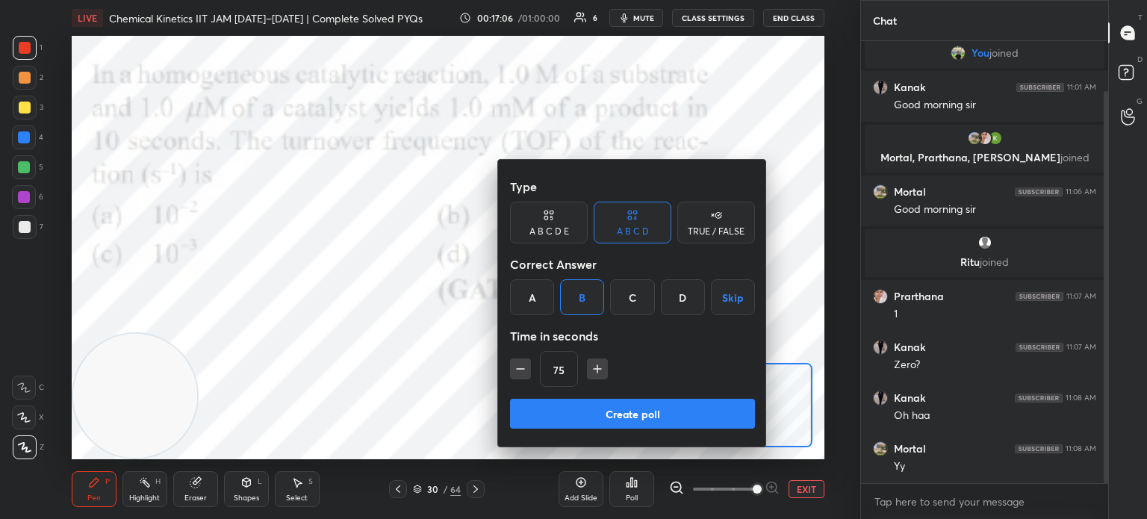
click at [591, 380] on div "75" at bounding box center [632, 369] width 245 height 36
click at [601, 374] on icon "button" at bounding box center [597, 369] width 15 height 15
type input "90"
click at [602, 421] on button "Create poll" at bounding box center [632, 414] width 245 height 30
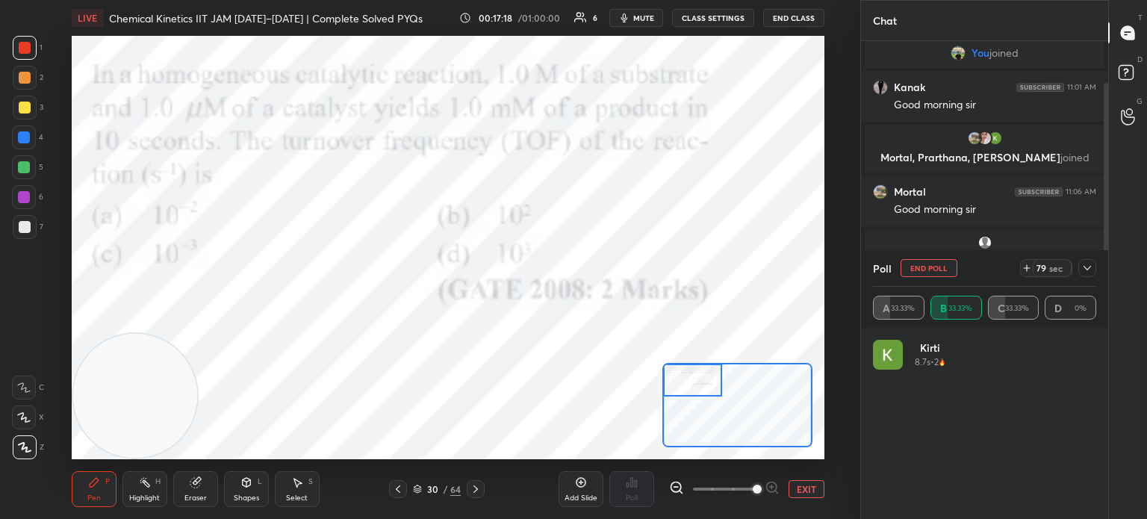
scroll to position [175, 219]
click at [809, 495] on button "EXIT" at bounding box center [807, 489] width 36 height 18
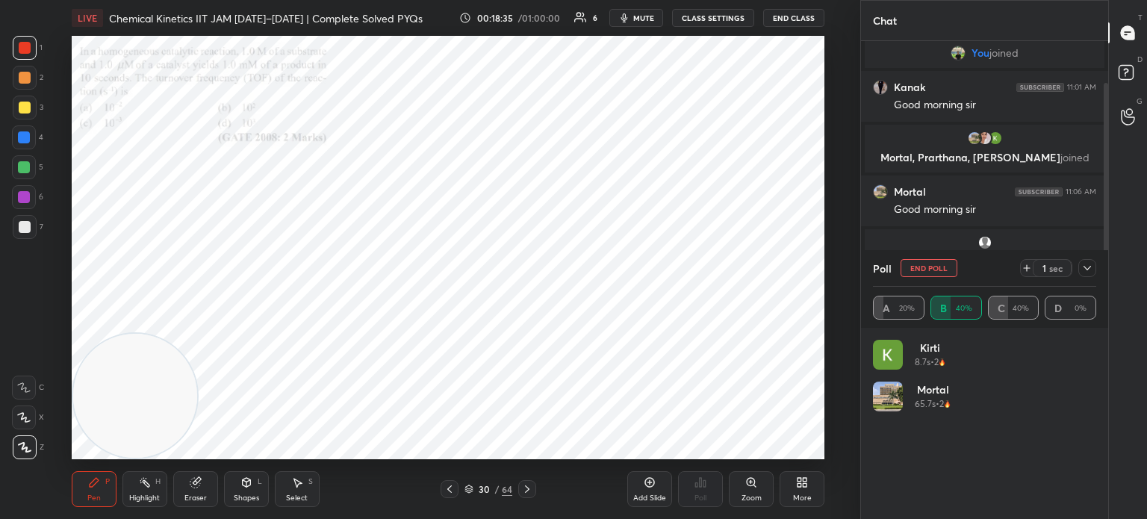
click at [798, 492] on div "More" at bounding box center [802, 489] width 45 height 36
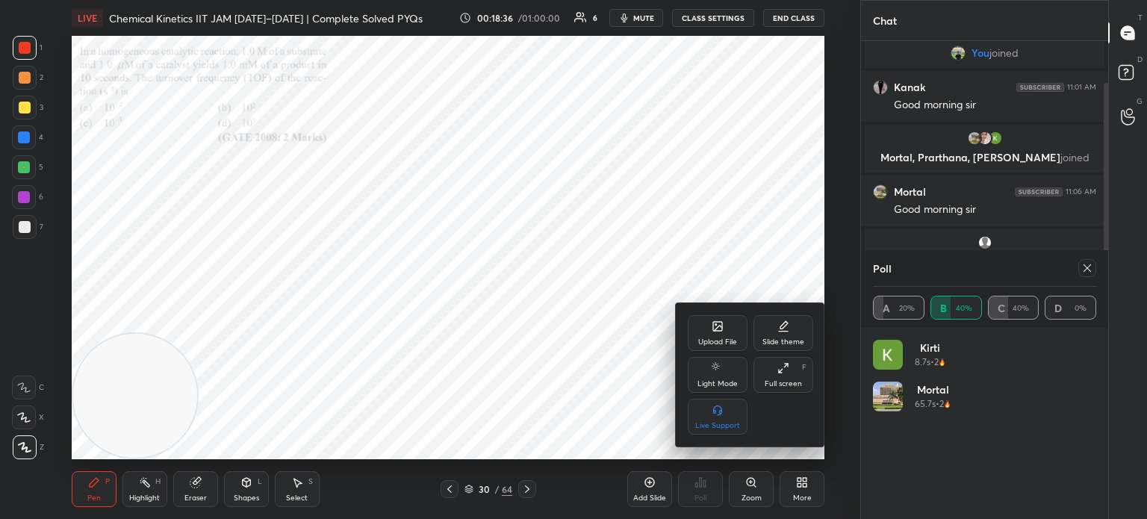
click at [714, 319] on div "Upload File" at bounding box center [718, 333] width 60 height 36
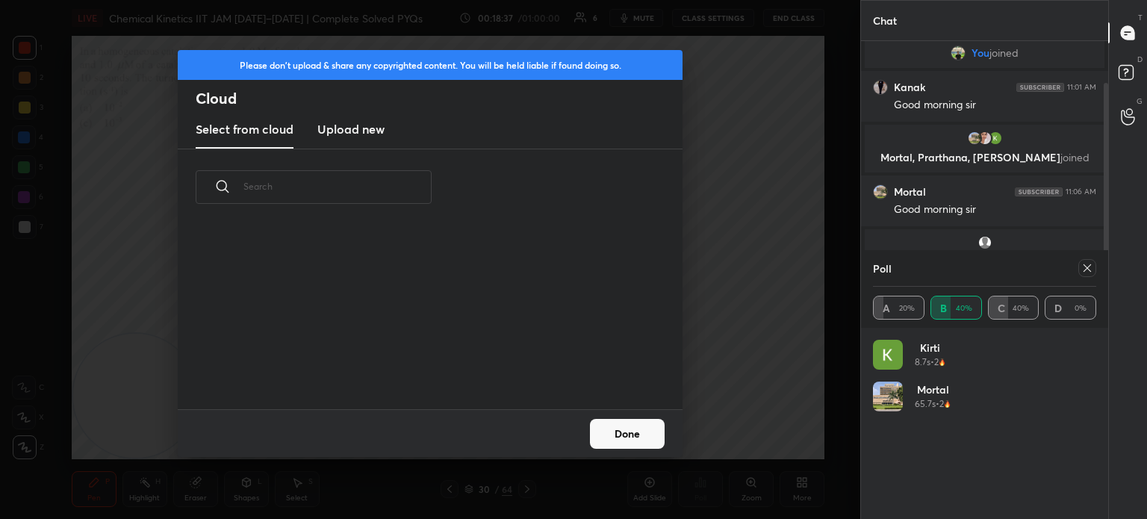
scroll to position [184, 480]
click at [361, 143] on new "Upload new" at bounding box center [350, 129] width 67 height 37
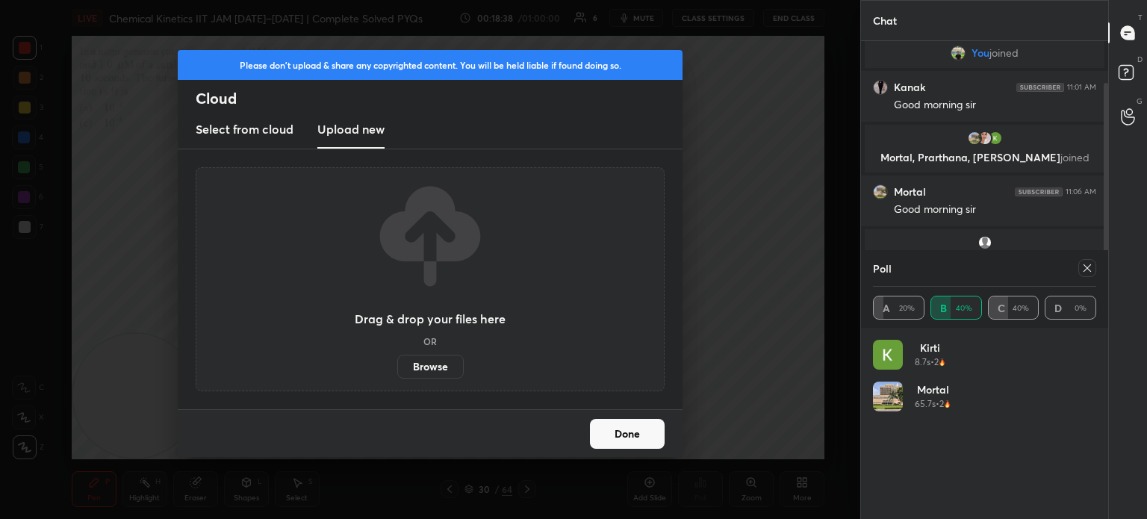
click at [419, 362] on label "Browse" at bounding box center [430, 367] width 66 height 24
click at [397, 362] on input "Browse" at bounding box center [397, 367] width 0 height 24
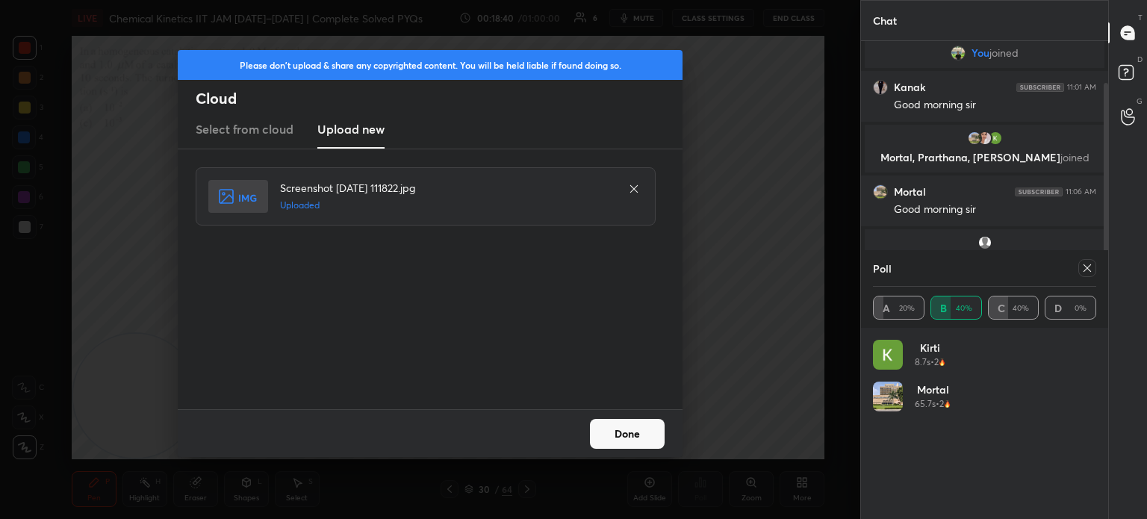
click at [615, 435] on button "Done" at bounding box center [627, 434] width 75 height 30
click at [617, 435] on button "Done" at bounding box center [627, 434] width 75 height 30
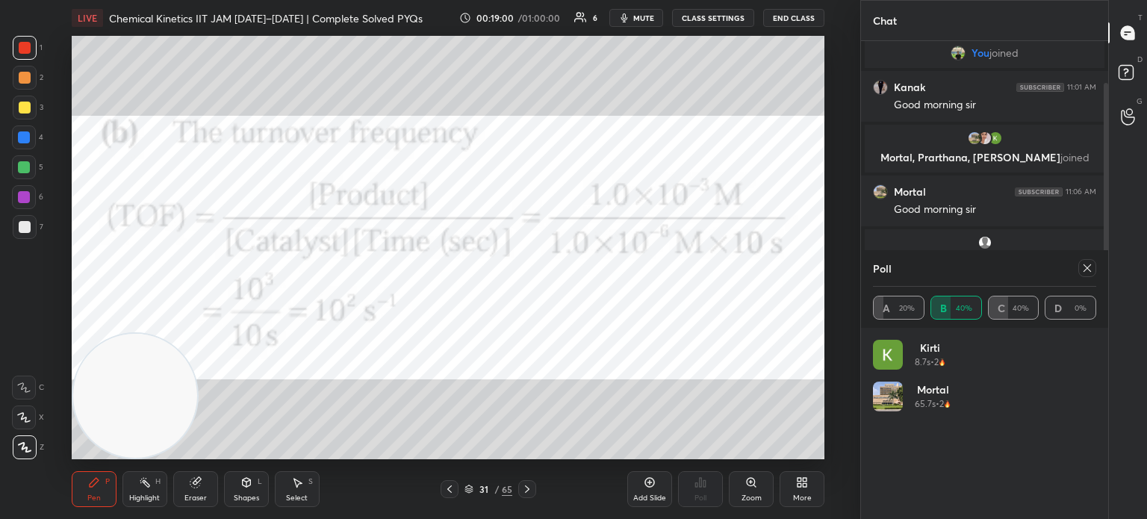
click at [152, 504] on div "Highlight H" at bounding box center [144, 489] width 45 height 36
click at [154, 488] on div "Highlight H" at bounding box center [144, 489] width 45 height 36
click at [1082, 269] on icon at bounding box center [1088, 268] width 12 height 12
type textarea "x"
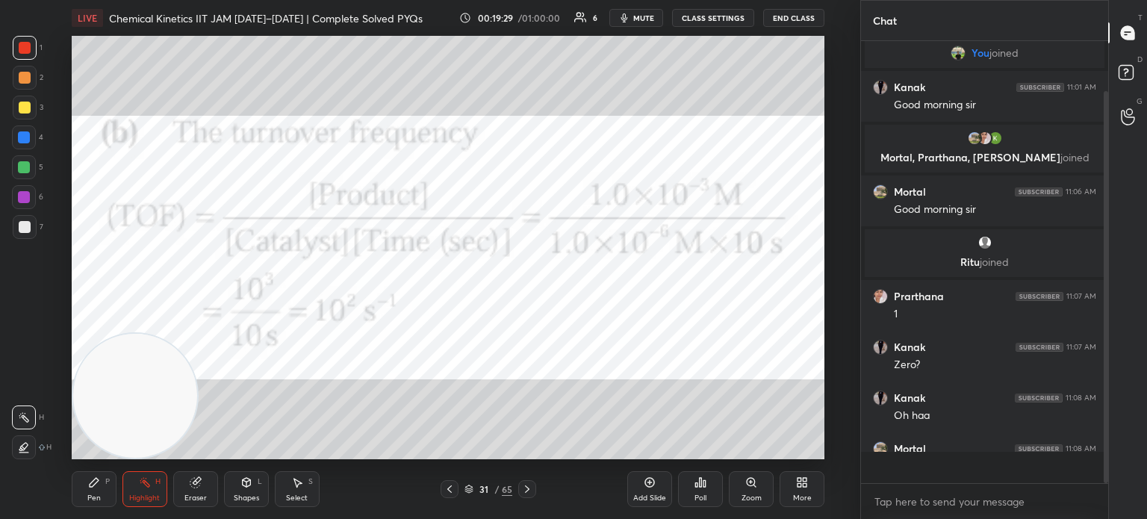
scroll to position [302, 243]
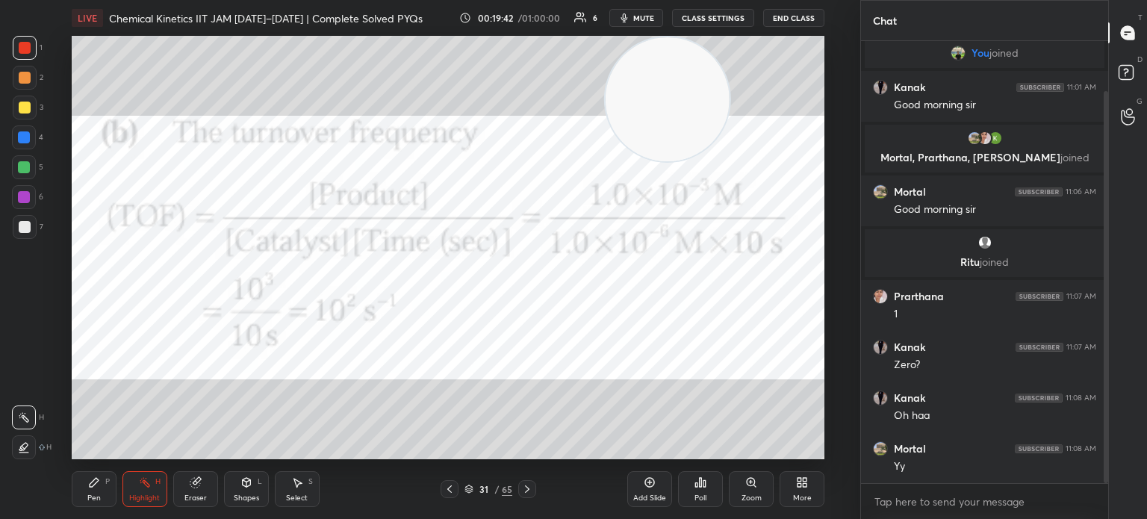
click at [448, 486] on icon at bounding box center [450, 489] width 12 height 12
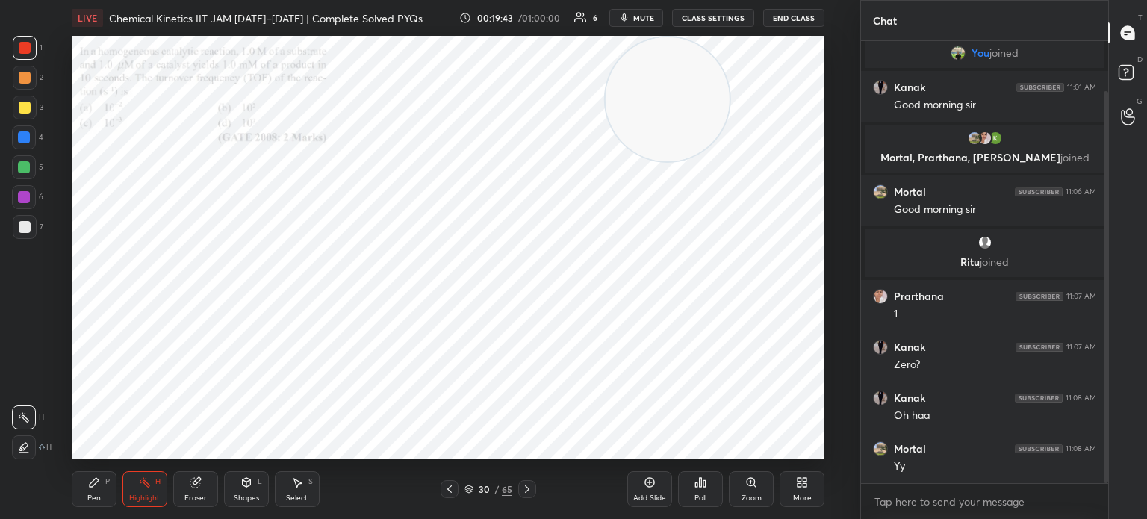
click at [521, 489] on icon at bounding box center [527, 489] width 12 height 12
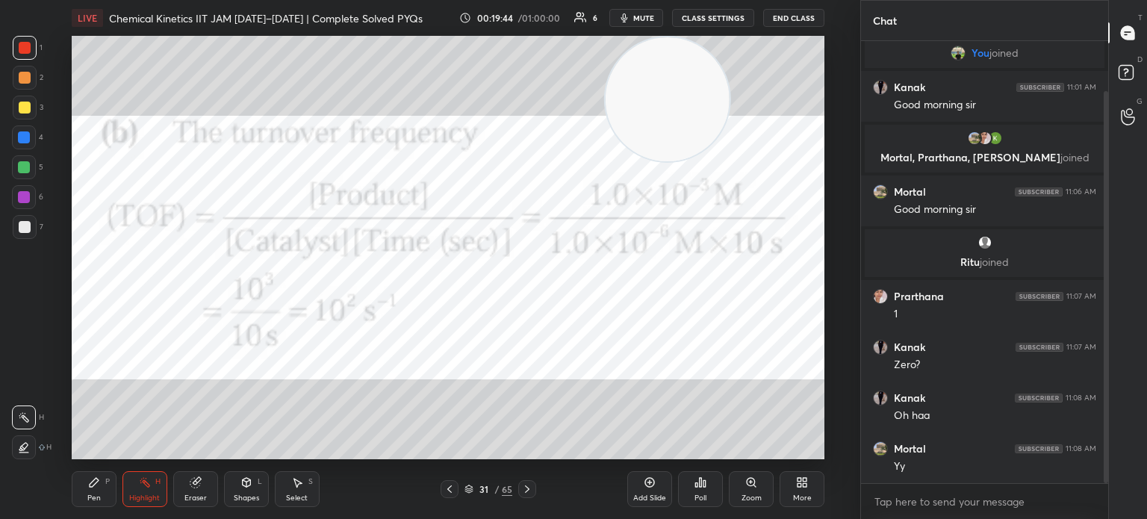
click at [532, 485] on icon at bounding box center [527, 489] width 12 height 12
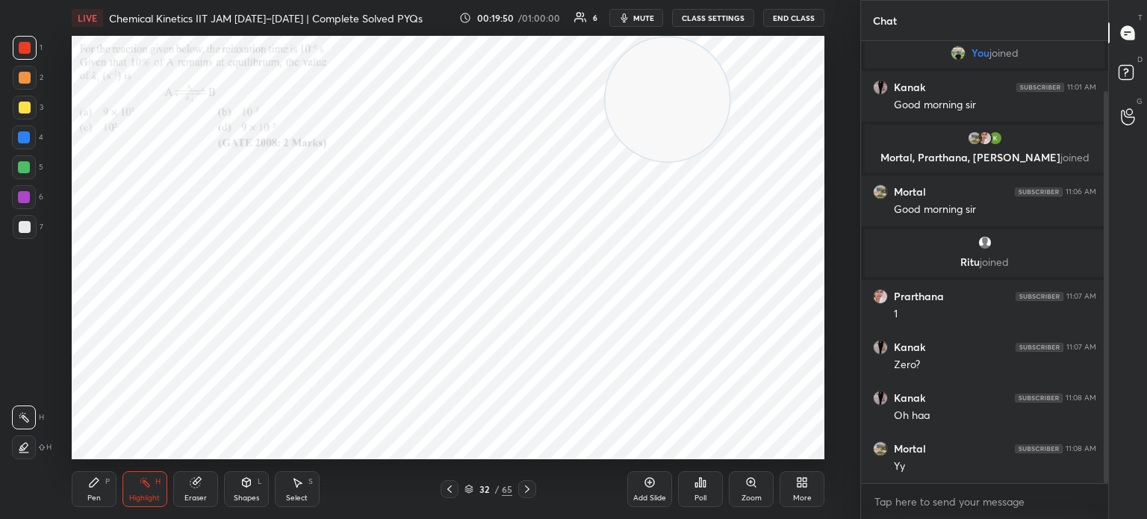
click at [532, 483] on icon at bounding box center [527, 489] width 12 height 12
click at [526, 482] on div at bounding box center [527, 489] width 18 height 18
click at [529, 480] on div "Pen P Highlight H Eraser Shapes L Select S 34 / 65 Add Slide Poll Zoom More" at bounding box center [448, 489] width 753 height 60
click at [524, 491] on icon at bounding box center [527, 489] width 12 height 12
click at [745, 481] on icon at bounding box center [751, 483] width 12 height 12
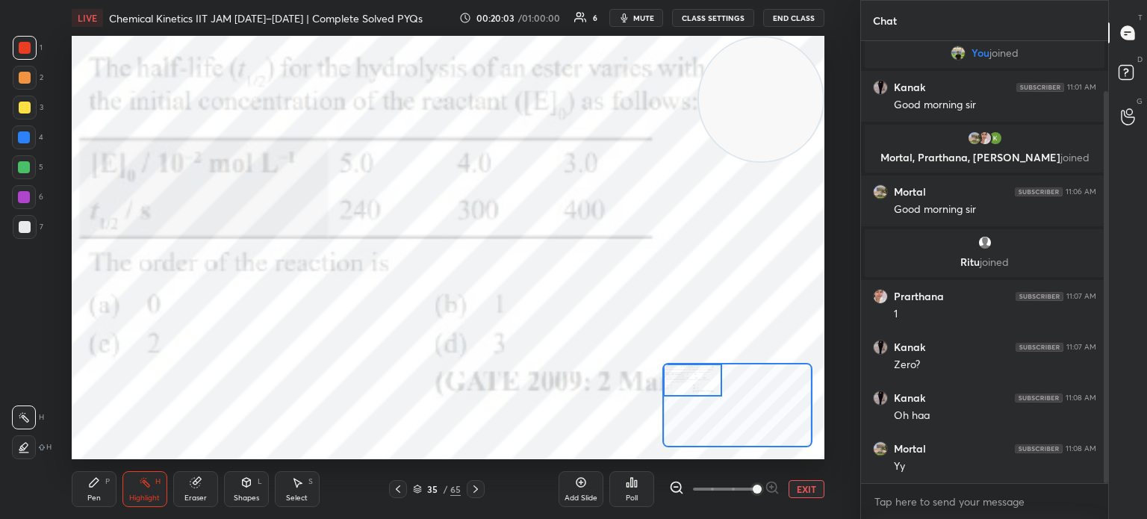
click at [636, 500] on div "Poll" at bounding box center [632, 497] width 12 height 7
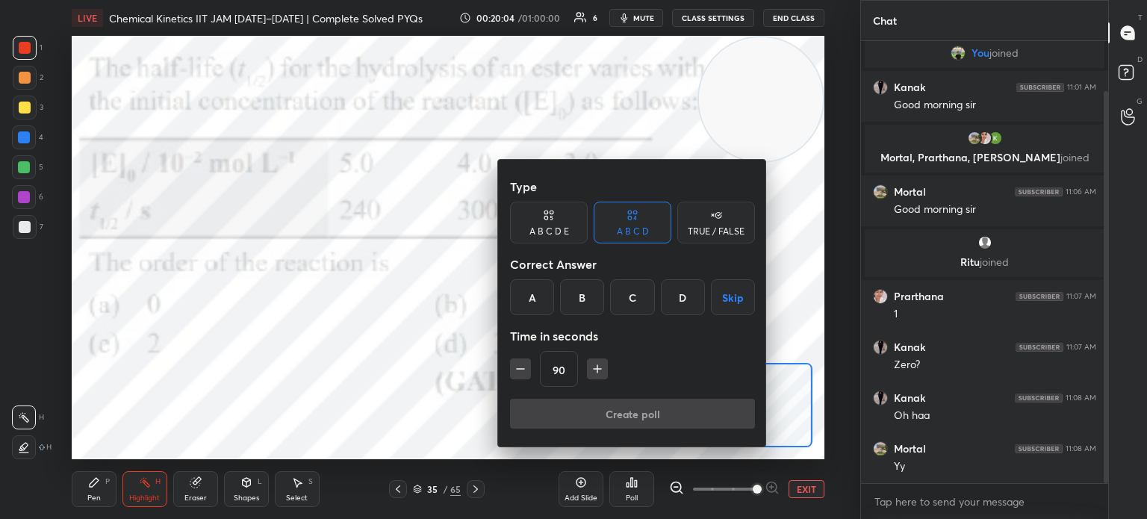
click at [630, 298] on div "C" at bounding box center [632, 297] width 44 height 36
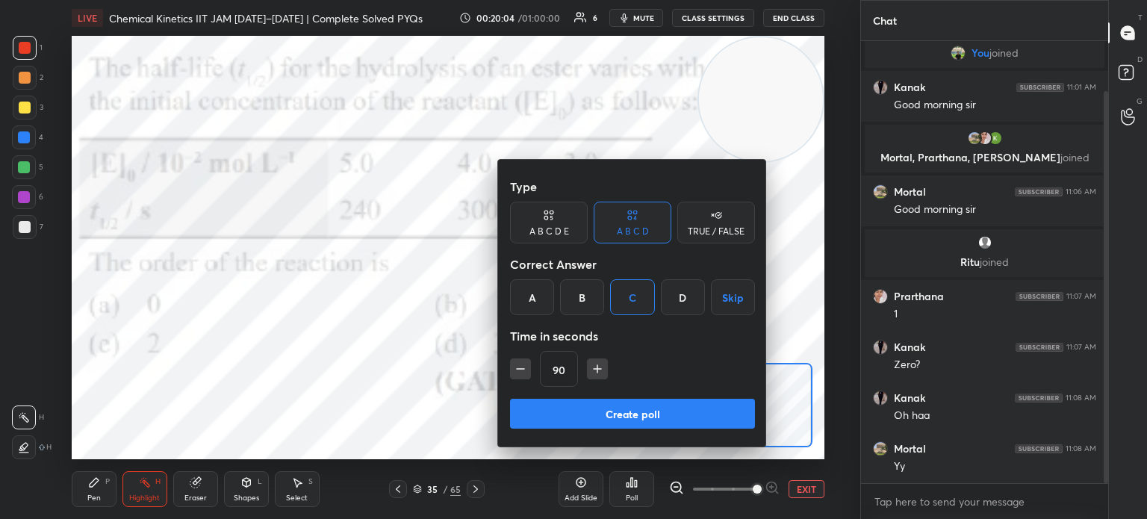
click at [526, 368] on icon "button" at bounding box center [520, 369] width 15 height 15
click at [521, 373] on icon "button" at bounding box center [520, 369] width 15 height 15
click at [524, 374] on icon "button" at bounding box center [520, 369] width 15 height 15
click at [524, 373] on icon "button" at bounding box center [520, 369] width 15 height 15
type input "30"
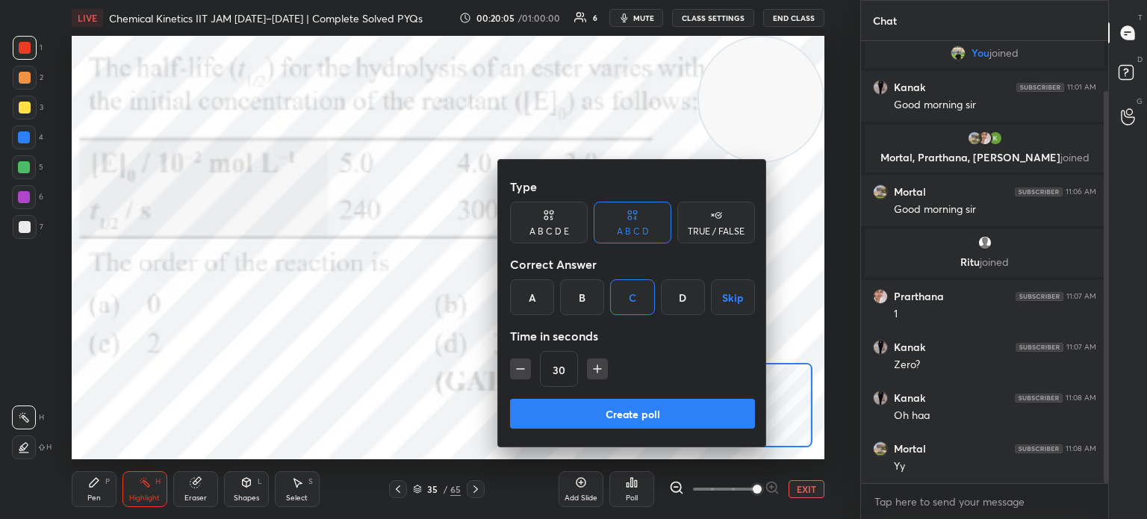
click at [568, 412] on button "Create poll" at bounding box center [632, 414] width 245 height 30
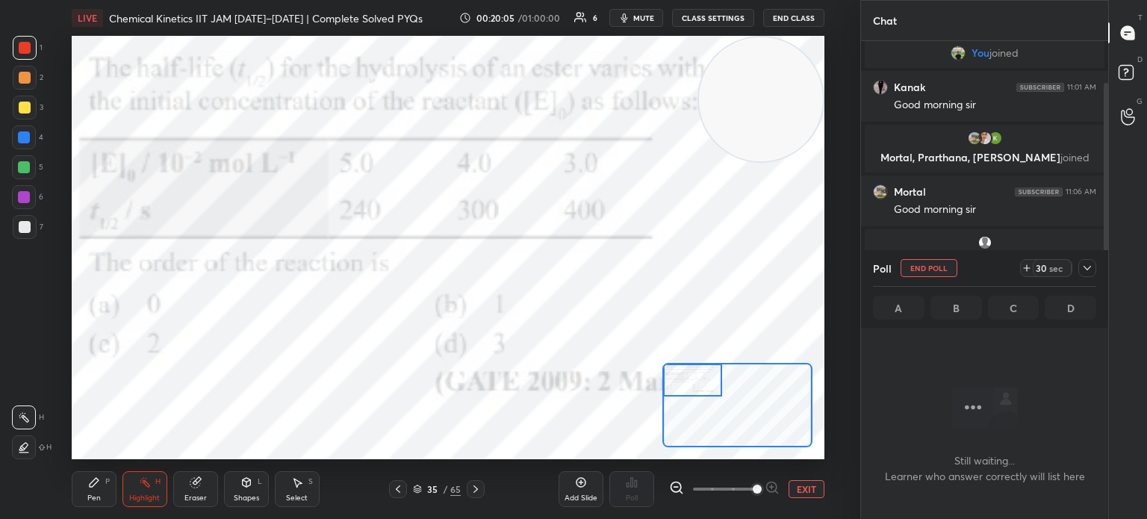
scroll to position [4, 4]
click at [1028, 267] on icon at bounding box center [1027, 268] width 12 height 12
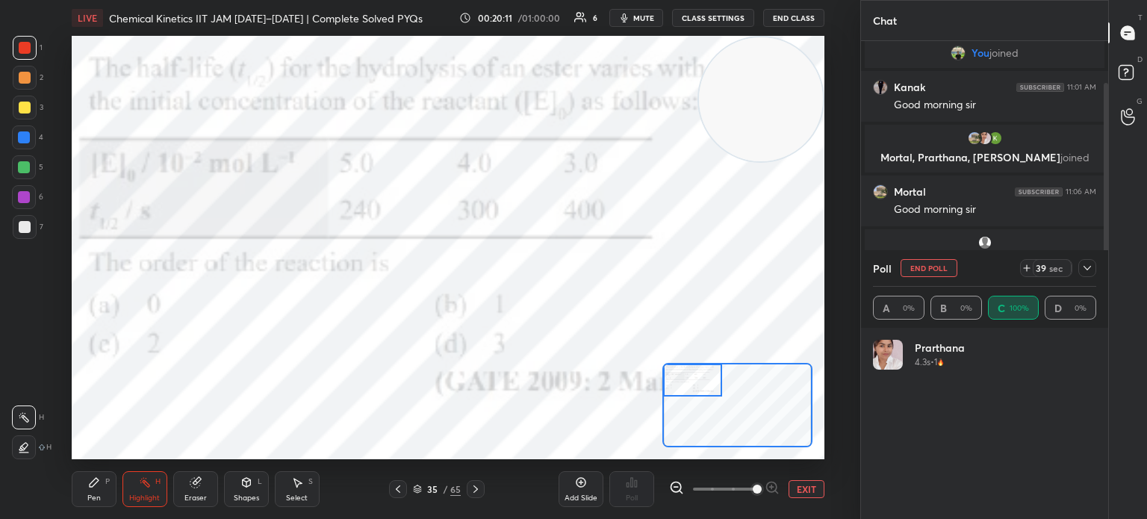
scroll to position [175, 219]
click at [179, 492] on div "Eraser" at bounding box center [195, 489] width 45 height 36
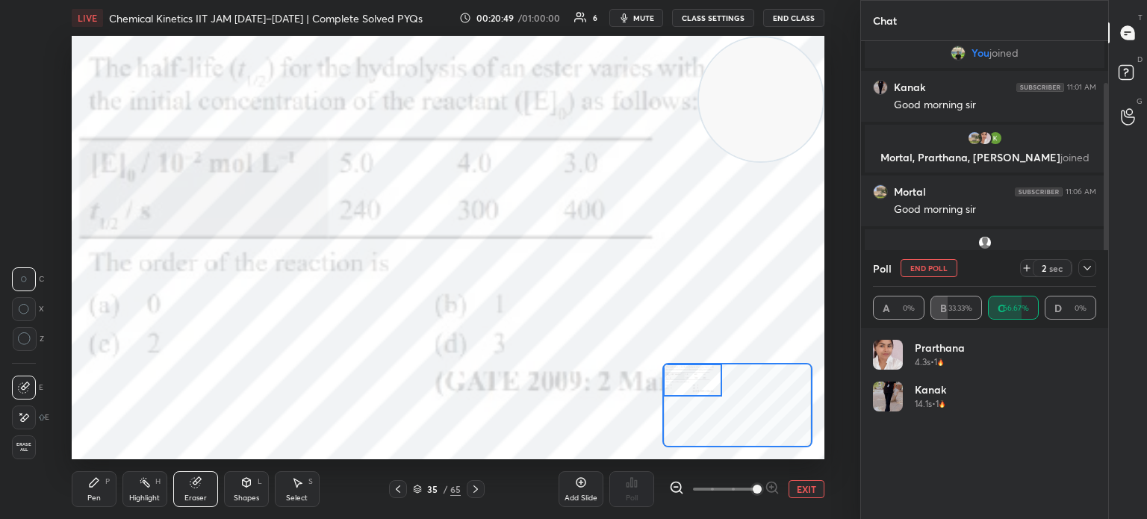
click at [126, 501] on div "Highlight H" at bounding box center [144, 489] width 45 height 36
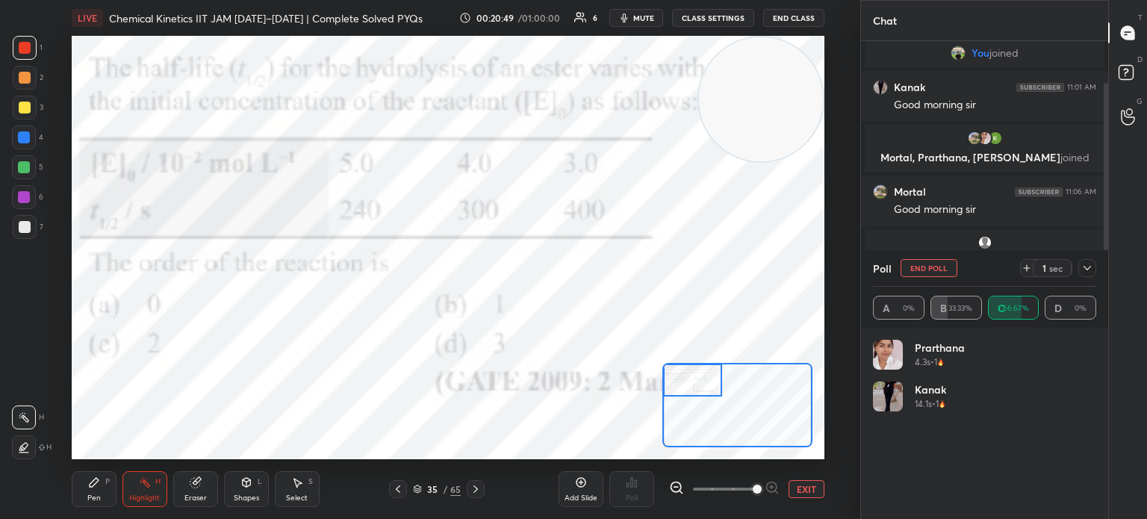
click at [131, 497] on div "Highlight" at bounding box center [144, 497] width 31 height 7
click at [90, 487] on icon at bounding box center [94, 482] width 9 height 9
click at [94, 486] on icon at bounding box center [94, 482] width 9 height 9
click at [1082, 263] on icon at bounding box center [1088, 268] width 12 height 12
type textarea "x"
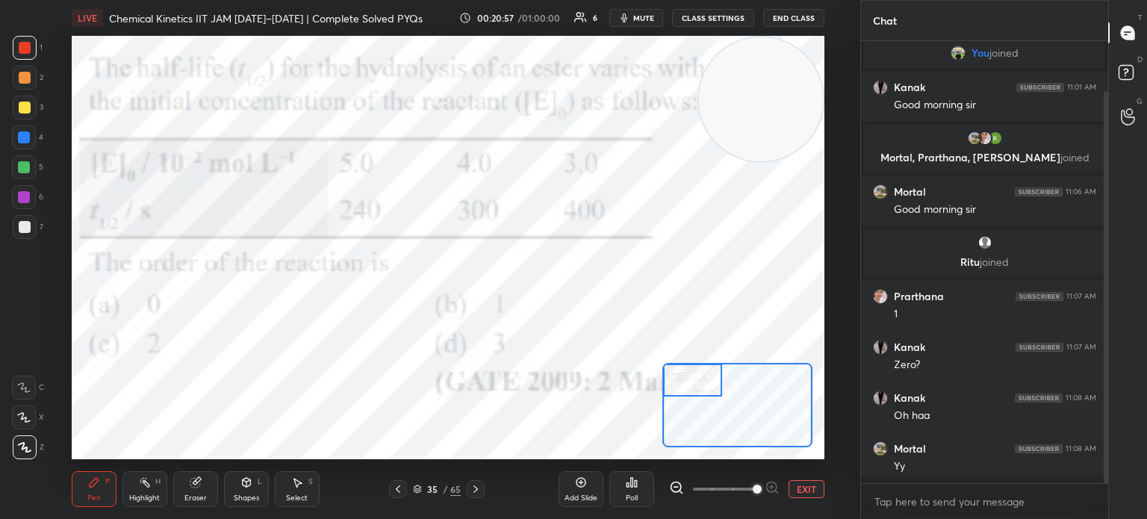
scroll to position [309, 243]
click at [480, 492] on icon at bounding box center [476, 489] width 12 height 12
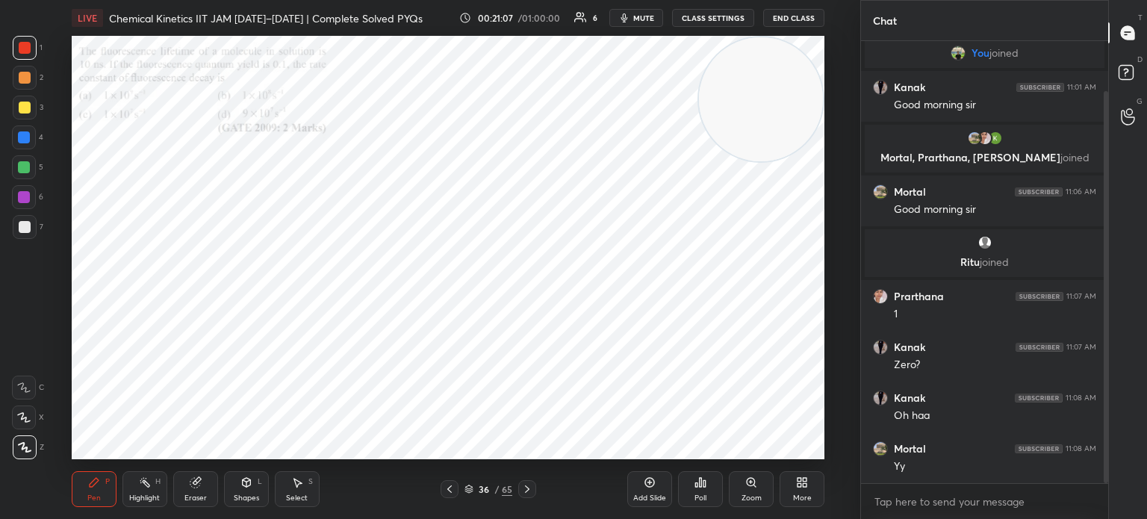
click at [530, 480] on div "Pen P Highlight H Eraser Shapes L Select S 36 / 65 Add Slide Poll Zoom More" at bounding box center [448, 489] width 753 height 60
click at [528, 486] on icon at bounding box center [527, 489] width 12 height 12
click at [526, 493] on icon at bounding box center [527, 489] width 12 height 12
click at [743, 488] on div "Zoom" at bounding box center [751, 489] width 45 height 36
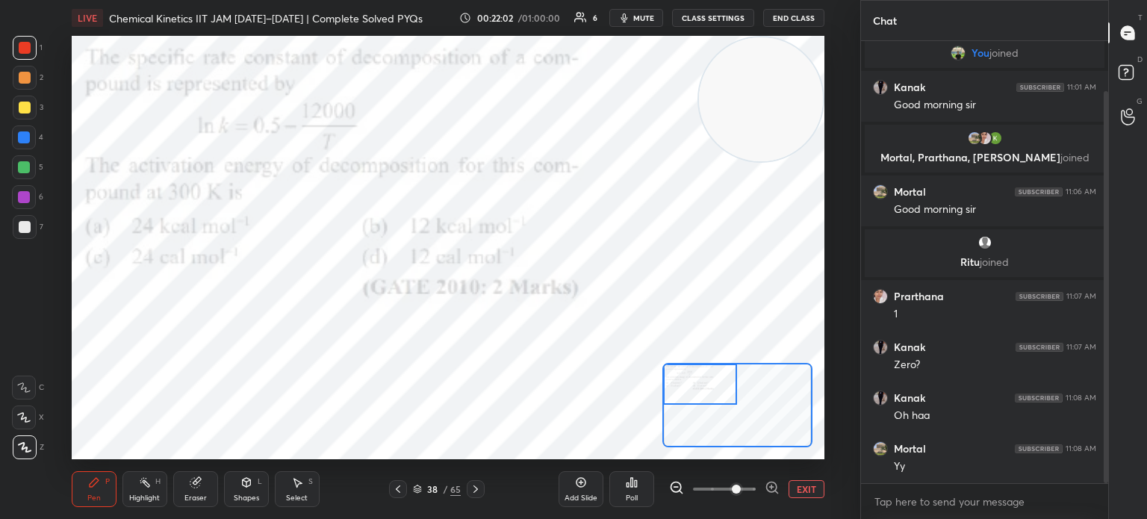
click at [623, 489] on div "Poll" at bounding box center [632, 489] width 45 height 36
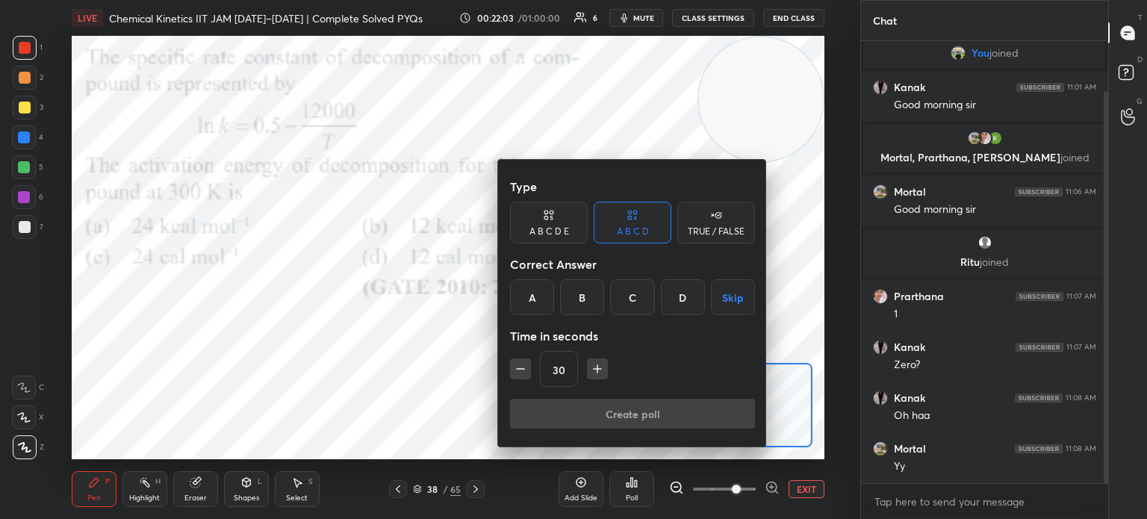
click at [545, 293] on div "A" at bounding box center [532, 297] width 44 height 36
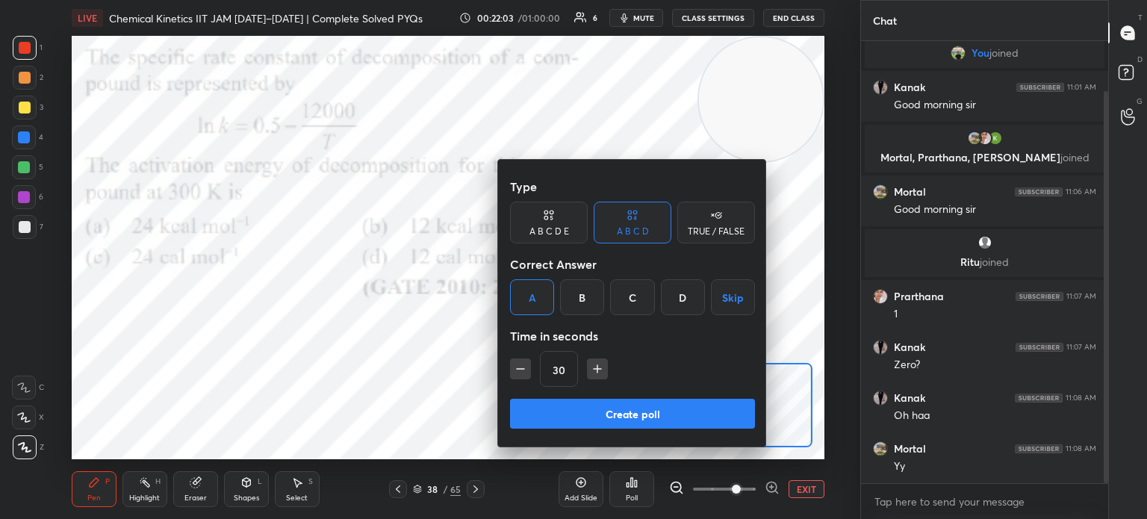
click at [598, 366] on icon "button" at bounding box center [597, 369] width 15 height 15
click at [598, 367] on icon "button" at bounding box center [597, 369] width 15 height 15
click at [598, 370] on icon "button" at bounding box center [598, 368] width 0 height 7
click at [595, 362] on icon "button" at bounding box center [597, 369] width 15 height 15
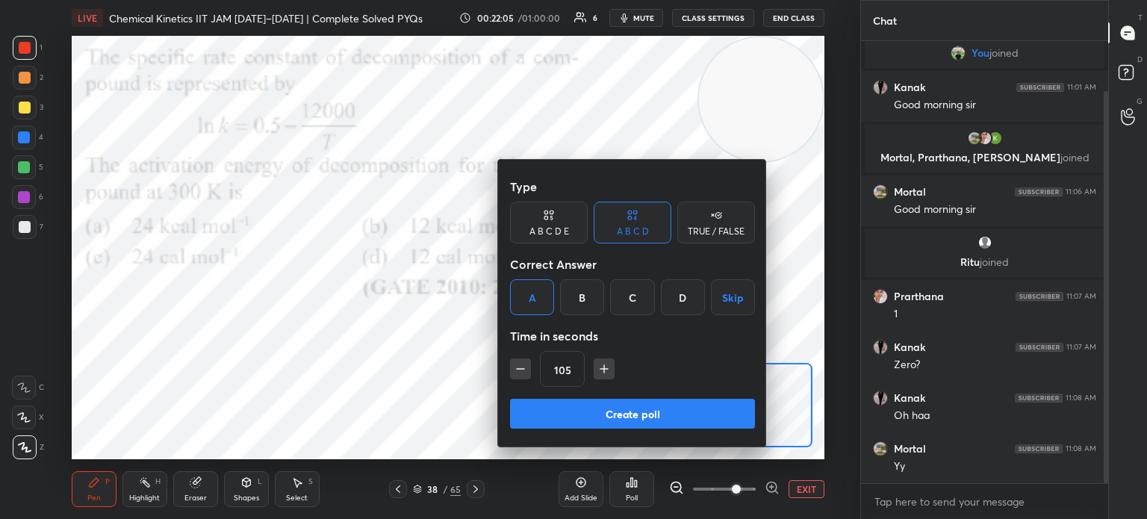
click at [597, 366] on icon "button" at bounding box center [604, 369] width 15 height 15
click at [516, 371] on icon "button" at bounding box center [520, 369] width 15 height 15
type input "105"
click at [573, 421] on button "Create poll" at bounding box center [632, 414] width 245 height 30
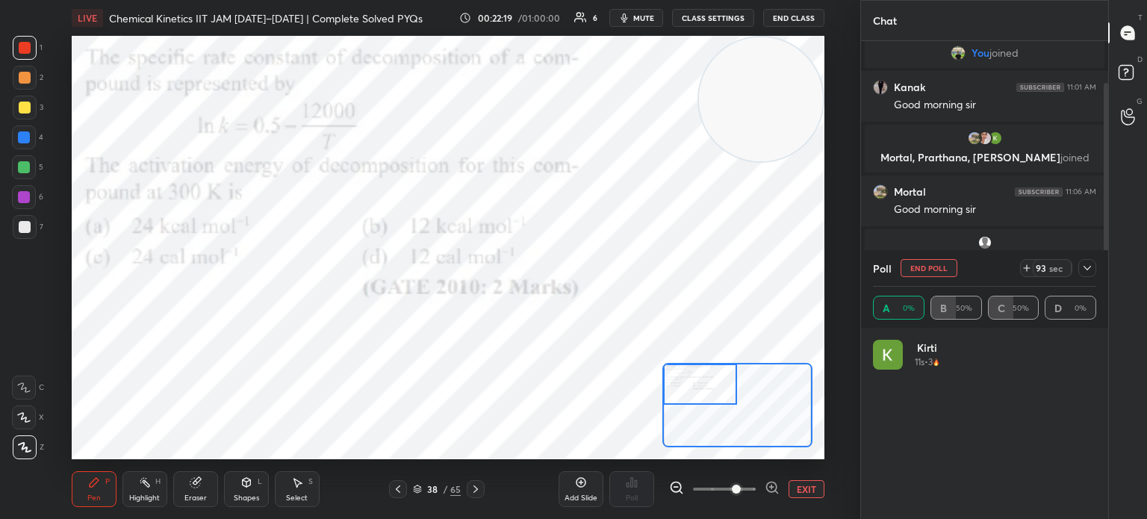
scroll to position [175, 219]
click at [803, 486] on button "EXIT" at bounding box center [807, 489] width 36 height 18
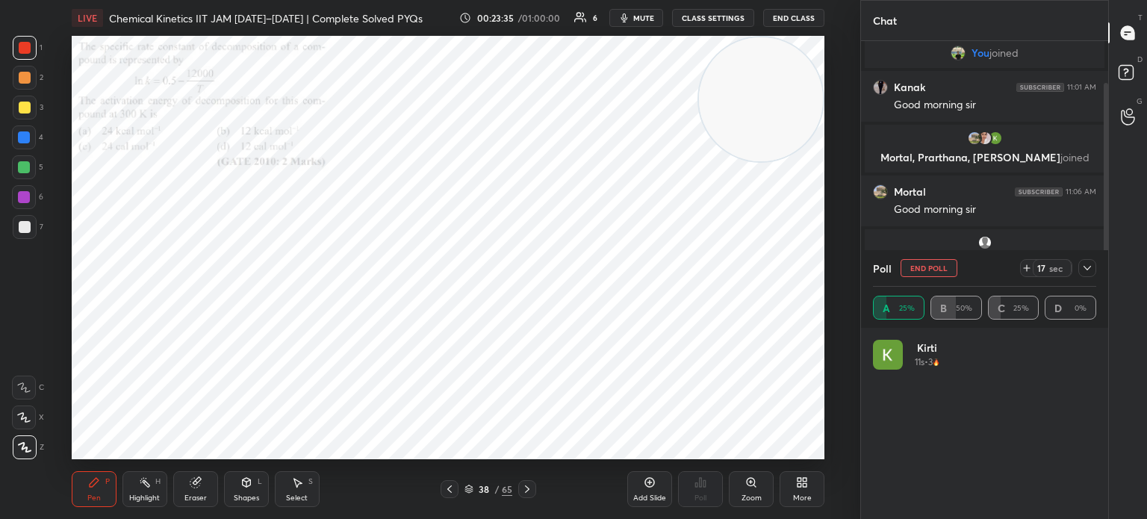
click at [800, 485] on icon at bounding box center [800, 485] width 4 height 4
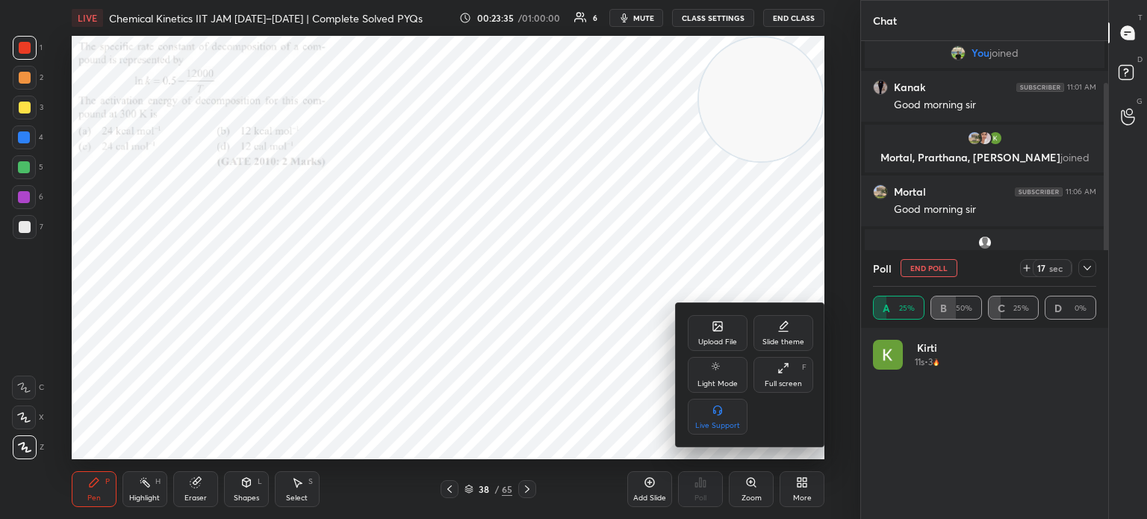
click at [724, 338] on div "Upload File" at bounding box center [717, 341] width 39 height 7
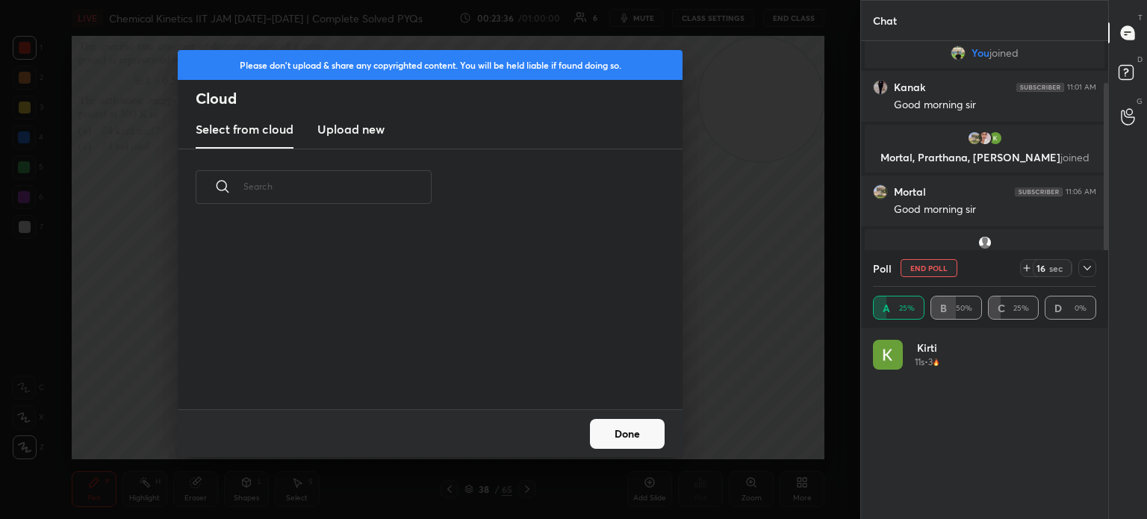
scroll to position [184, 480]
click at [384, 125] on h3 "Upload new" at bounding box center [350, 129] width 67 height 18
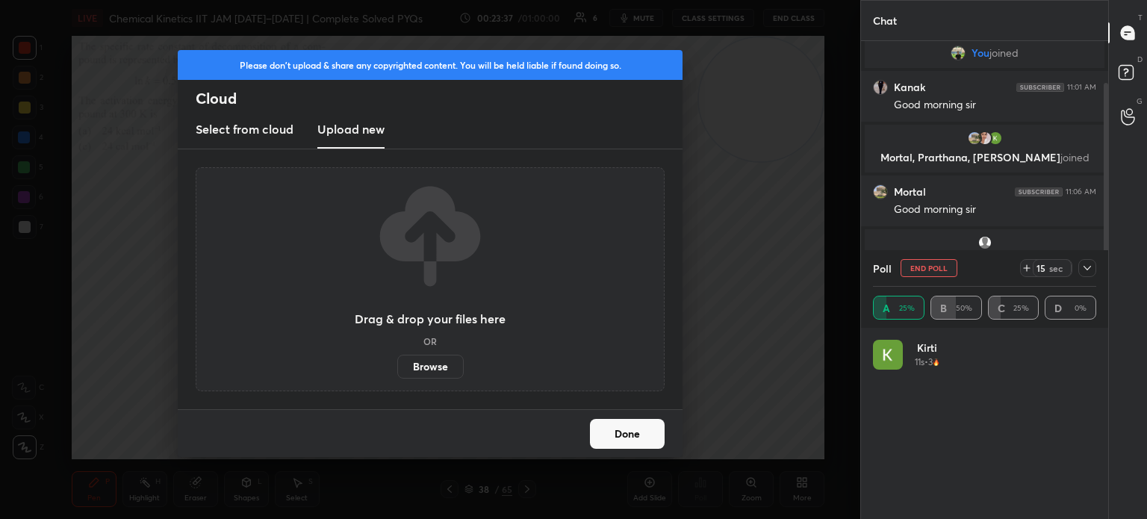
click at [432, 358] on label "Browse" at bounding box center [430, 367] width 66 height 24
click at [397, 358] on input "Browse" at bounding box center [397, 367] width 0 height 24
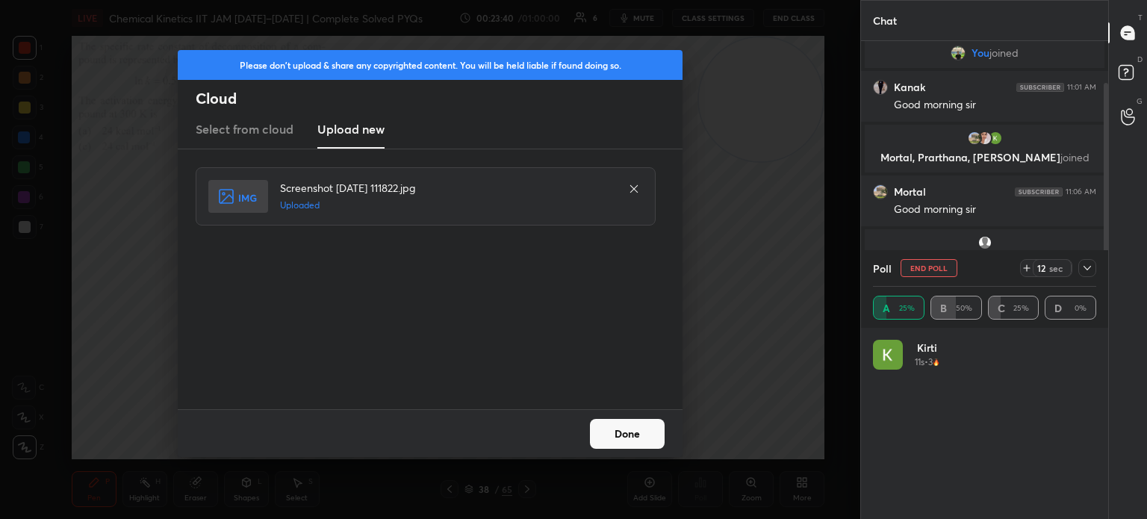
click at [639, 441] on button "Done" at bounding box center [627, 434] width 75 height 30
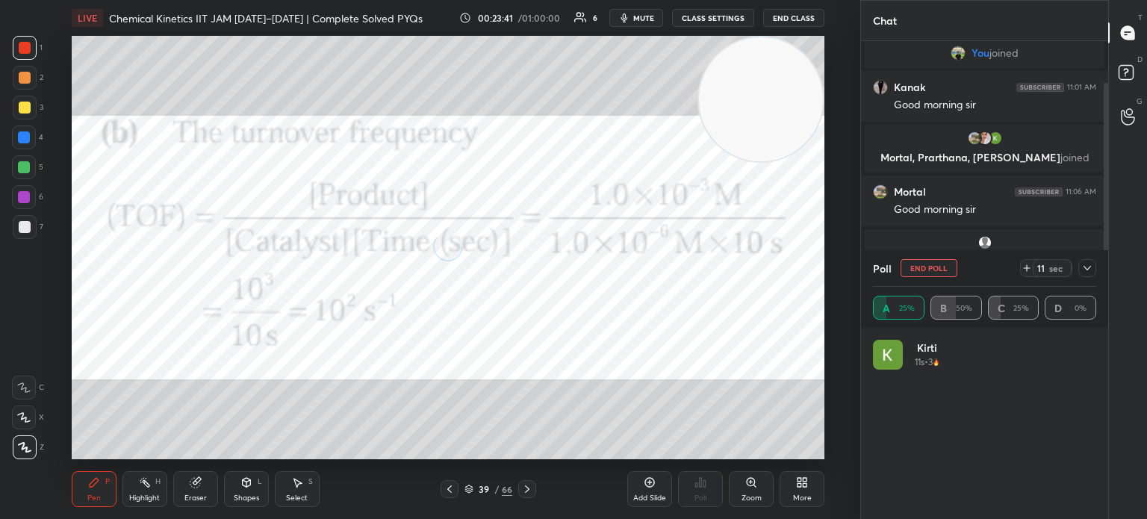
click at [451, 490] on icon at bounding box center [450, 489] width 12 height 12
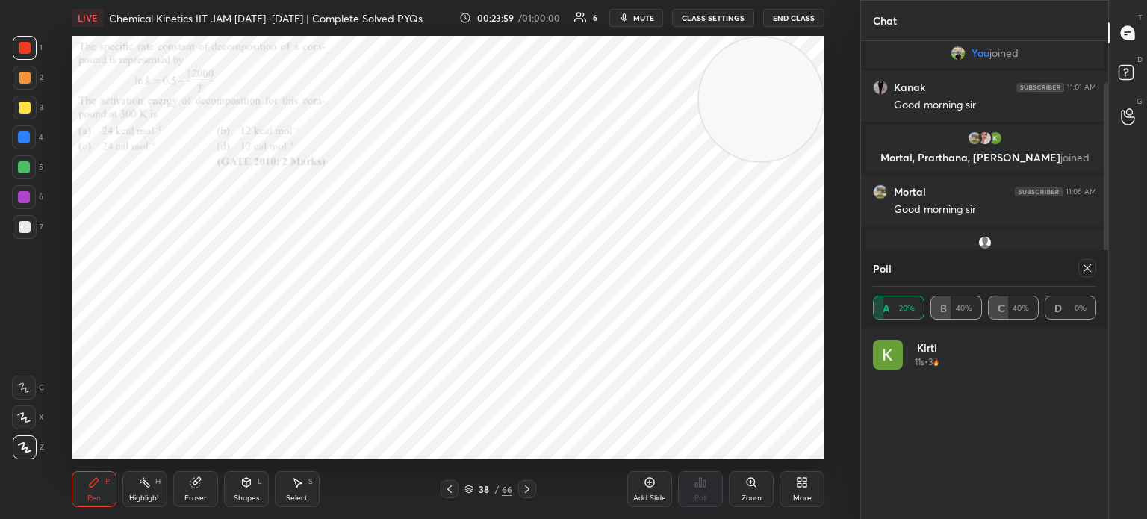
click at [794, 489] on div "More" at bounding box center [802, 489] width 45 height 36
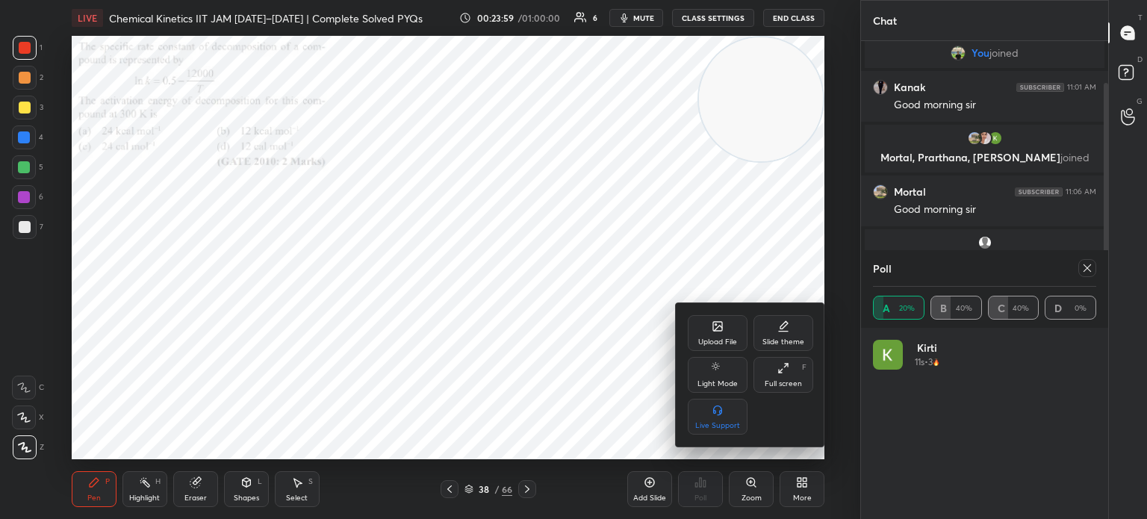
click at [712, 325] on icon at bounding box center [718, 326] width 12 height 12
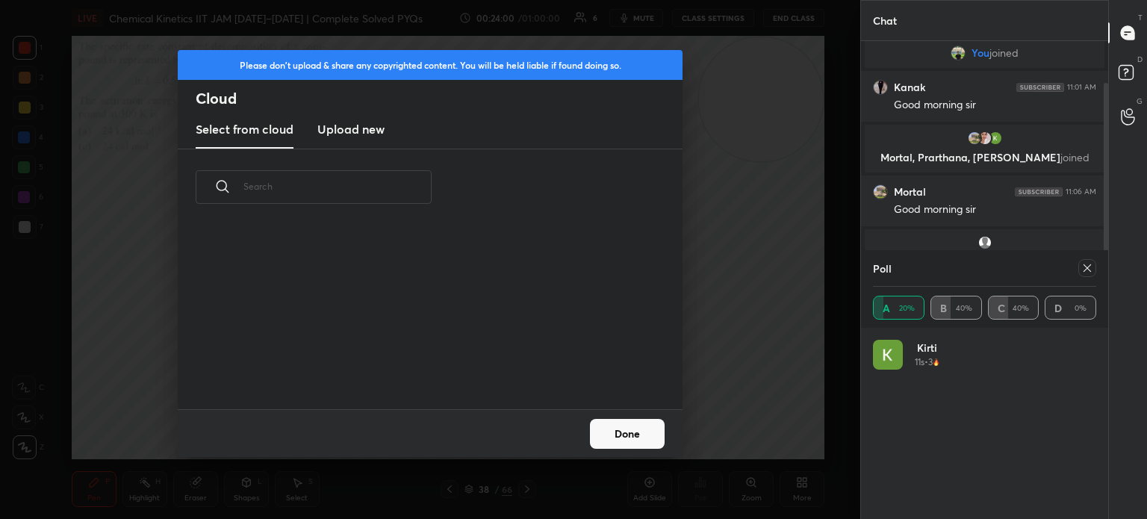
click at [356, 130] on h3 "Upload new" at bounding box center [350, 129] width 67 height 18
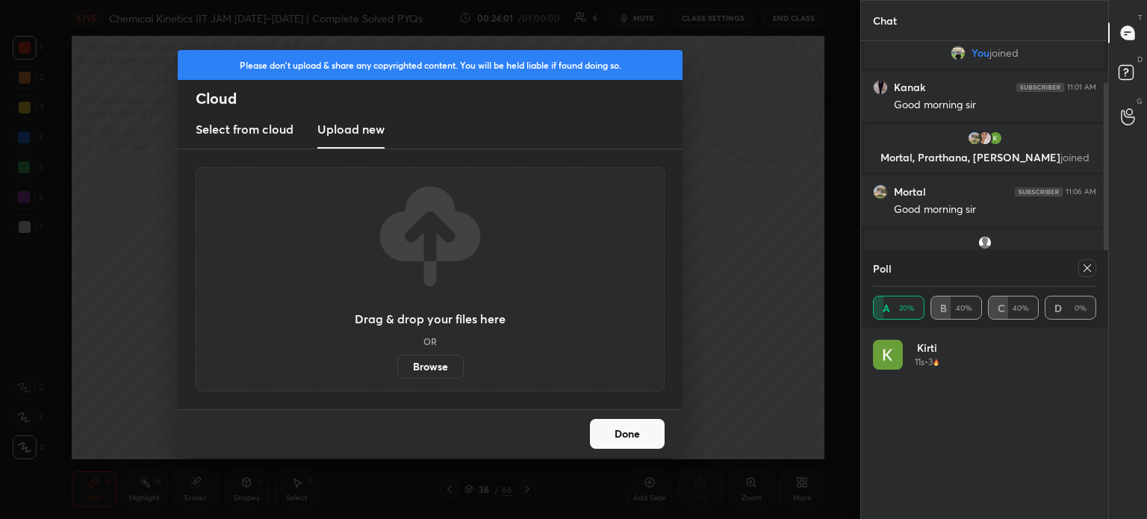
click at [439, 370] on label "Browse" at bounding box center [430, 367] width 66 height 24
click at [397, 370] on input "Browse" at bounding box center [397, 367] width 0 height 24
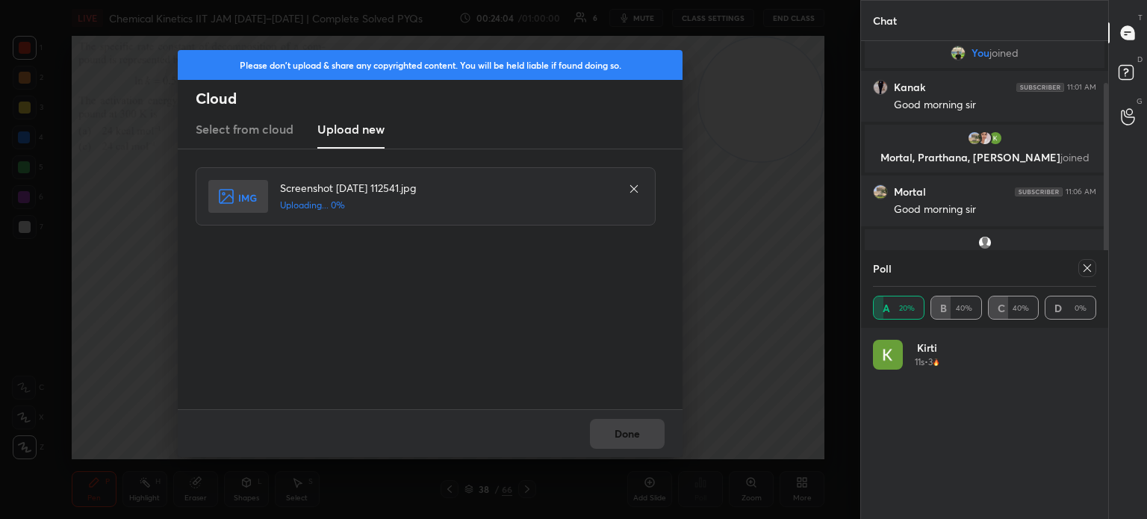
click at [626, 444] on div "Done" at bounding box center [430, 433] width 505 height 48
click at [625, 438] on div "Done" at bounding box center [430, 433] width 505 height 48
click at [627, 435] on div "Done" at bounding box center [430, 433] width 505 height 48
click at [626, 432] on button "Done" at bounding box center [627, 434] width 75 height 30
click at [625, 431] on button "Done" at bounding box center [627, 434] width 75 height 30
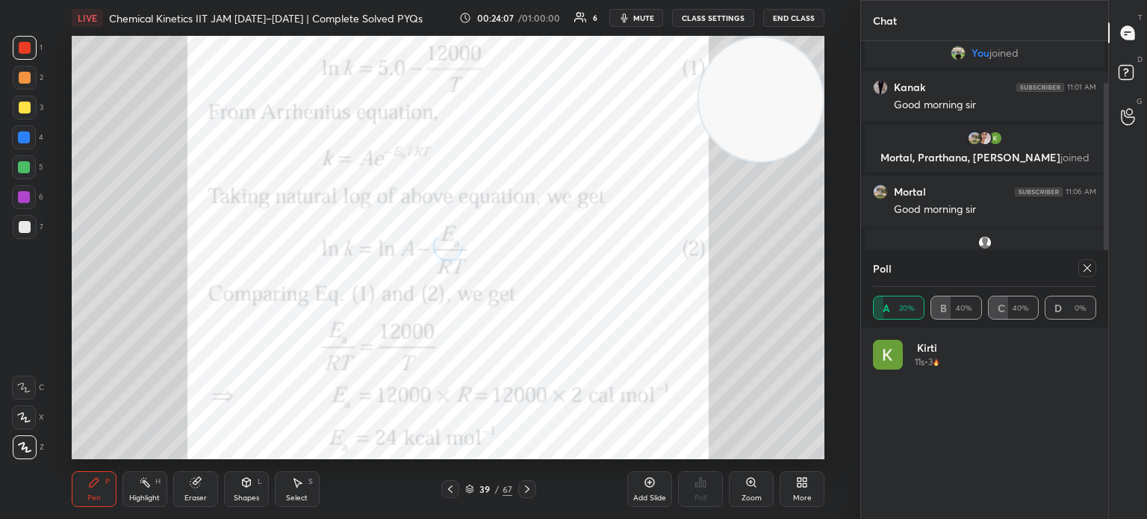
click at [147, 494] on div "Highlight" at bounding box center [144, 497] width 31 height 7
click at [154, 495] on div "Highlight" at bounding box center [144, 497] width 31 height 7
click at [89, 483] on icon at bounding box center [94, 483] width 12 height 12
click at [99, 482] on icon at bounding box center [94, 483] width 12 height 12
click at [27, 149] on div at bounding box center [24, 137] width 24 height 24
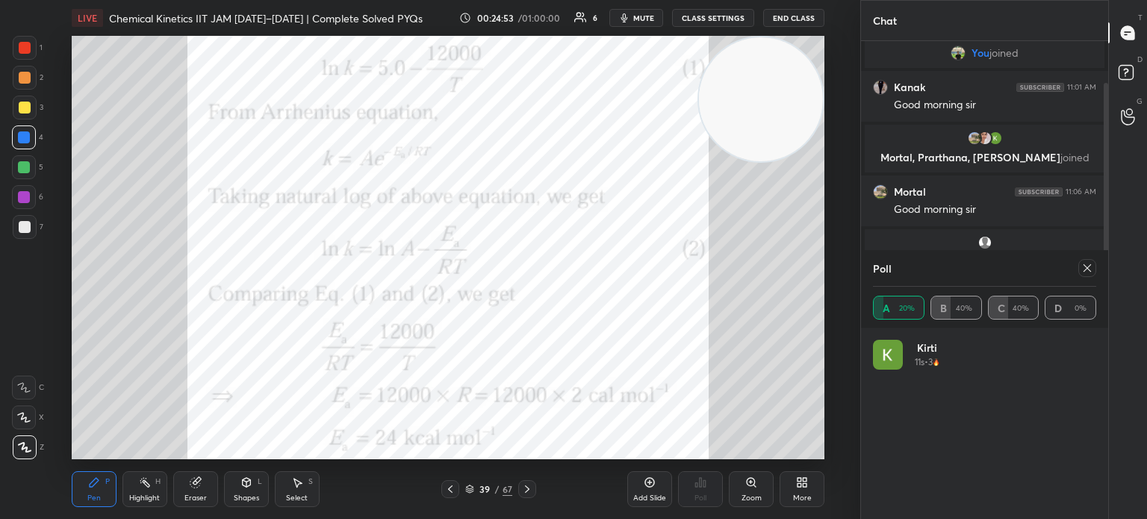
click at [26, 142] on div at bounding box center [24, 137] width 12 height 12
click at [1085, 267] on icon at bounding box center [1087, 267] width 7 height 7
type textarea "x"
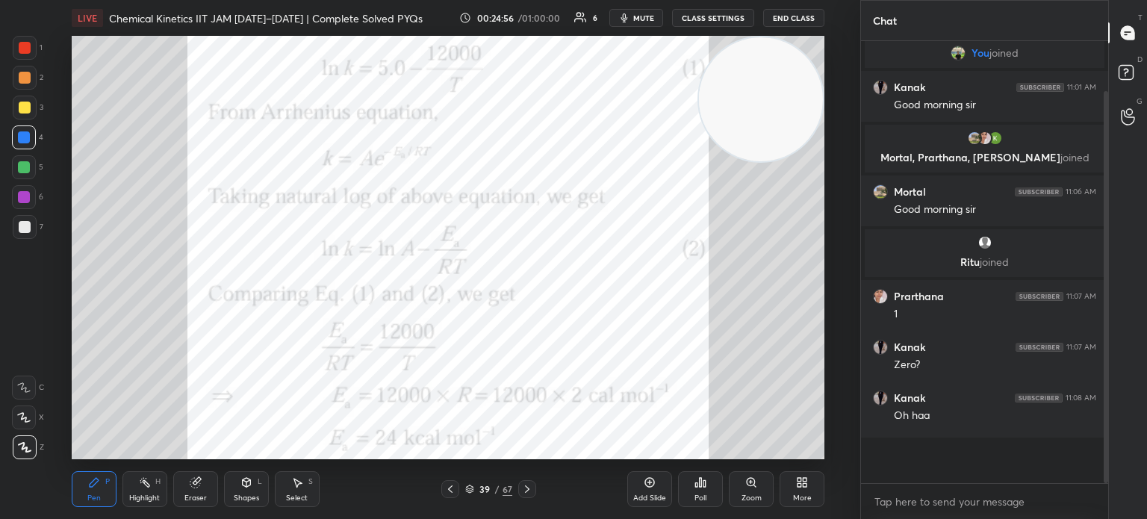
scroll to position [5, 4]
click at [530, 486] on icon at bounding box center [527, 489] width 12 height 12
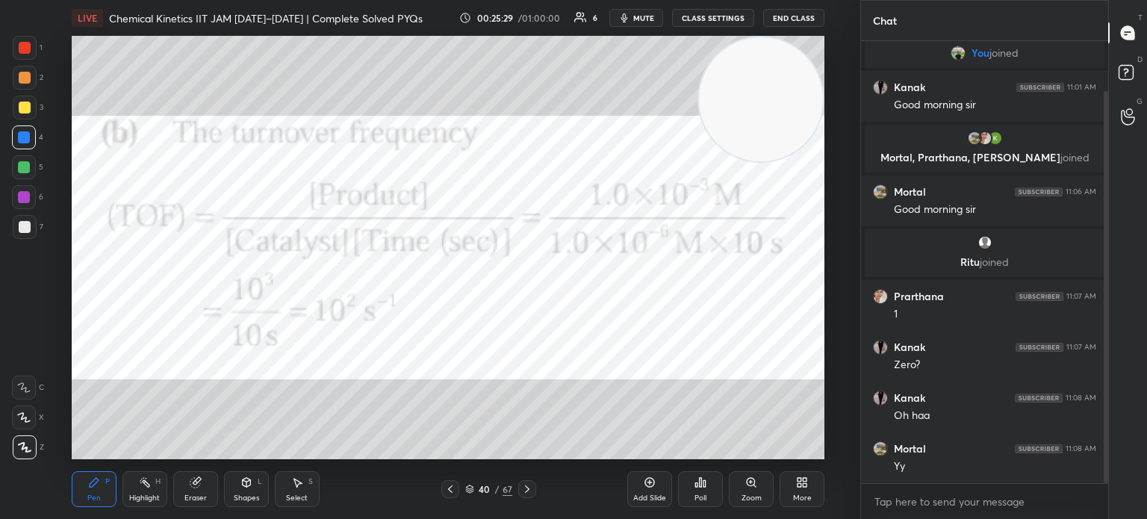
click at [527, 486] on icon at bounding box center [527, 489] width 12 height 12
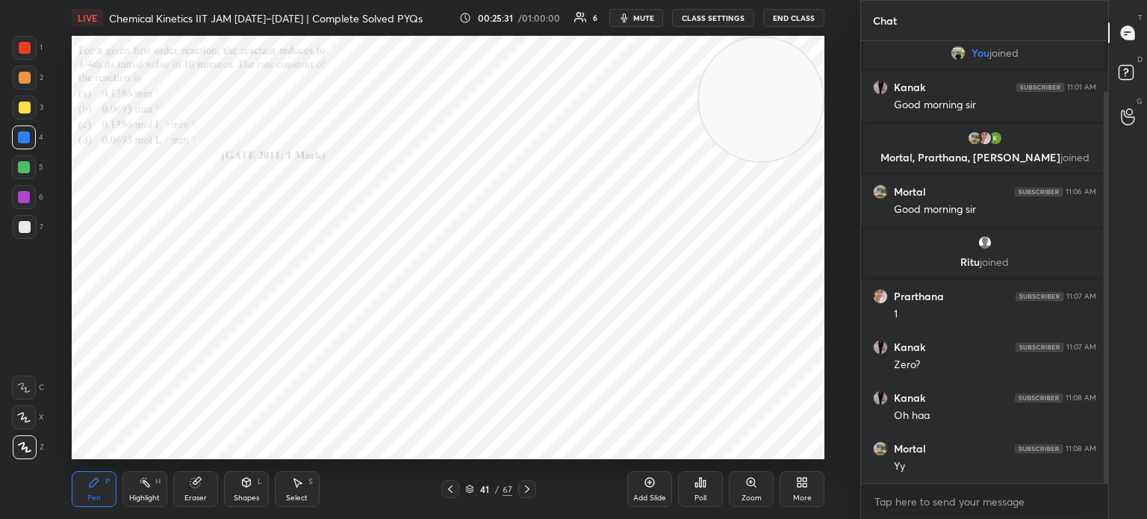
click at [755, 491] on div "Zoom" at bounding box center [751, 489] width 45 height 36
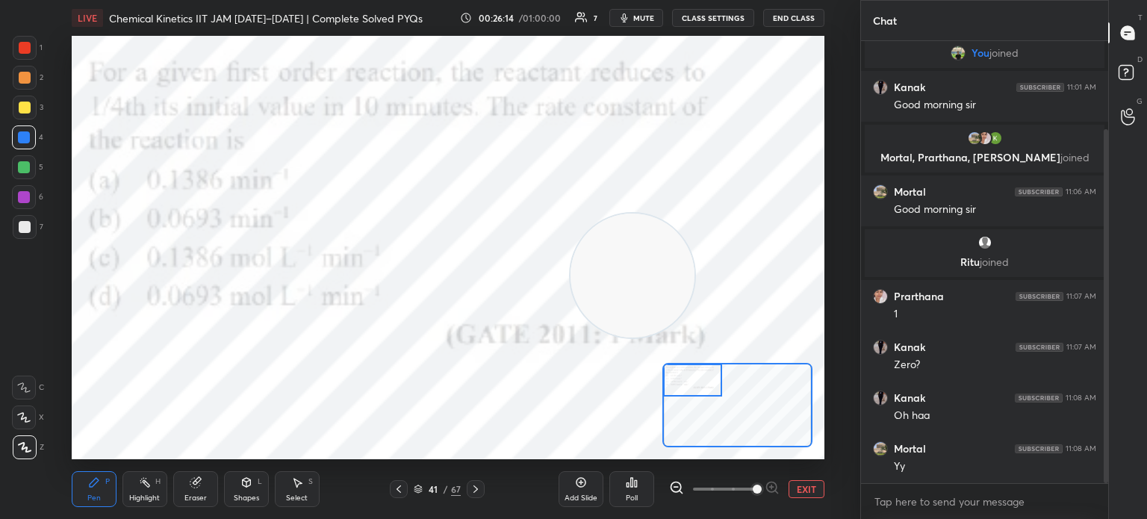
scroll to position [111, 0]
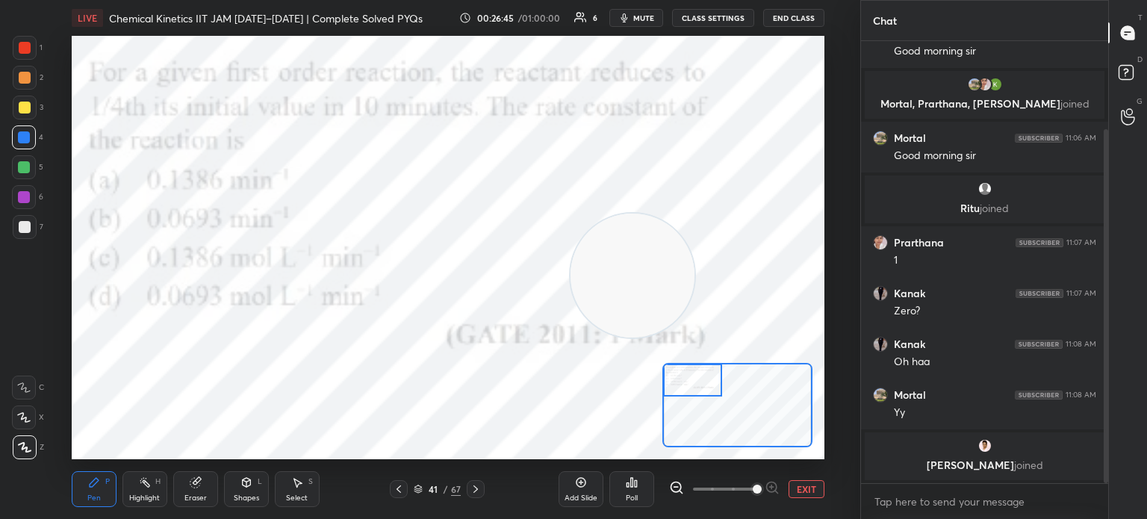
click at [636, 494] on div "Poll" at bounding box center [632, 497] width 12 height 7
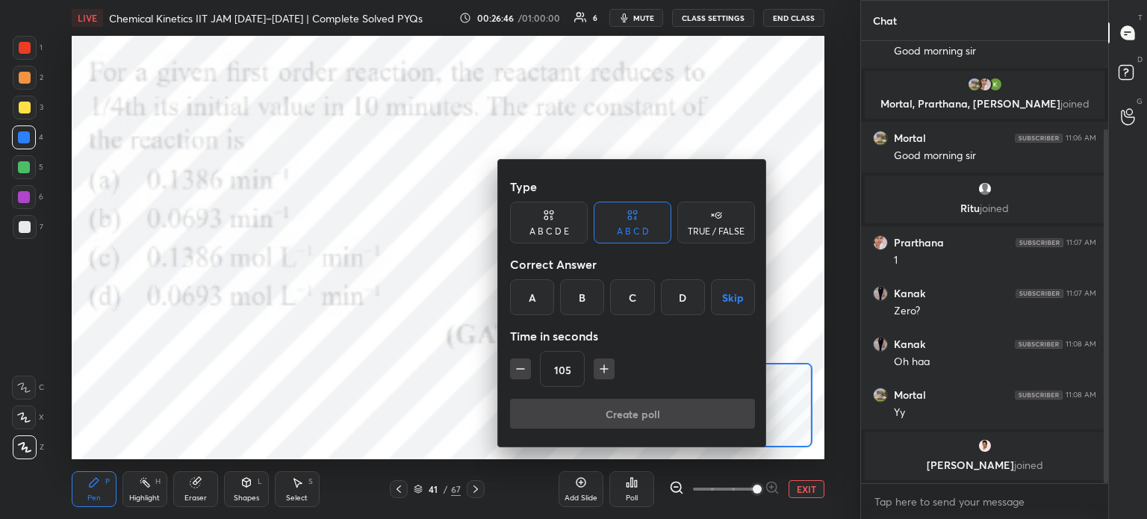
click at [536, 294] on div "A" at bounding box center [532, 297] width 44 height 36
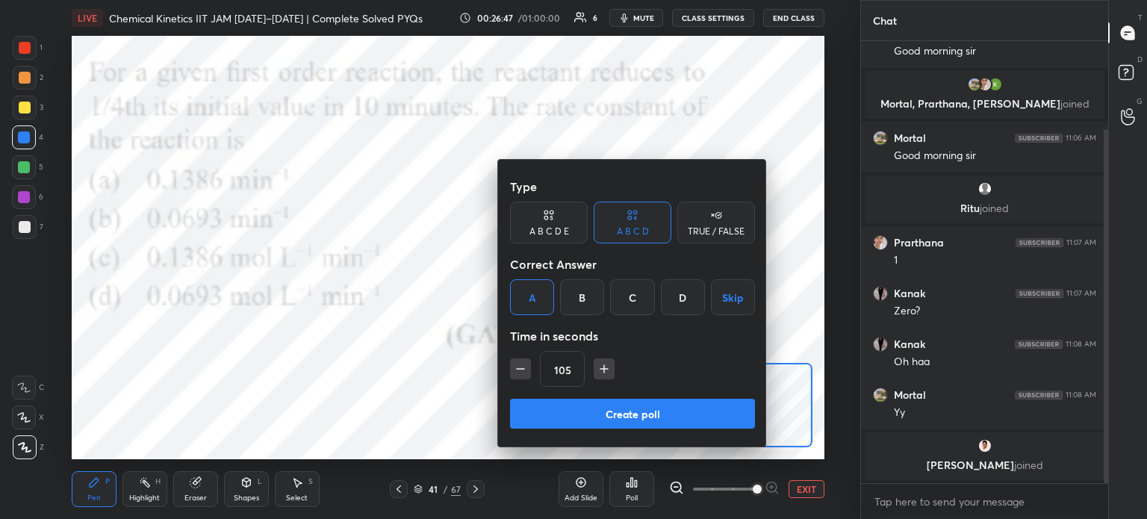
click at [538, 376] on div "105" at bounding box center [632, 369] width 245 height 36
click at [530, 376] on button "button" at bounding box center [520, 369] width 21 height 21
click at [513, 375] on icon "button" at bounding box center [520, 369] width 15 height 15
type input "75"
click at [586, 416] on button "Create poll" at bounding box center [632, 414] width 245 height 30
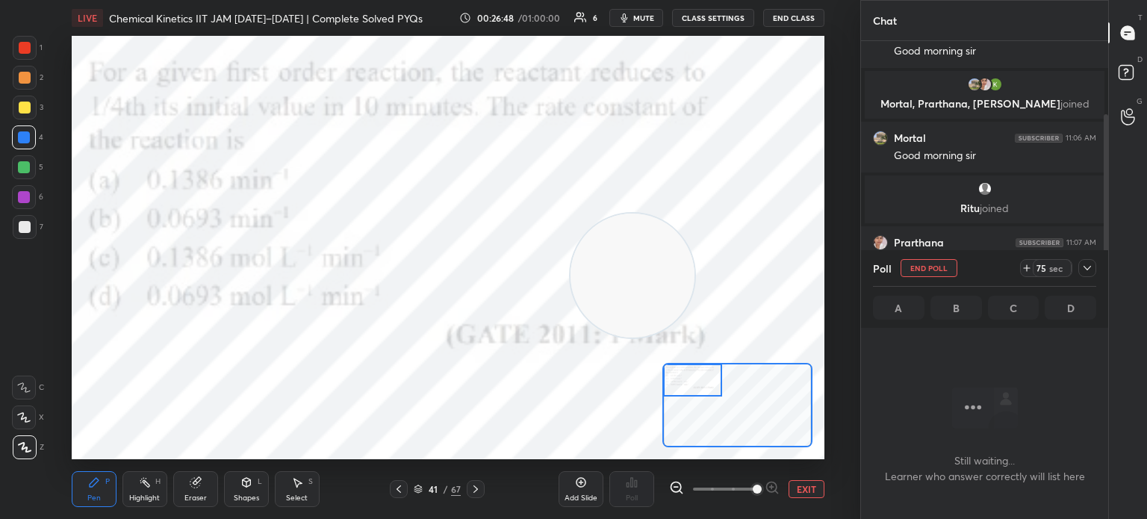
scroll to position [5, 4]
click at [1079, 260] on div "3 sec" at bounding box center [1058, 268] width 76 height 18
click at [1085, 267] on icon at bounding box center [1087, 268] width 7 height 4
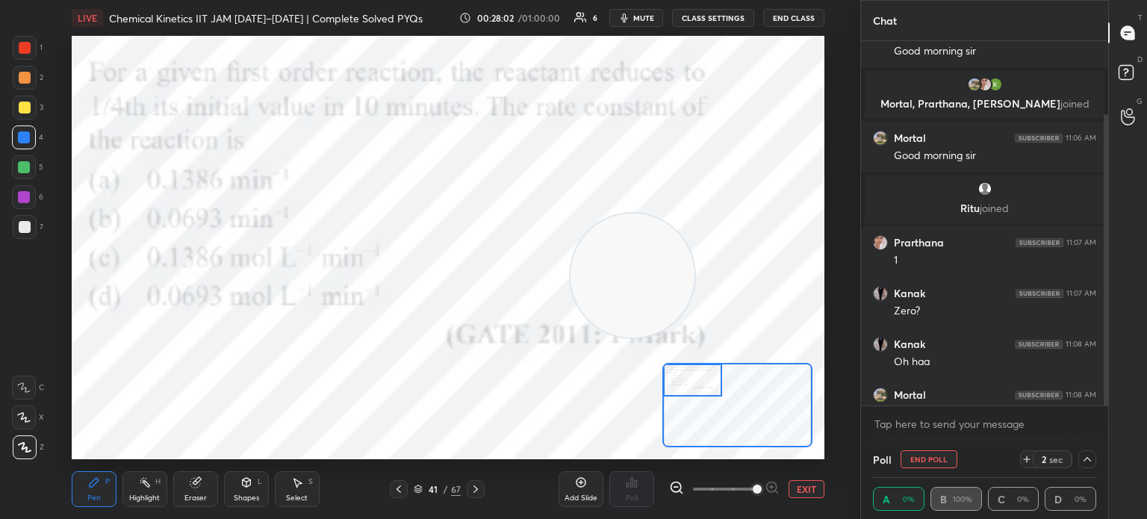
scroll to position [188, 0]
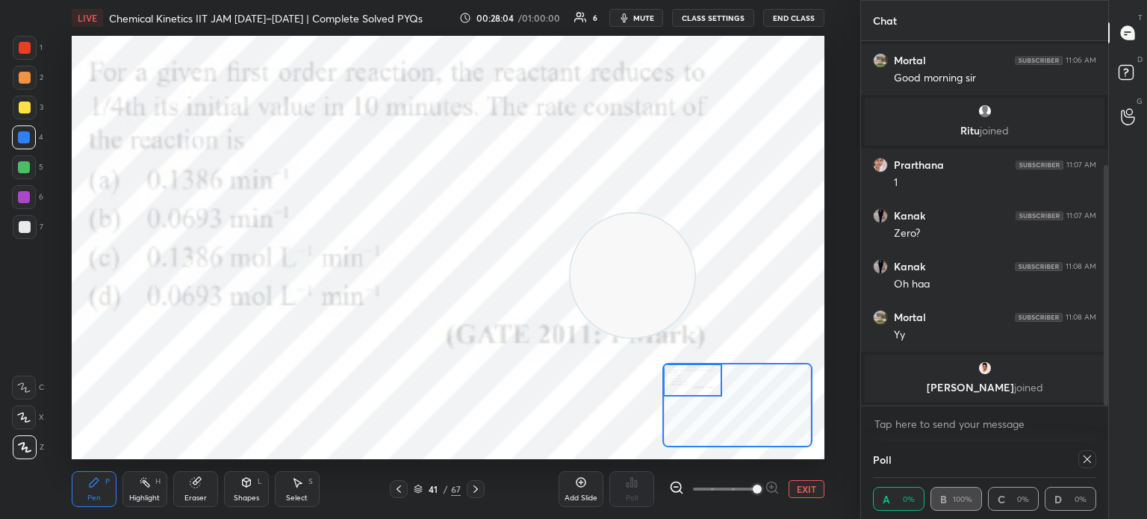
click at [1086, 456] on icon at bounding box center [1088, 459] width 12 height 12
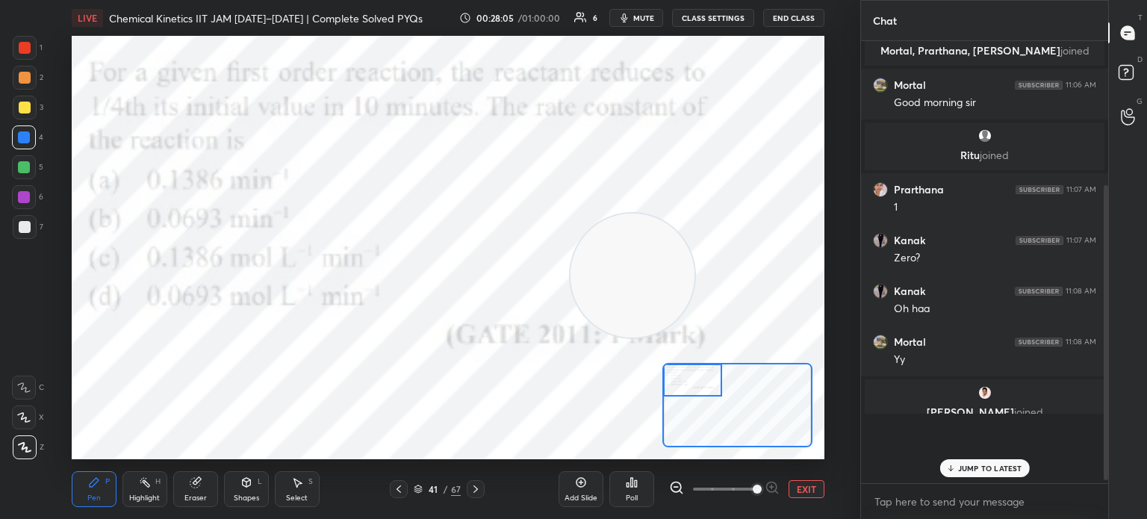
scroll to position [4, 4]
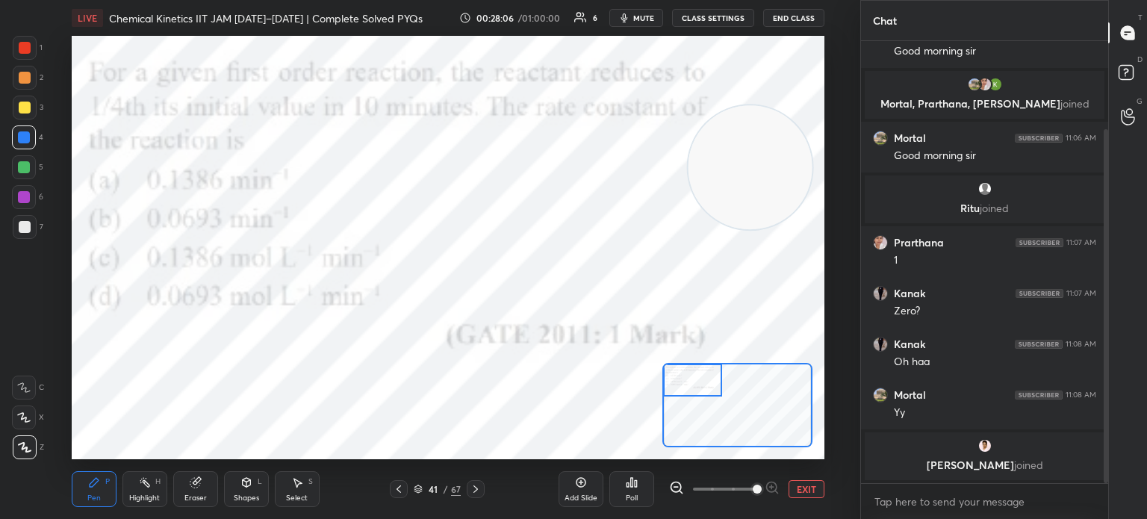
click at [801, 494] on button "EXIT" at bounding box center [807, 489] width 36 height 18
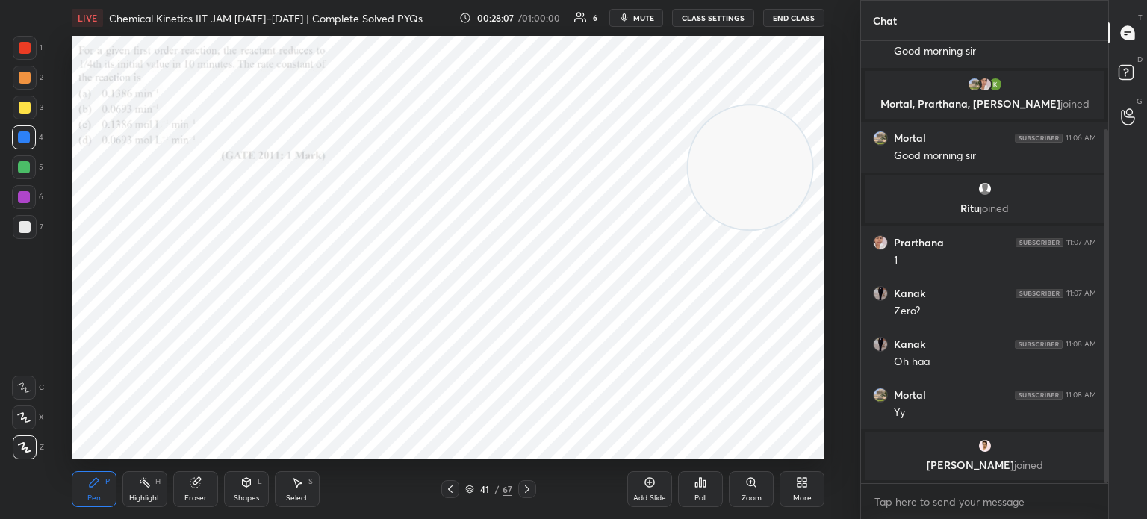
click at [798, 498] on div "More" at bounding box center [802, 497] width 19 height 7
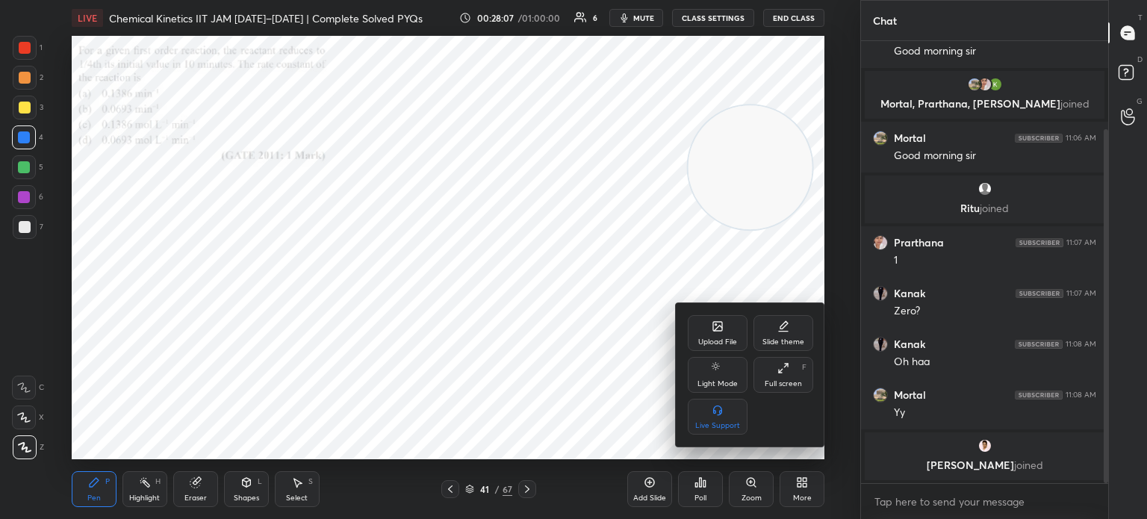
click at [698, 323] on div "Upload File" at bounding box center [718, 333] width 60 height 36
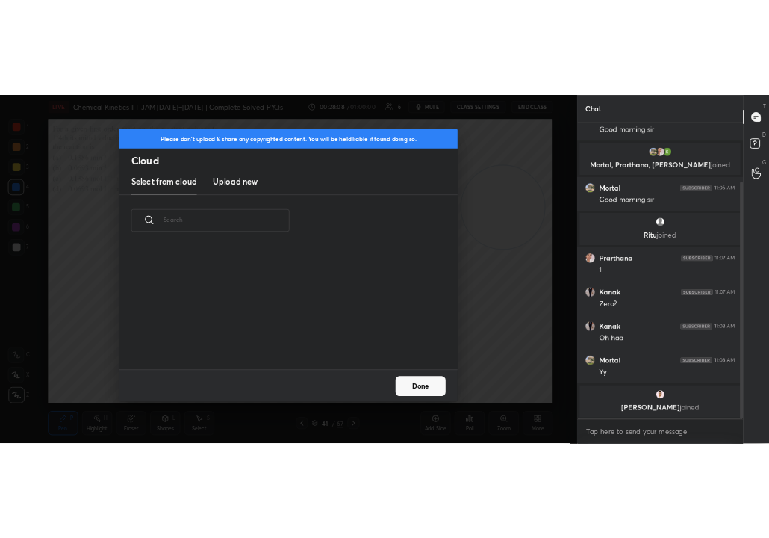
scroll to position [4, 7]
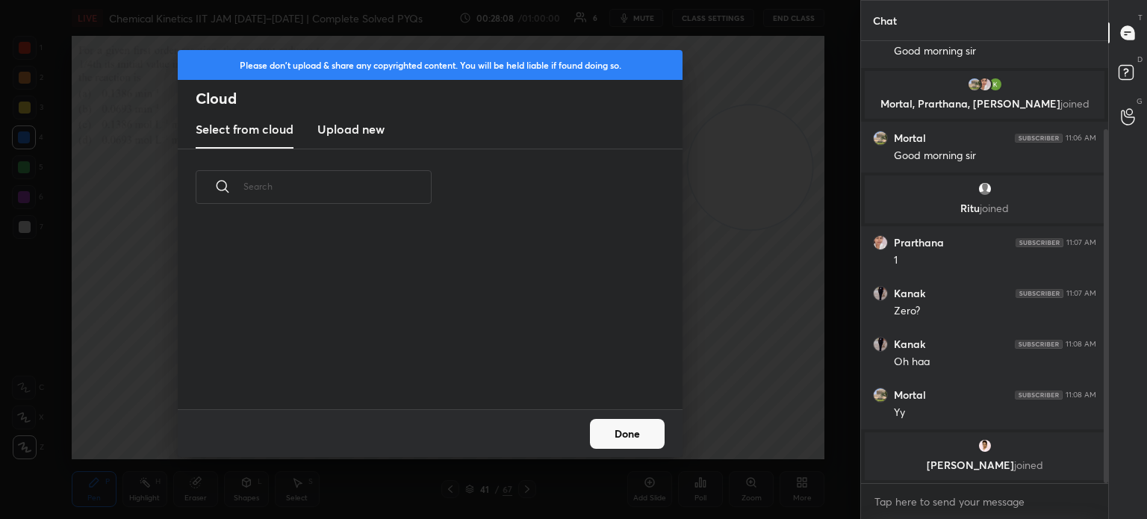
click at [356, 124] on h3 "Upload new" at bounding box center [350, 129] width 67 height 18
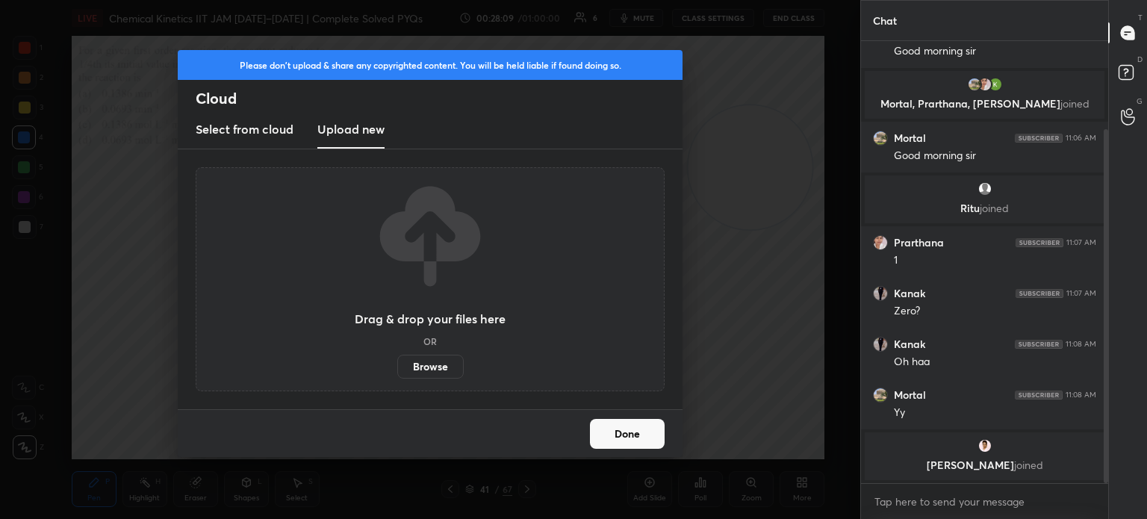
click at [424, 363] on label "Browse" at bounding box center [430, 367] width 66 height 24
click at [397, 363] on input "Browse" at bounding box center [397, 367] width 0 height 24
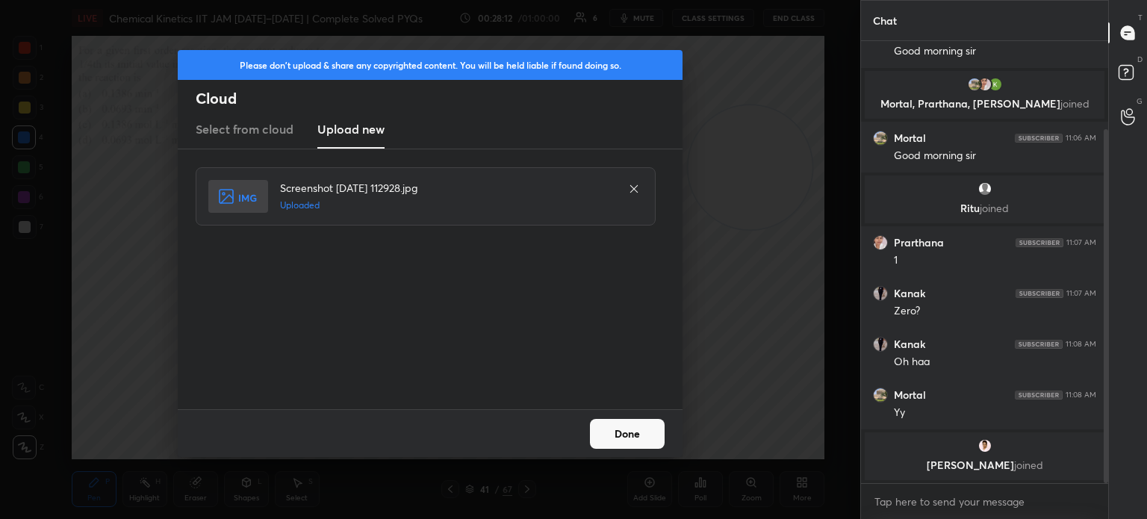
click at [604, 421] on button "Done" at bounding box center [627, 434] width 75 height 30
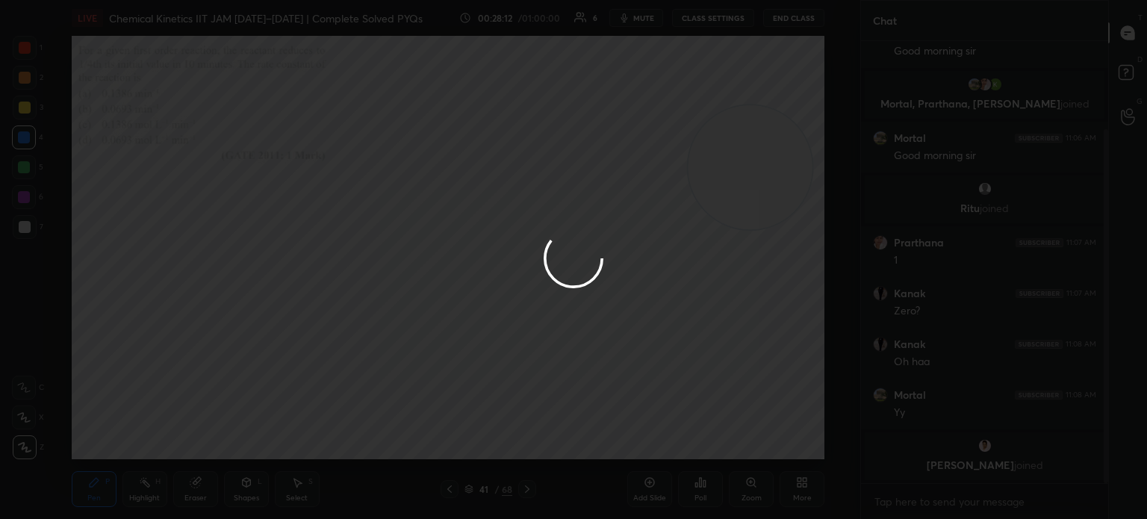
click at [610, 425] on button "Done" at bounding box center [627, 434] width 75 height 30
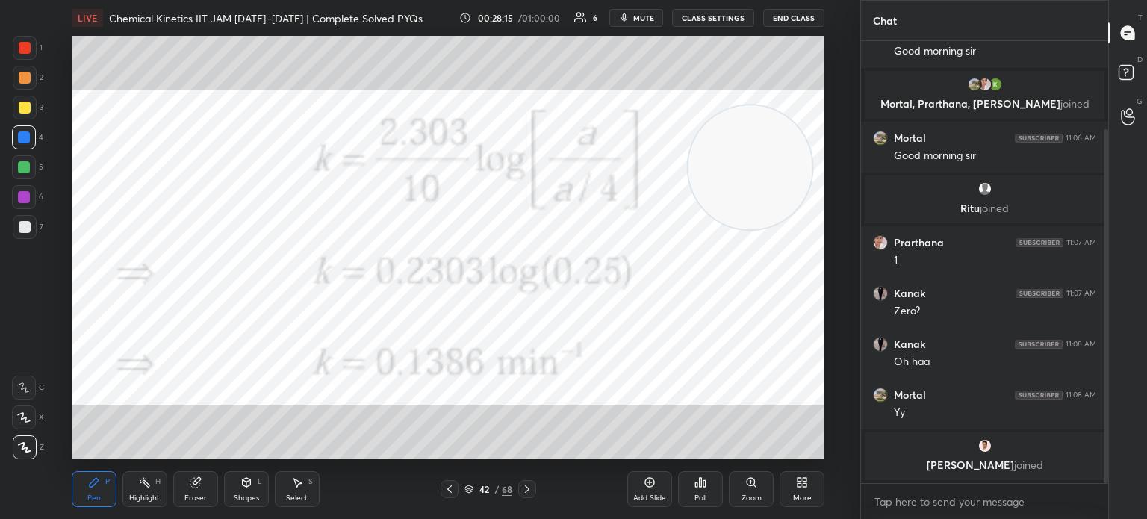
click at [4, 47] on div "1 2 3 4 5 6 7 C X Z C X Z E E Erase all H H" at bounding box center [24, 248] width 48 height 424
click at [31, 52] on div at bounding box center [25, 48] width 24 height 24
click at [450, 489] on icon at bounding box center [450, 489] width 12 height 12
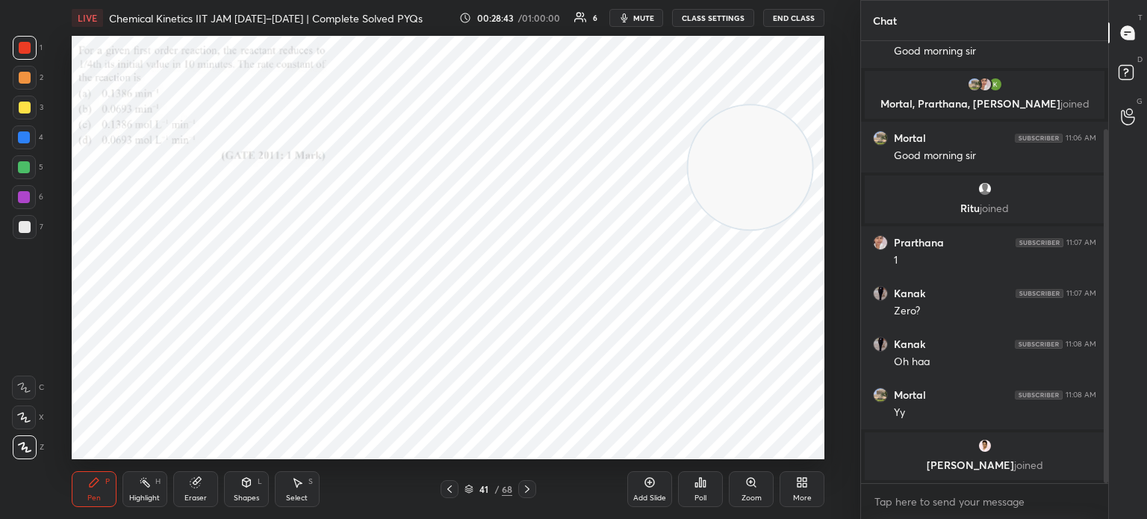
click at [526, 491] on icon at bounding box center [527, 489] width 12 height 12
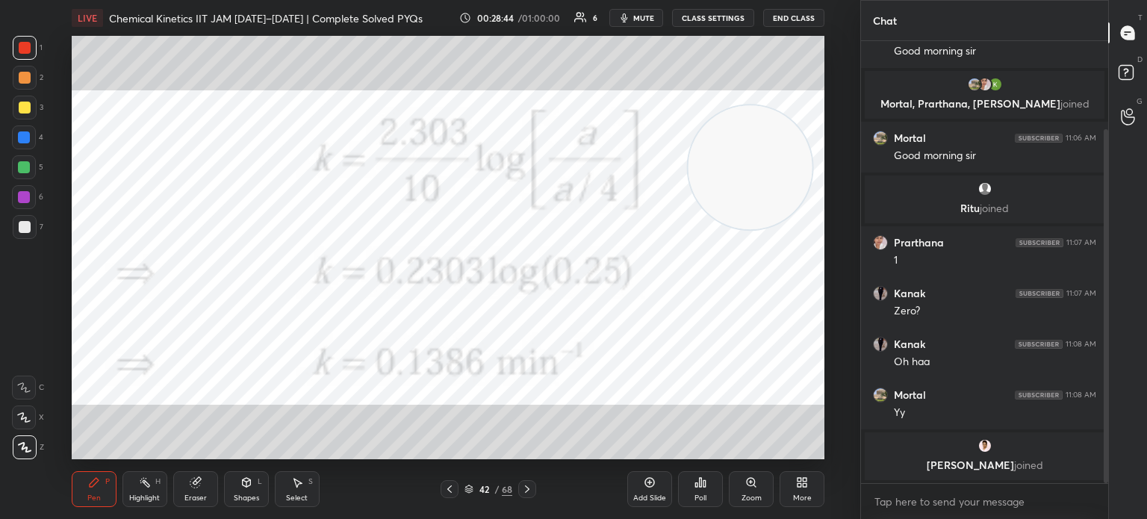
click at [528, 493] on icon at bounding box center [527, 489] width 12 height 12
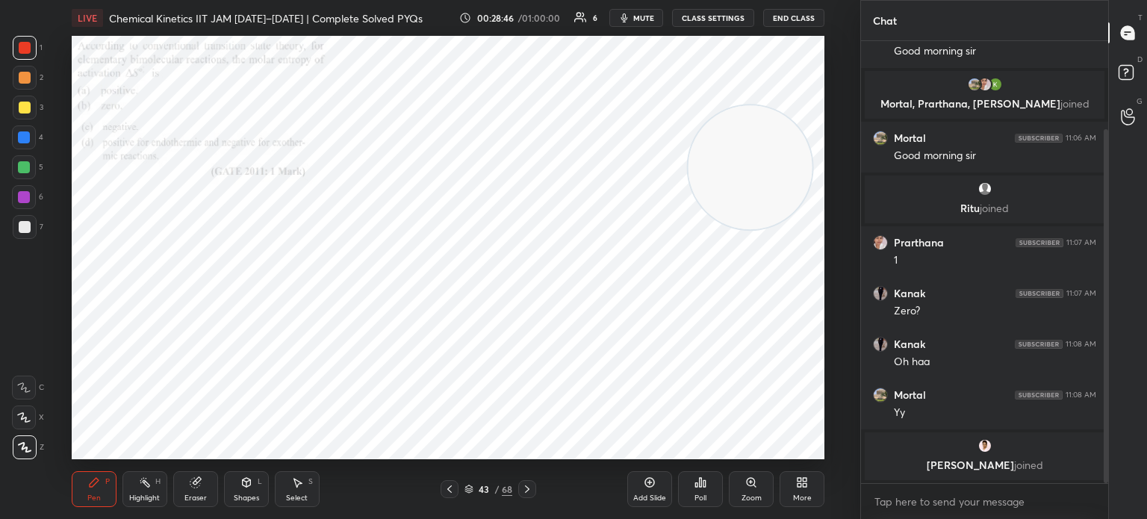
click at [529, 489] on icon at bounding box center [527, 489] width 4 height 7
click at [529, 488] on icon at bounding box center [527, 489] width 12 height 12
click at [437, 486] on div "45 / 68" at bounding box center [489, 489] width 278 height 18
click at [438, 486] on div "45 / 68" at bounding box center [489, 489] width 278 height 18
click at [441, 483] on div at bounding box center [450, 489] width 18 height 18
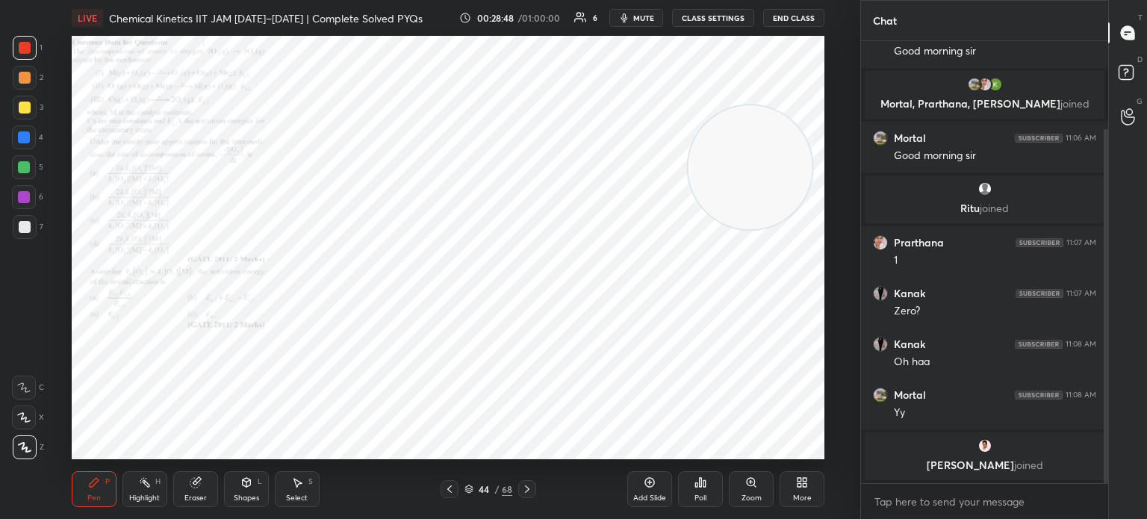
click at [439, 480] on div "Pen P Highlight H Eraser Shapes L Select S 44 / 68 Add Slide Poll Zoom More" at bounding box center [448, 489] width 753 height 60
click at [457, 488] on div at bounding box center [450, 489] width 18 height 18
click at [466, 481] on div "43 / 68" at bounding box center [489, 489] width 96 height 18
click at [445, 488] on icon at bounding box center [450, 489] width 12 height 12
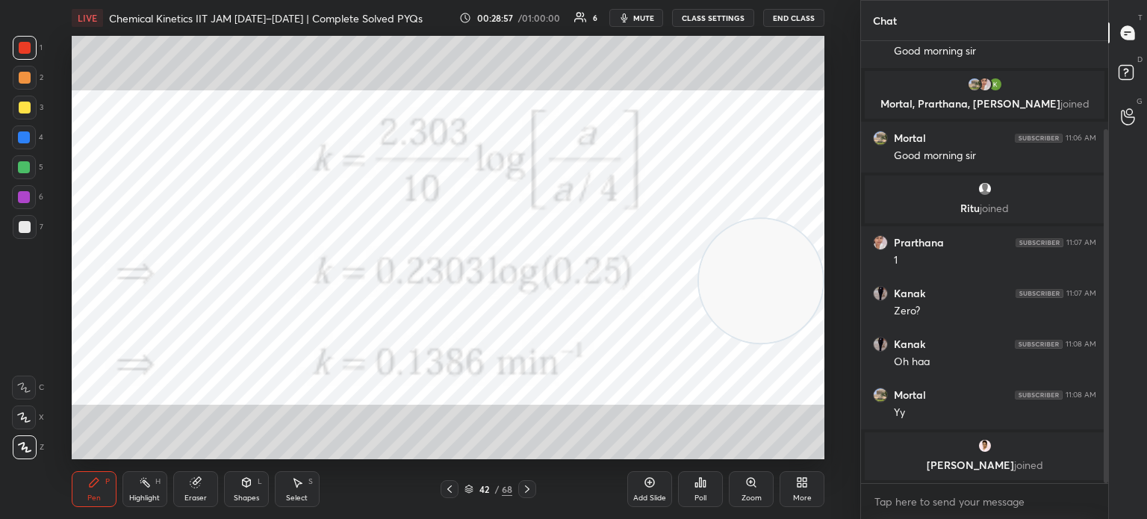
click at [902, 202] on div "[PERSON_NAME] joined" at bounding box center [985, 200] width 240 height 48
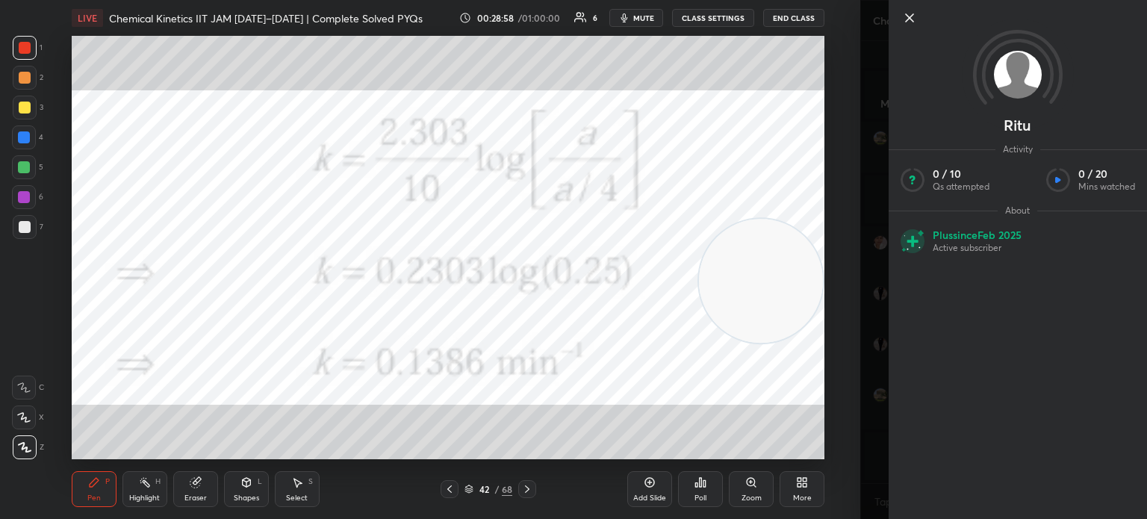
click at [912, 22] on icon at bounding box center [910, 18] width 18 height 18
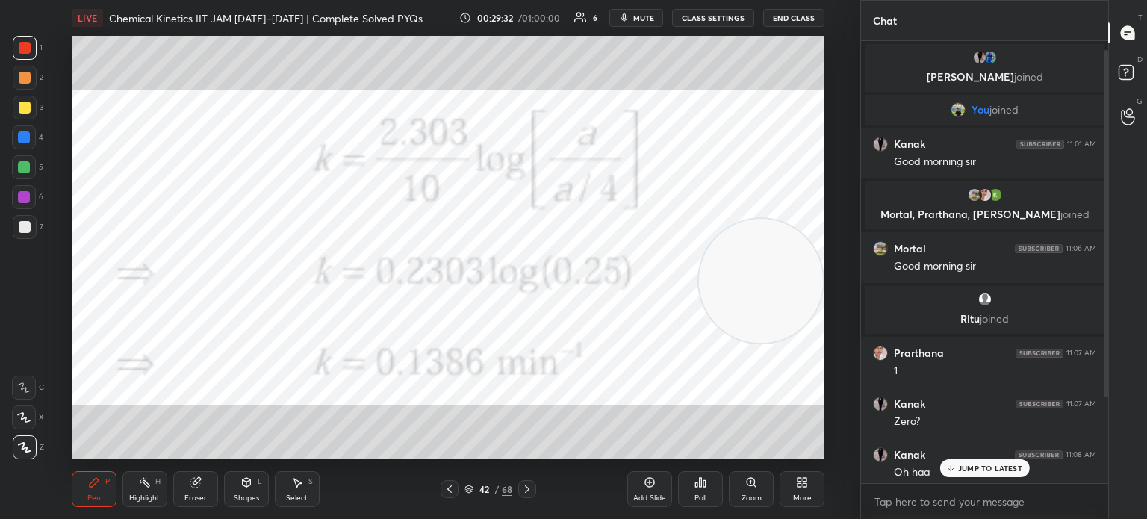
scroll to position [111, 0]
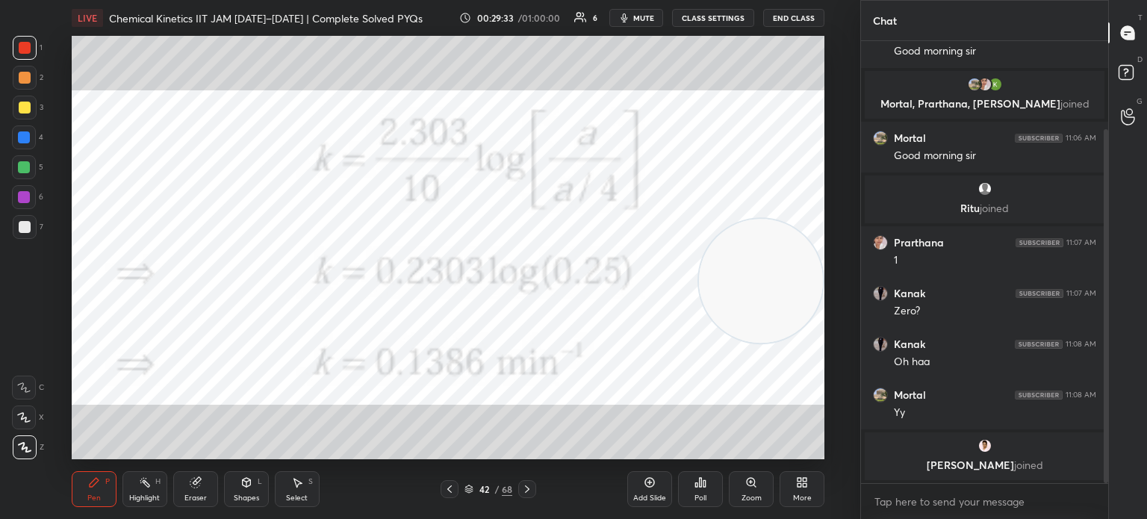
click at [809, 487] on div "More" at bounding box center [802, 489] width 45 height 36
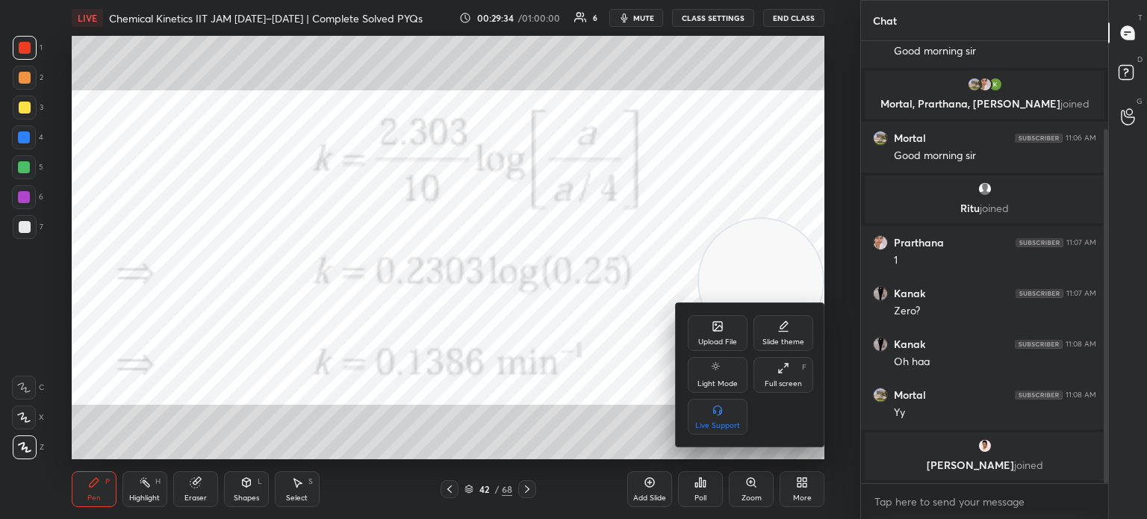
click at [721, 337] on div "Upload File" at bounding box center [718, 333] width 60 height 36
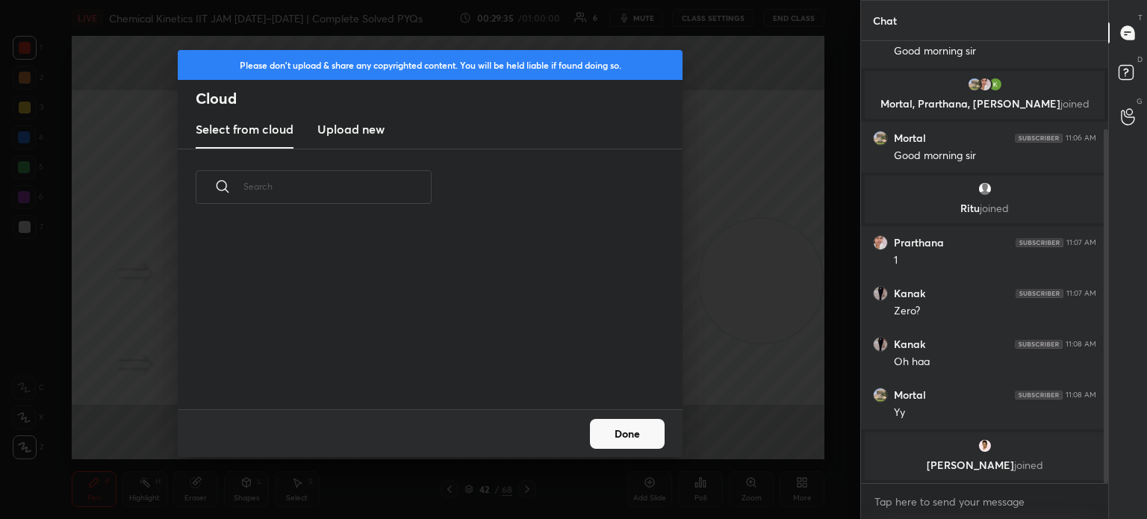
click at [376, 127] on h3 "Upload new" at bounding box center [350, 129] width 67 height 18
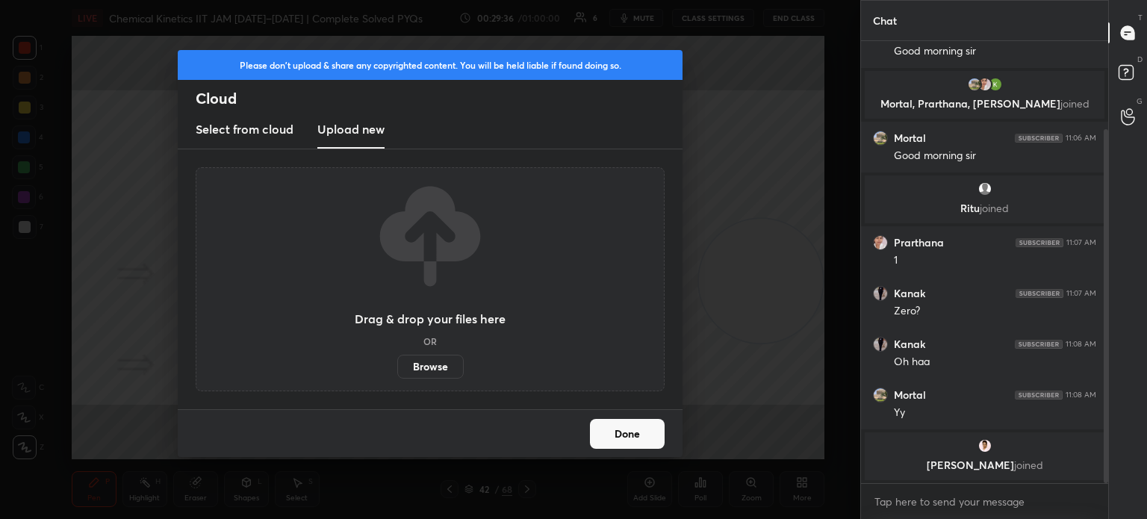
click at [425, 367] on label "Browse" at bounding box center [430, 367] width 66 height 24
click at [397, 367] on input "Browse" at bounding box center [397, 367] width 0 height 24
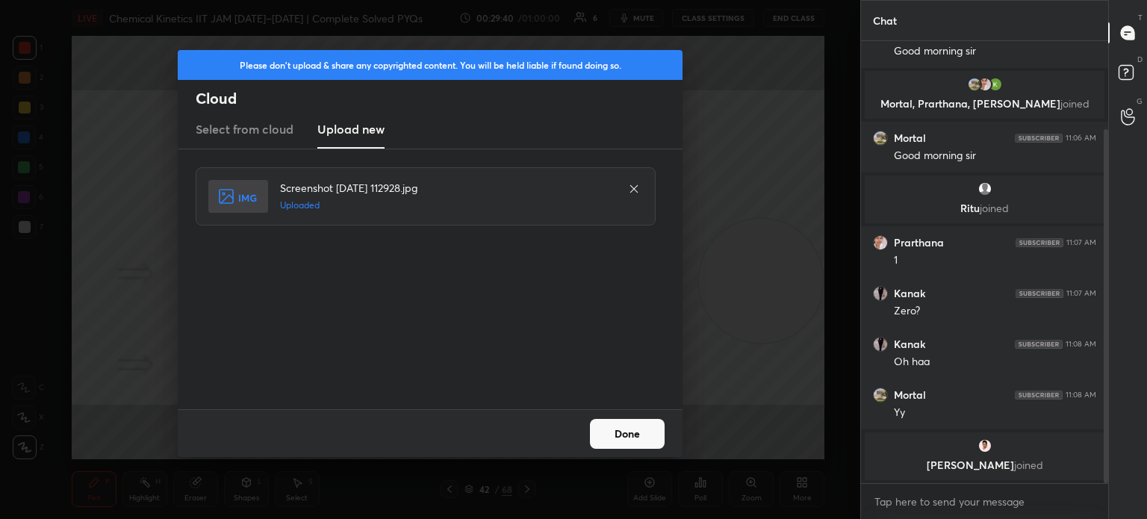
click at [626, 440] on button "Done" at bounding box center [627, 434] width 75 height 30
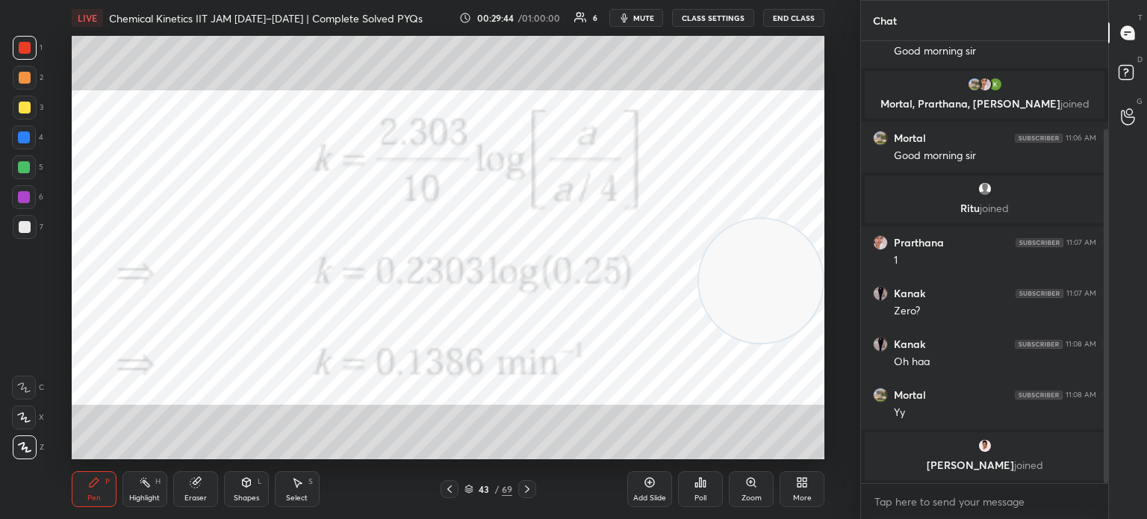
click at [798, 489] on div "More" at bounding box center [802, 489] width 45 height 36
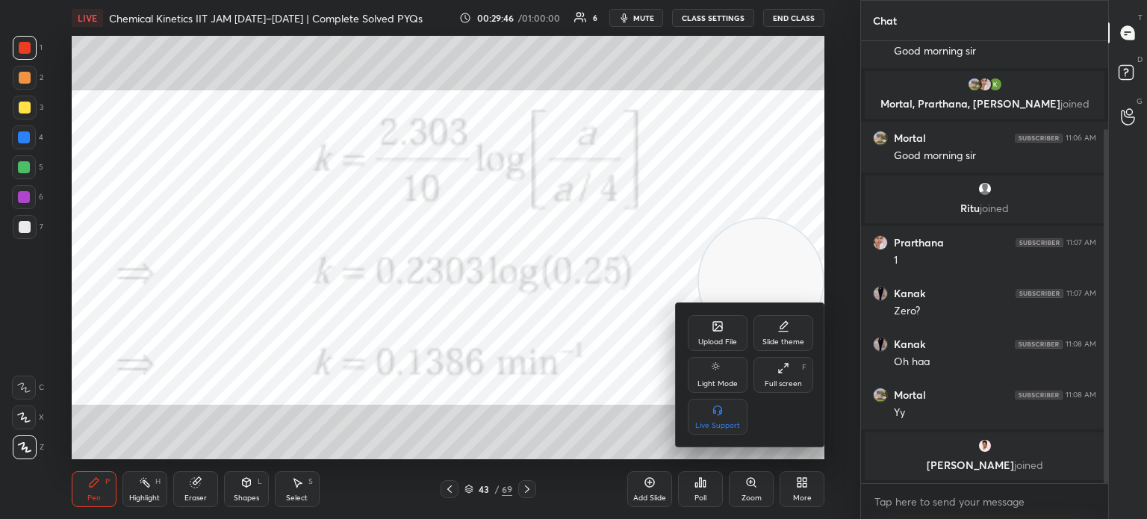
click at [714, 331] on icon at bounding box center [718, 328] width 8 height 5
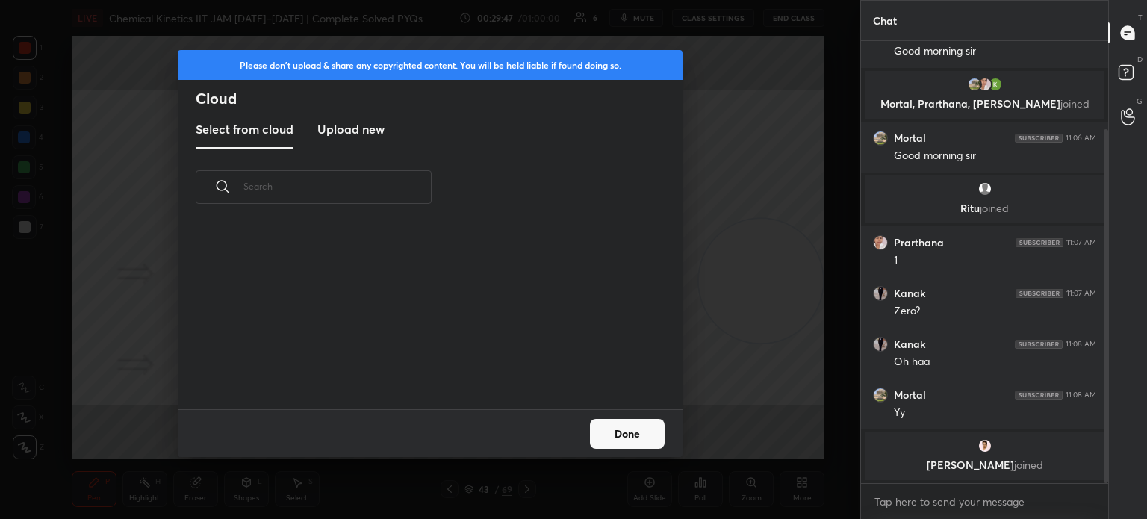
click at [350, 137] on h3 "Upload new" at bounding box center [350, 129] width 67 height 18
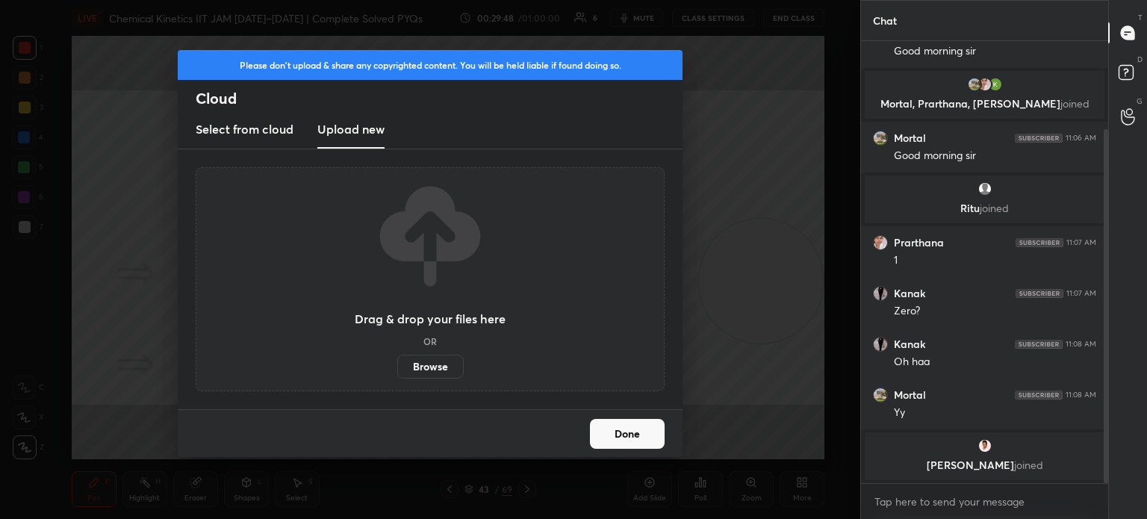
click at [419, 363] on label "Browse" at bounding box center [430, 367] width 66 height 24
click at [397, 363] on input "Browse" at bounding box center [397, 367] width 0 height 24
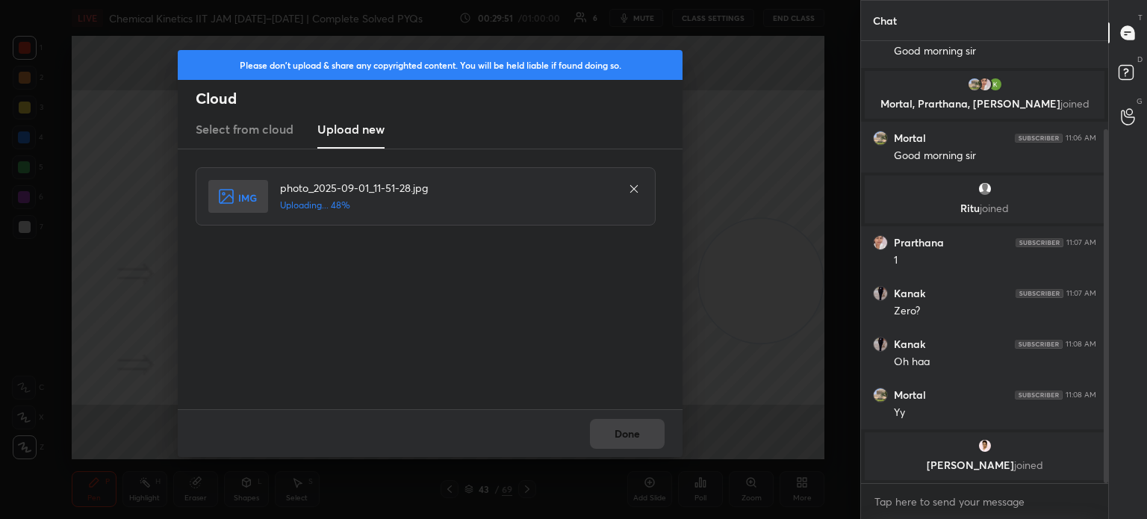
click at [601, 444] on div "Done" at bounding box center [430, 433] width 505 height 48
click at [607, 443] on div "Done" at bounding box center [430, 433] width 505 height 48
click at [610, 444] on button "Done" at bounding box center [627, 434] width 75 height 30
click at [607, 441] on button "Done" at bounding box center [627, 434] width 75 height 30
click at [608, 440] on button "Done" at bounding box center [627, 434] width 75 height 30
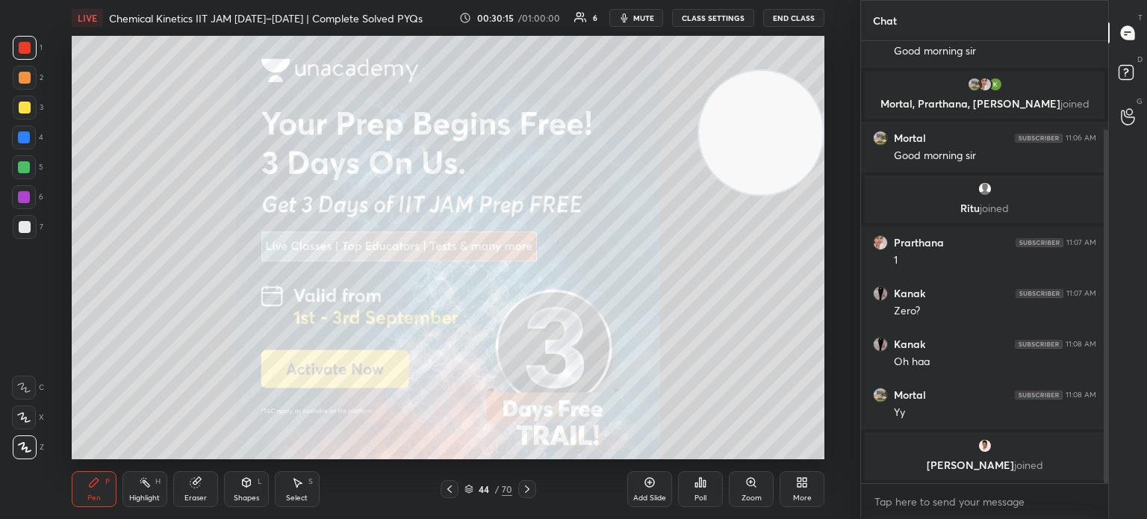
click at [800, 17] on button "End Class" at bounding box center [793, 18] width 61 height 18
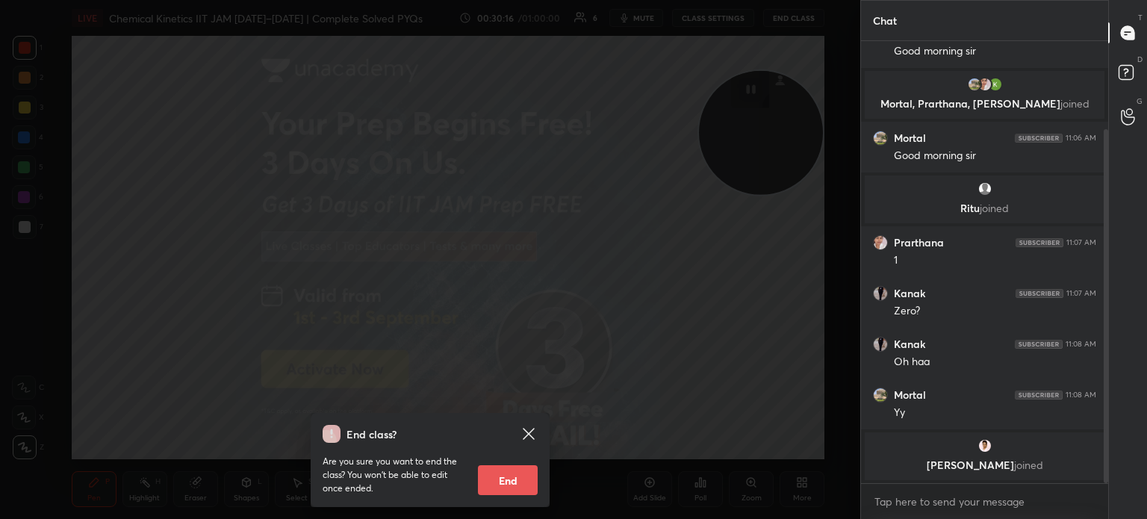
click at [526, 486] on button "End" at bounding box center [508, 480] width 60 height 30
type textarea "x"
